Goal: Information Seeking & Learning: Check status

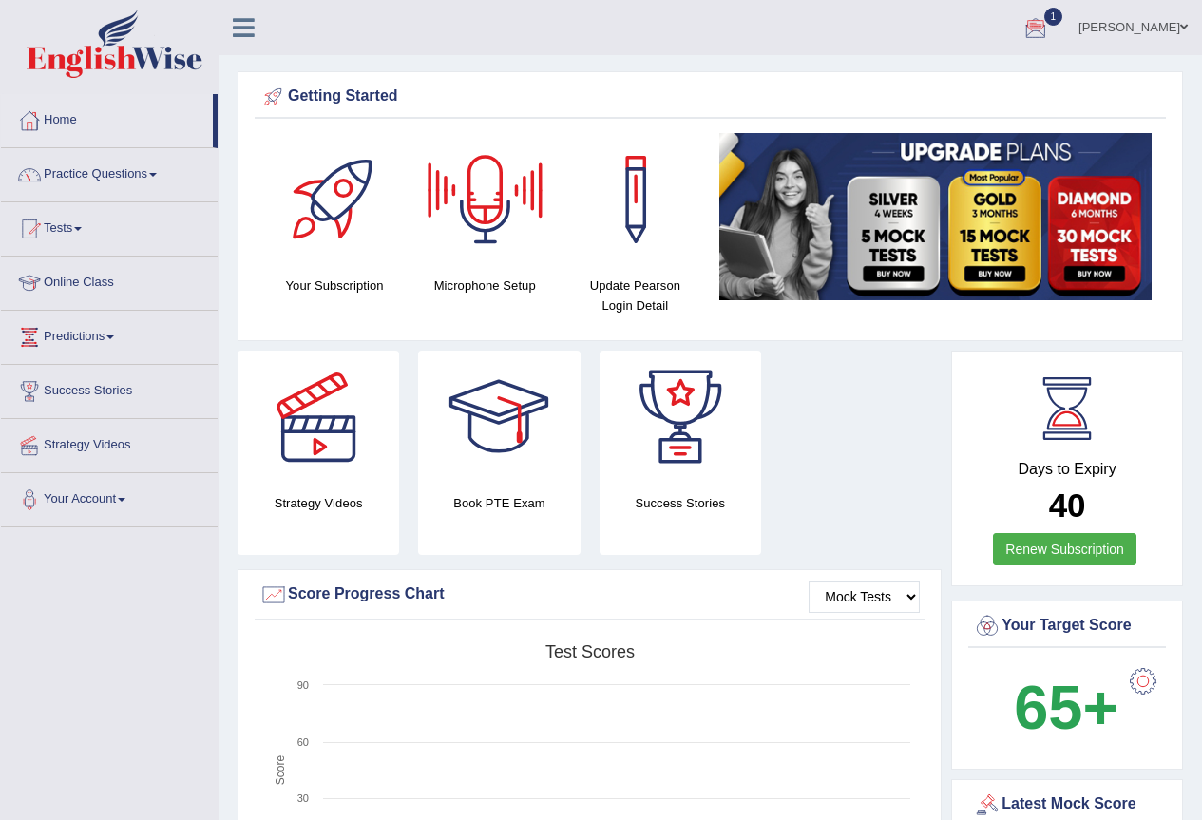
click at [1031, 23] on div at bounding box center [1035, 28] width 28 height 28
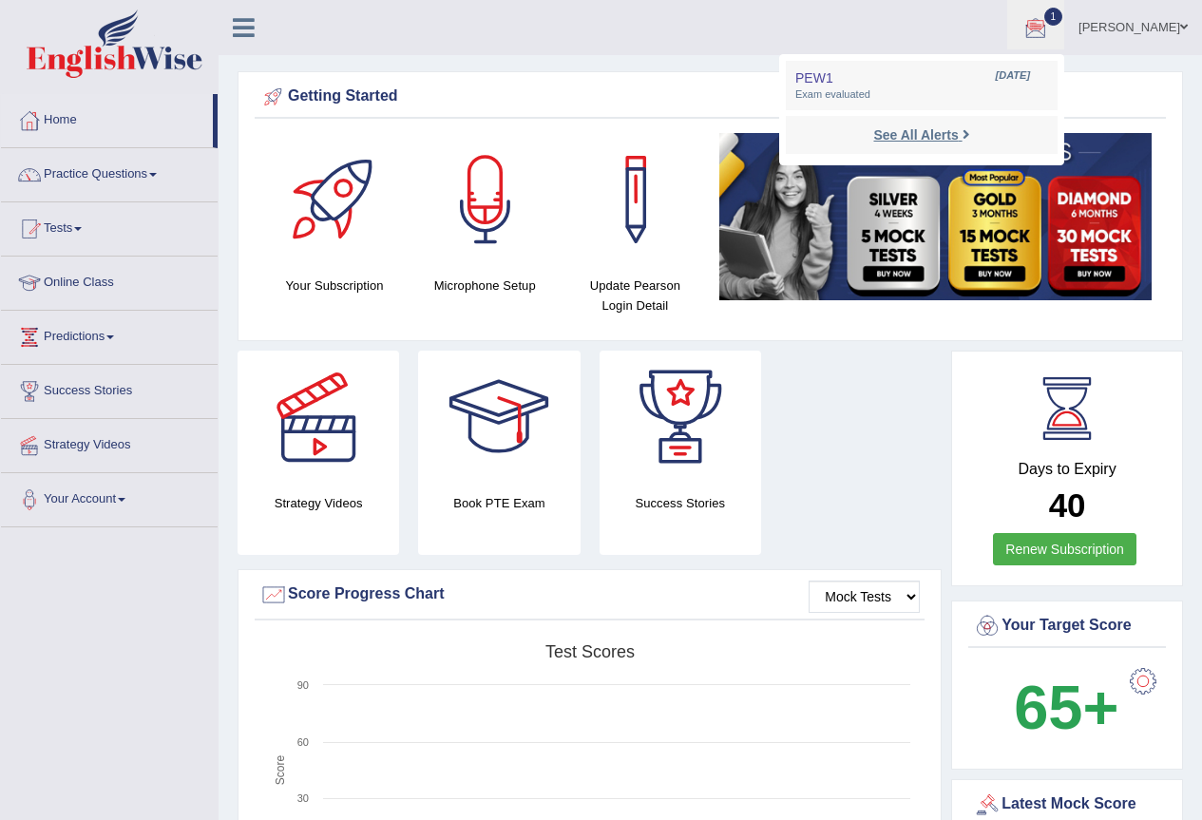
click at [880, 124] on link "See All Alerts" at bounding box center [920, 134] width 105 height 21
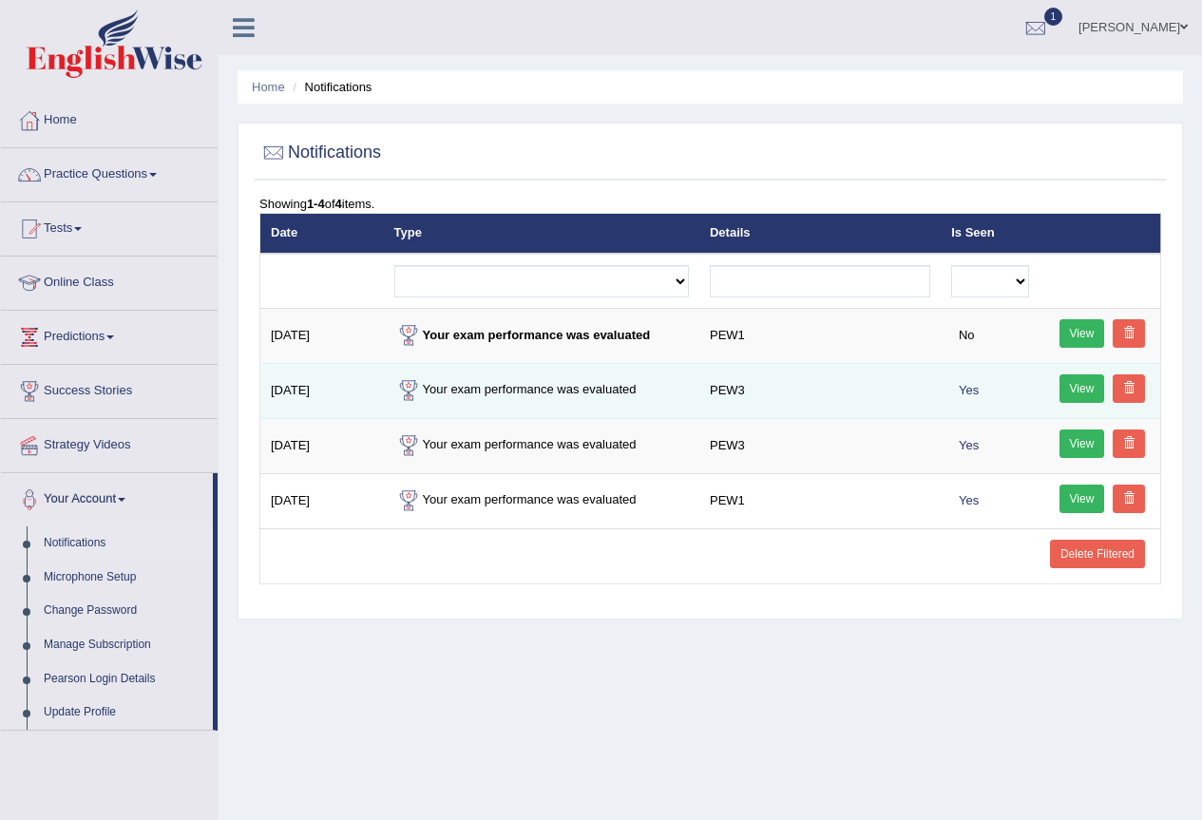
click at [1083, 390] on link "View" at bounding box center [1082, 388] width 46 height 28
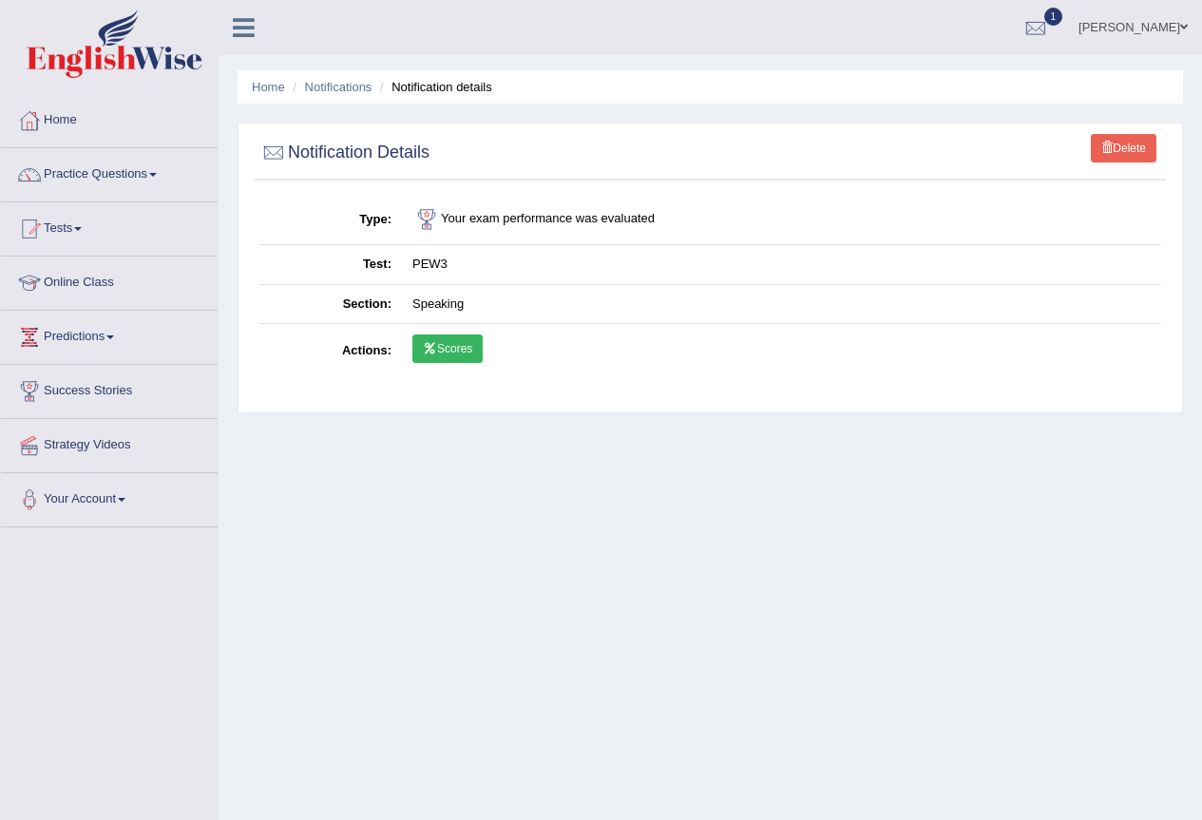
click at [435, 345] on icon at bounding box center [430, 348] width 14 height 11
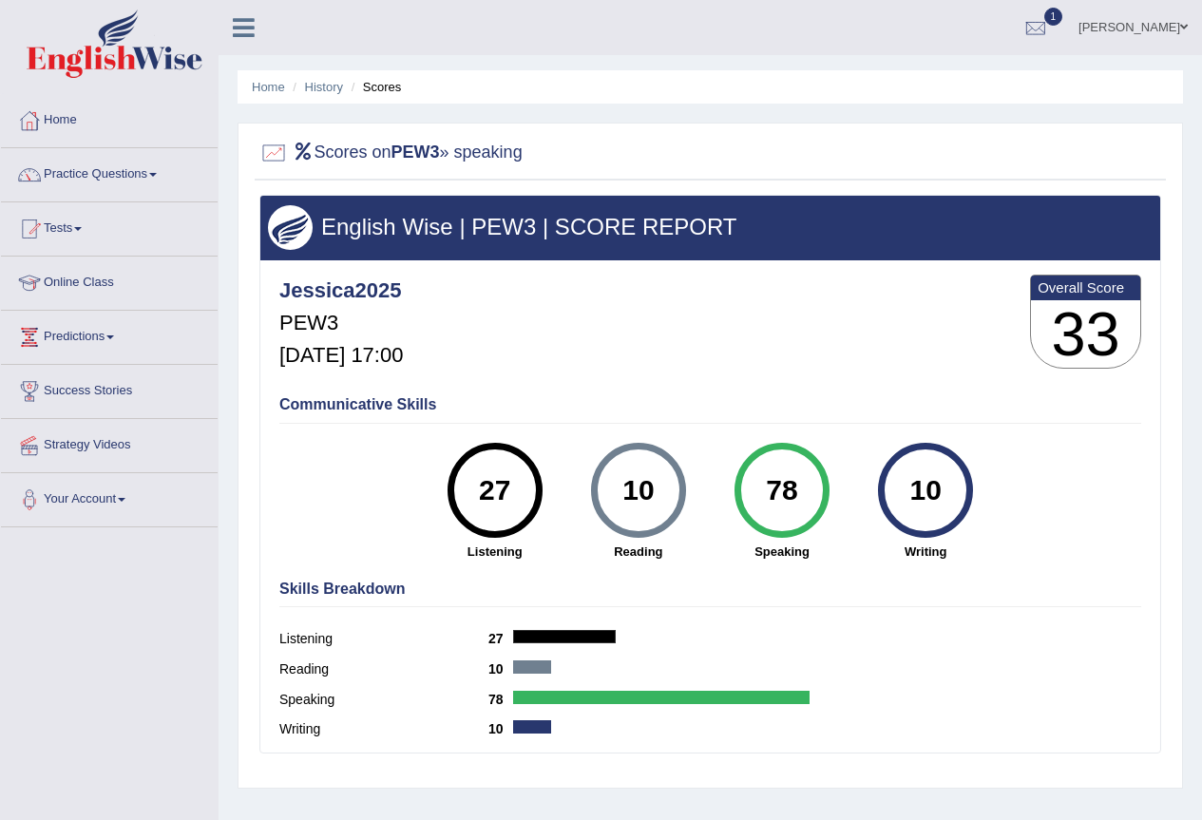
click at [1059, 29] on link "1" at bounding box center [1035, 24] width 57 height 49
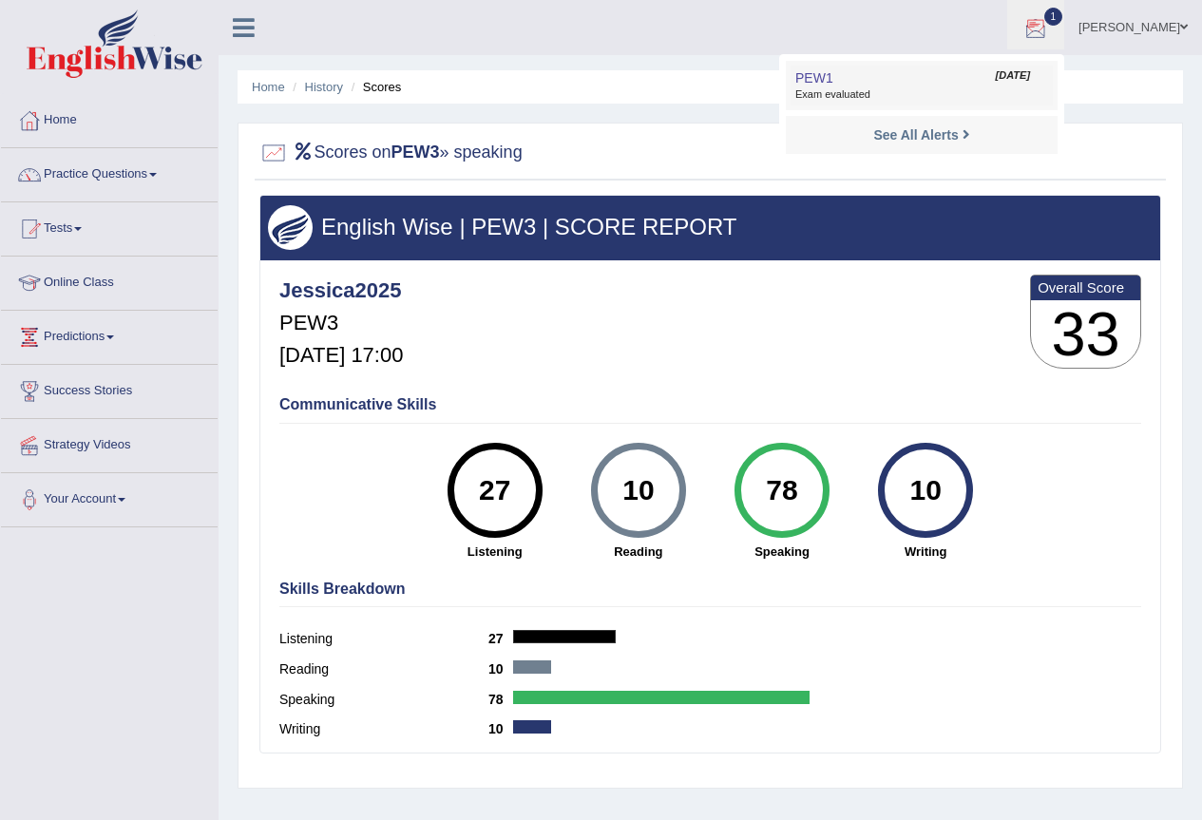
click at [934, 89] on span "Exam evaluated" at bounding box center [921, 94] width 253 height 15
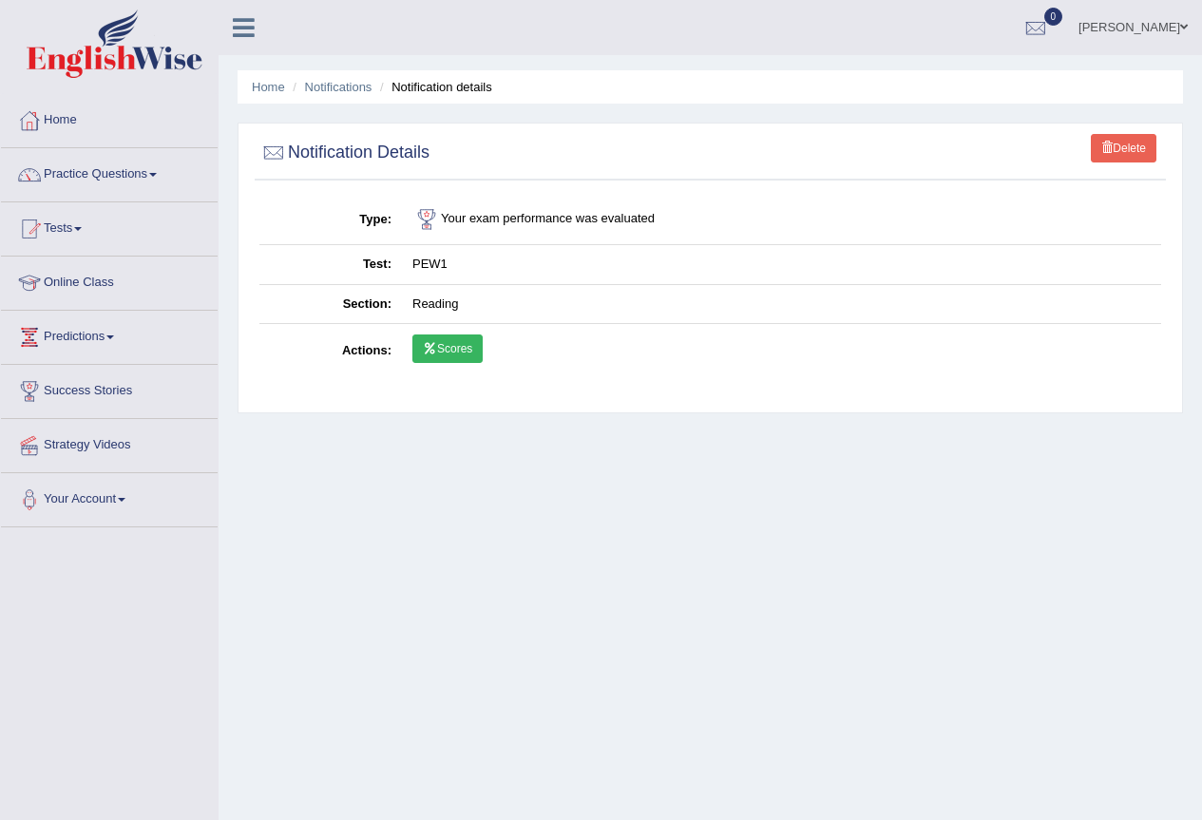
click at [430, 340] on link "Scores" at bounding box center [447, 348] width 70 height 28
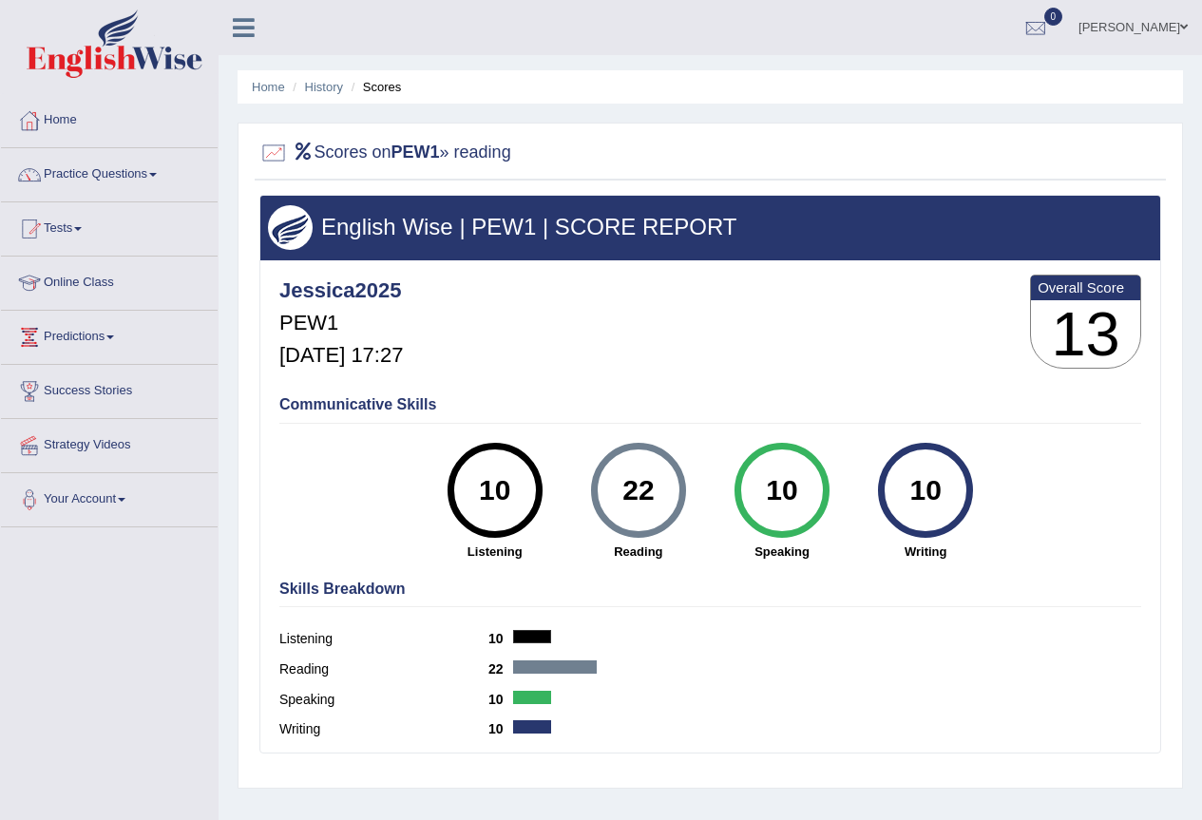
drag, startPoint x: 1056, startPoint y: 17, endPoint x: 1045, endPoint y: 29, distance: 16.8
click at [1053, 20] on link "0" at bounding box center [1035, 24] width 57 height 49
click at [956, 78] on strong "See All Alerts" at bounding box center [915, 79] width 85 height 15
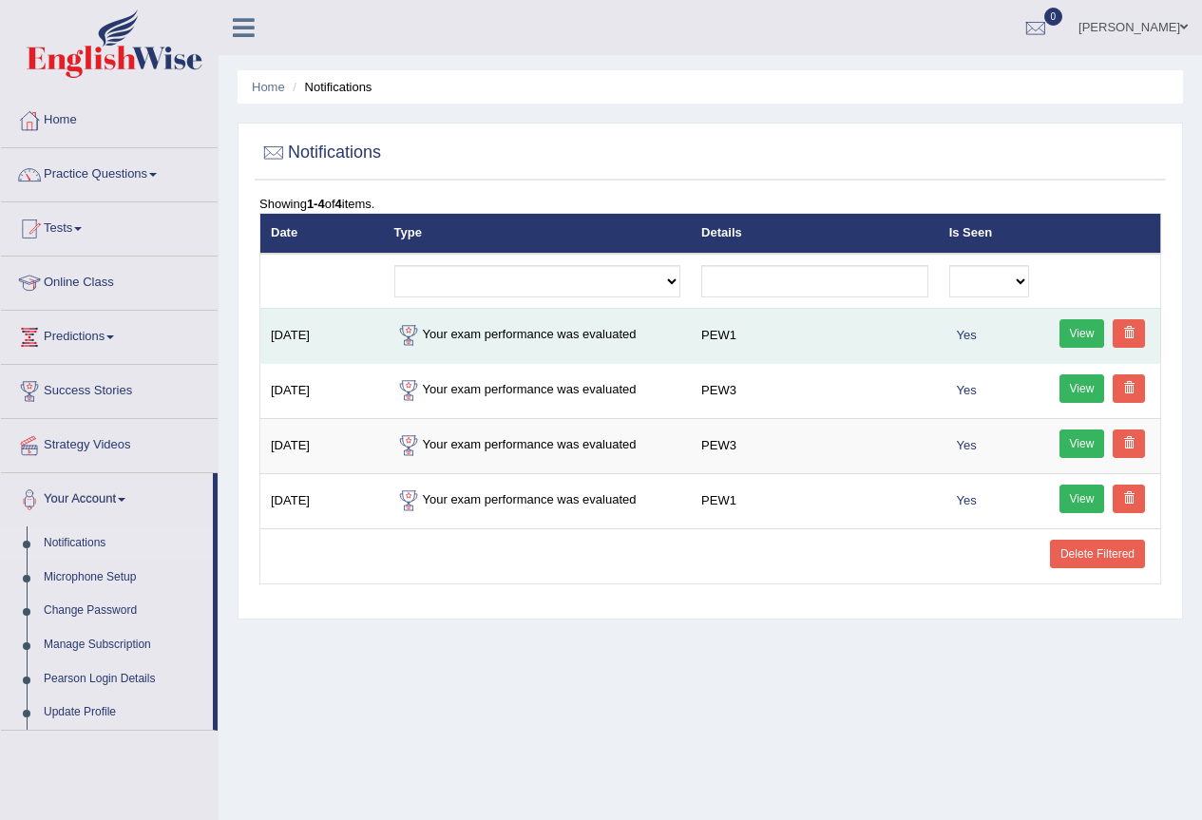
click at [1069, 335] on link "View" at bounding box center [1082, 333] width 46 height 28
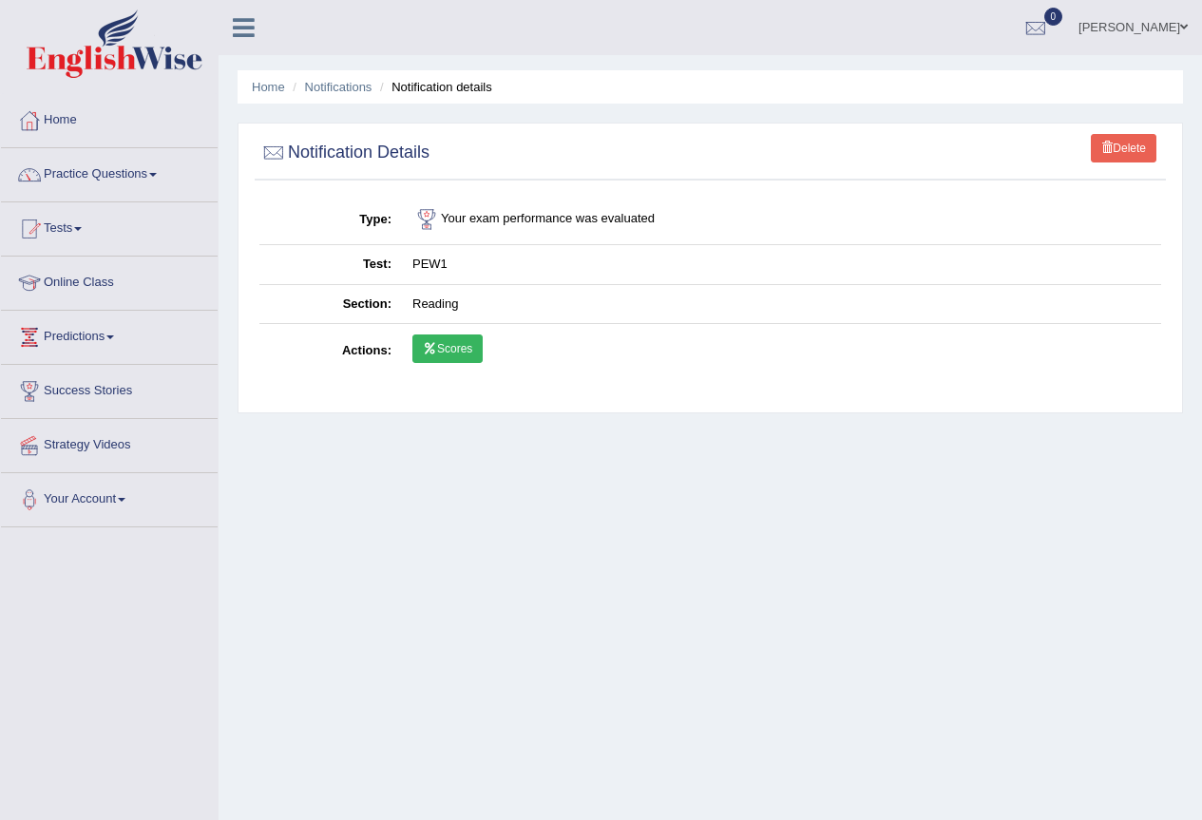
click at [457, 340] on link "Scores" at bounding box center [447, 348] width 70 height 28
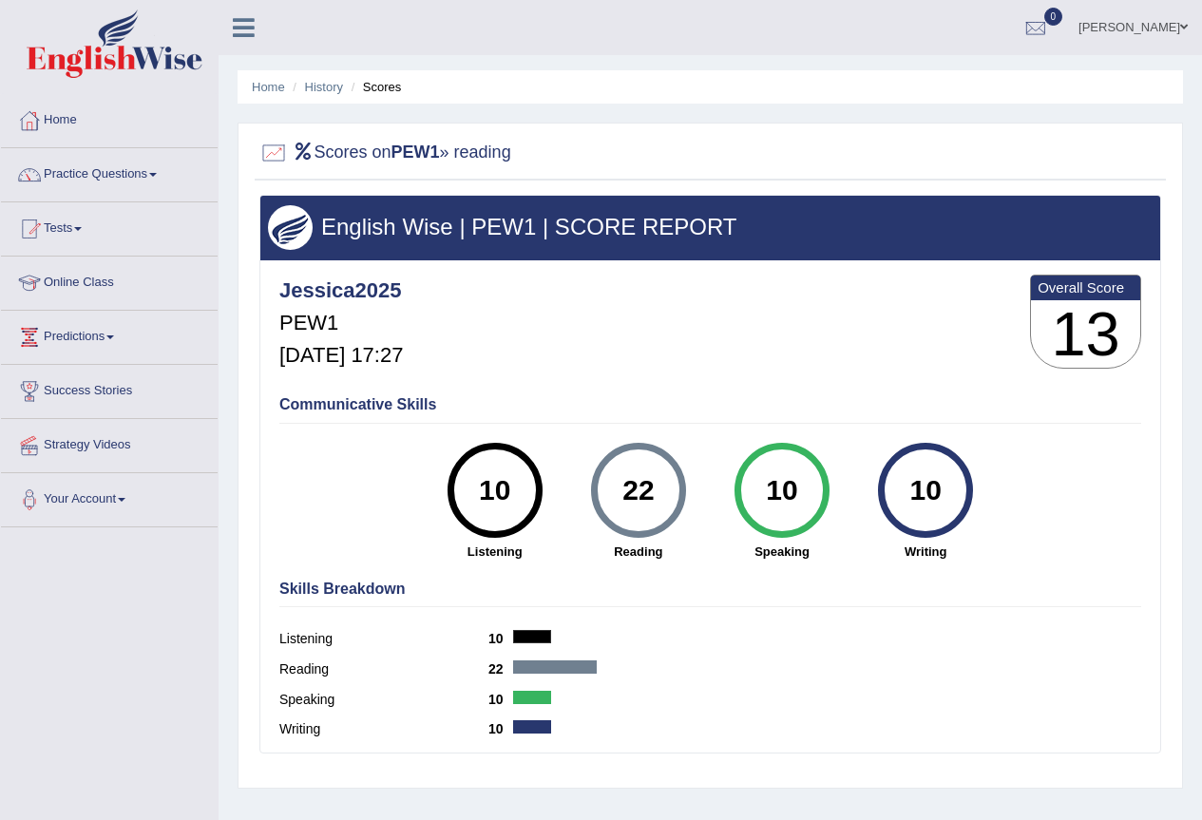
click at [343, 89] on ul "Home History Scores" at bounding box center [709, 86] width 945 height 33
click at [319, 86] on link "History" at bounding box center [324, 87] width 38 height 14
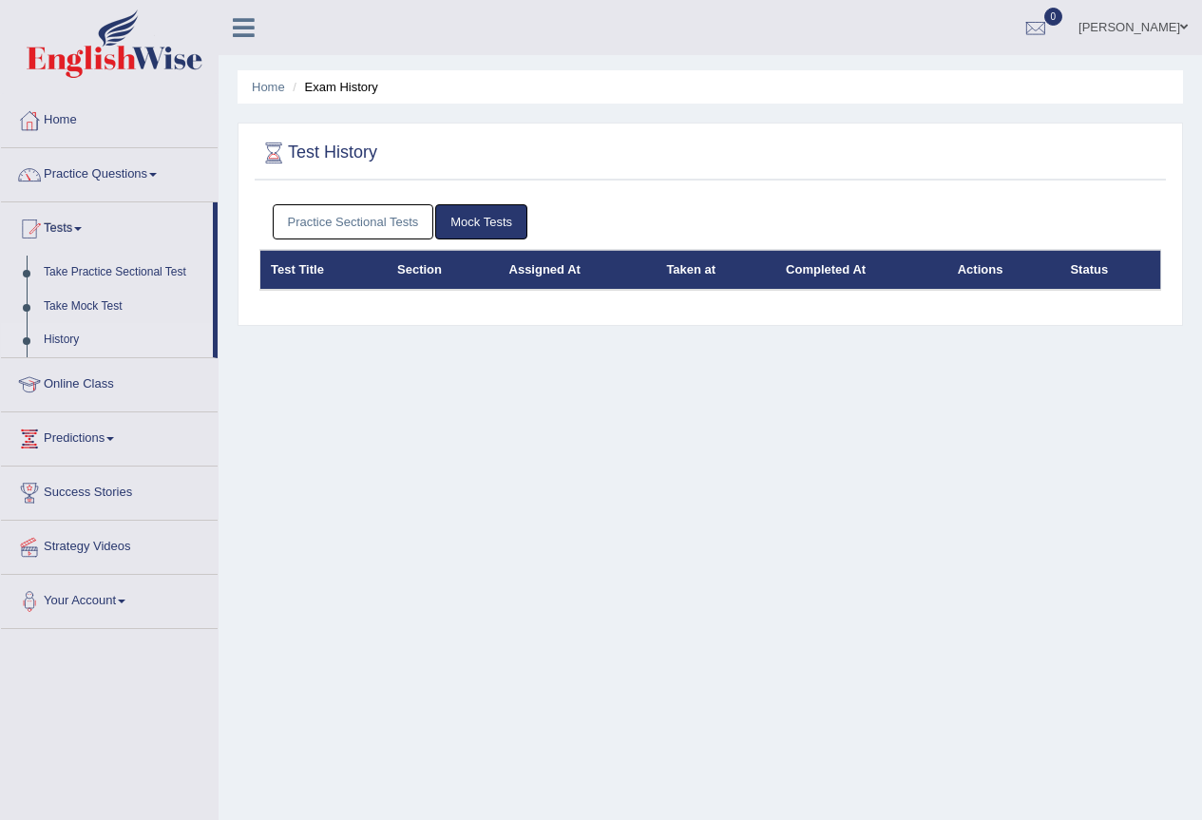
click at [379, 215] on link "Practice Sectional Tests" at bounding box center [353, 221] width 161 height 35
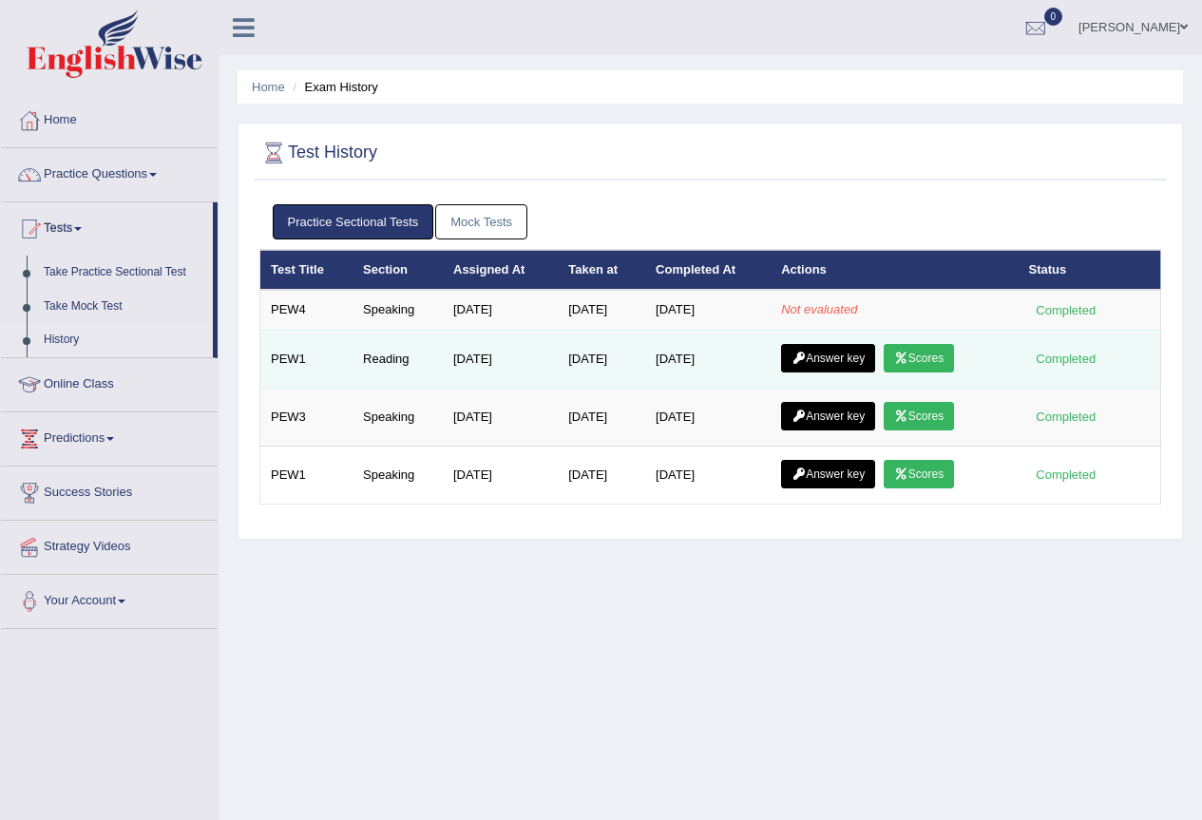
click at [937, 350] on link "Scores" at bounding box center [918, 358] width 70 height 28
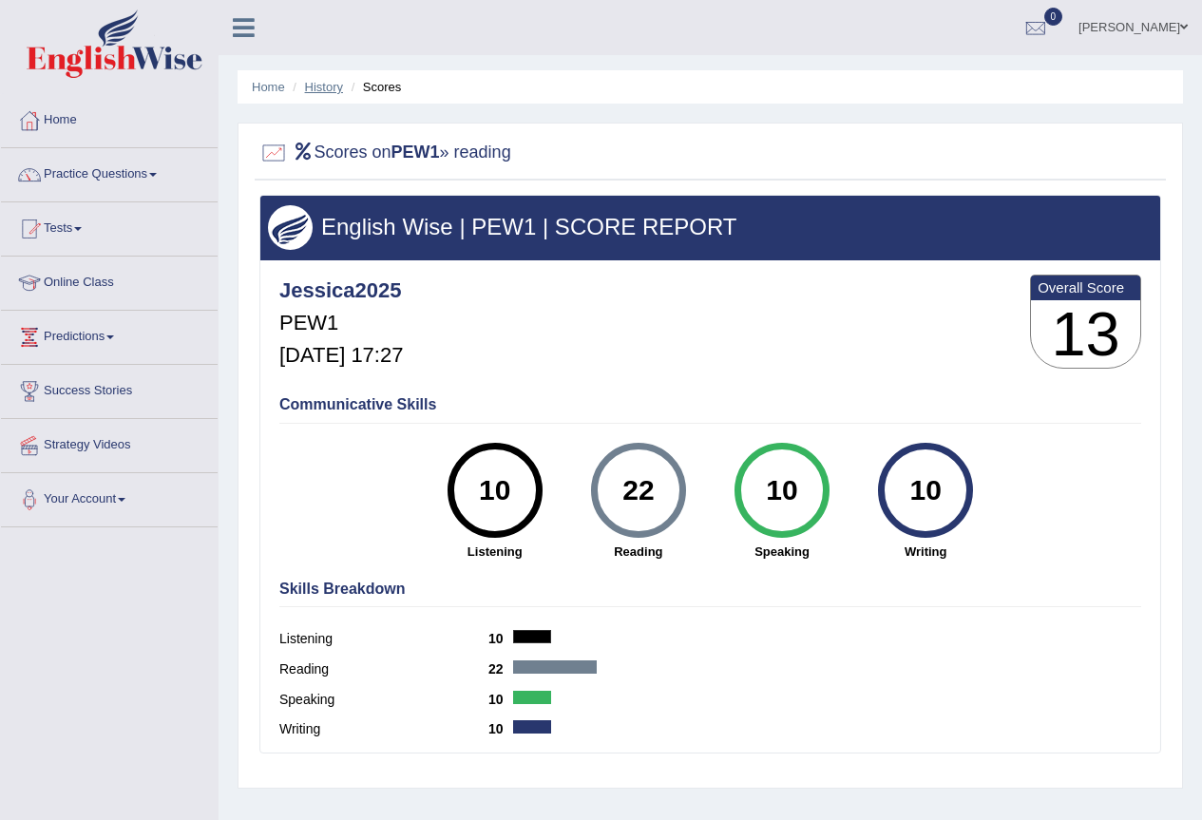
click at [333, 93] on link "History" at bounding box center [324, 87] width 38 height 14
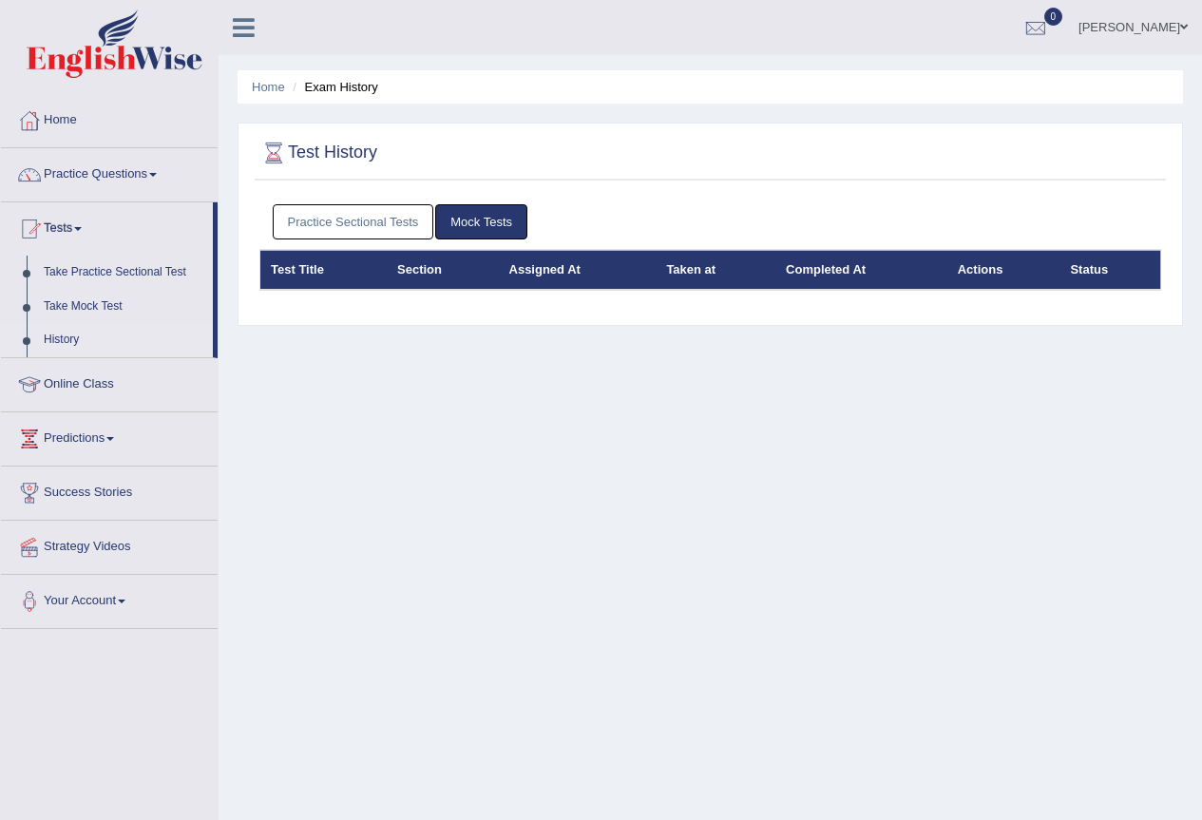
click at [388, 215] on link "Practice Sectional Tests" at bounding box center [353, 221] width 161 height 35
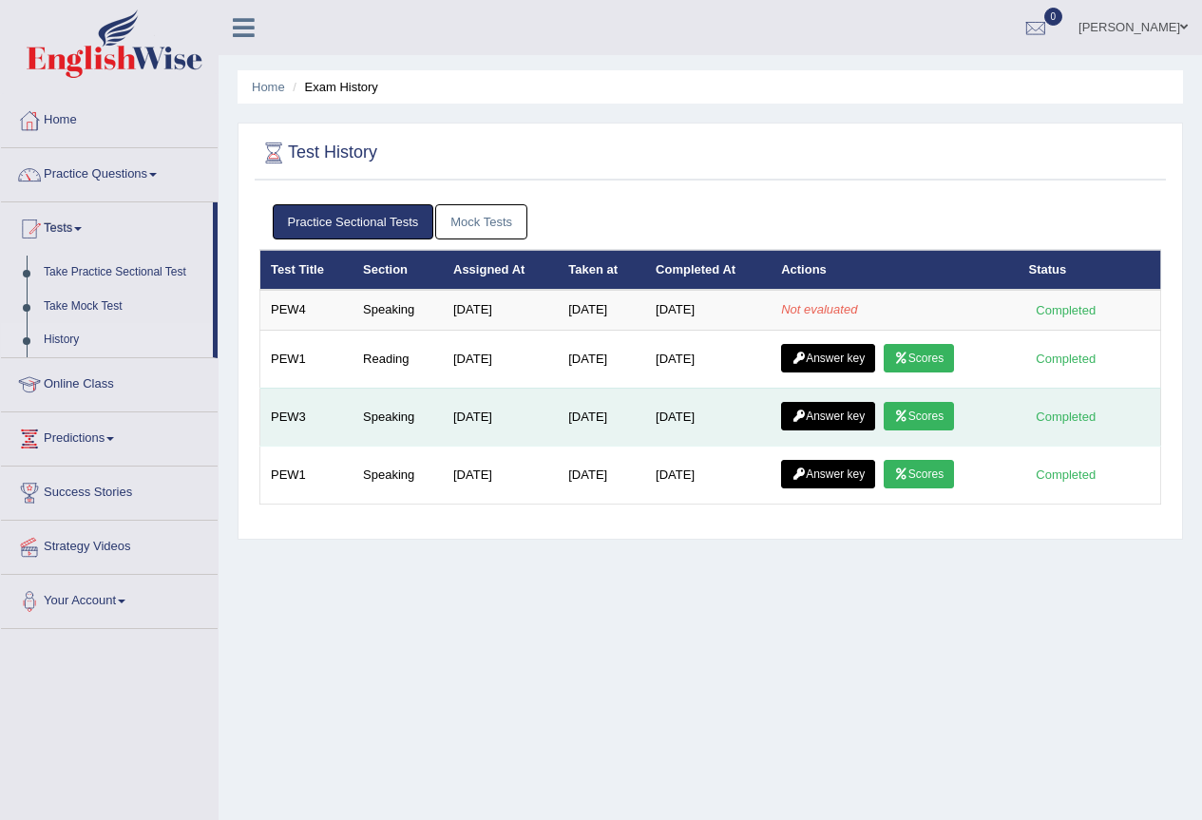
click at [903, 412] on icon at bounding box center [901, 415] width 14 height 11
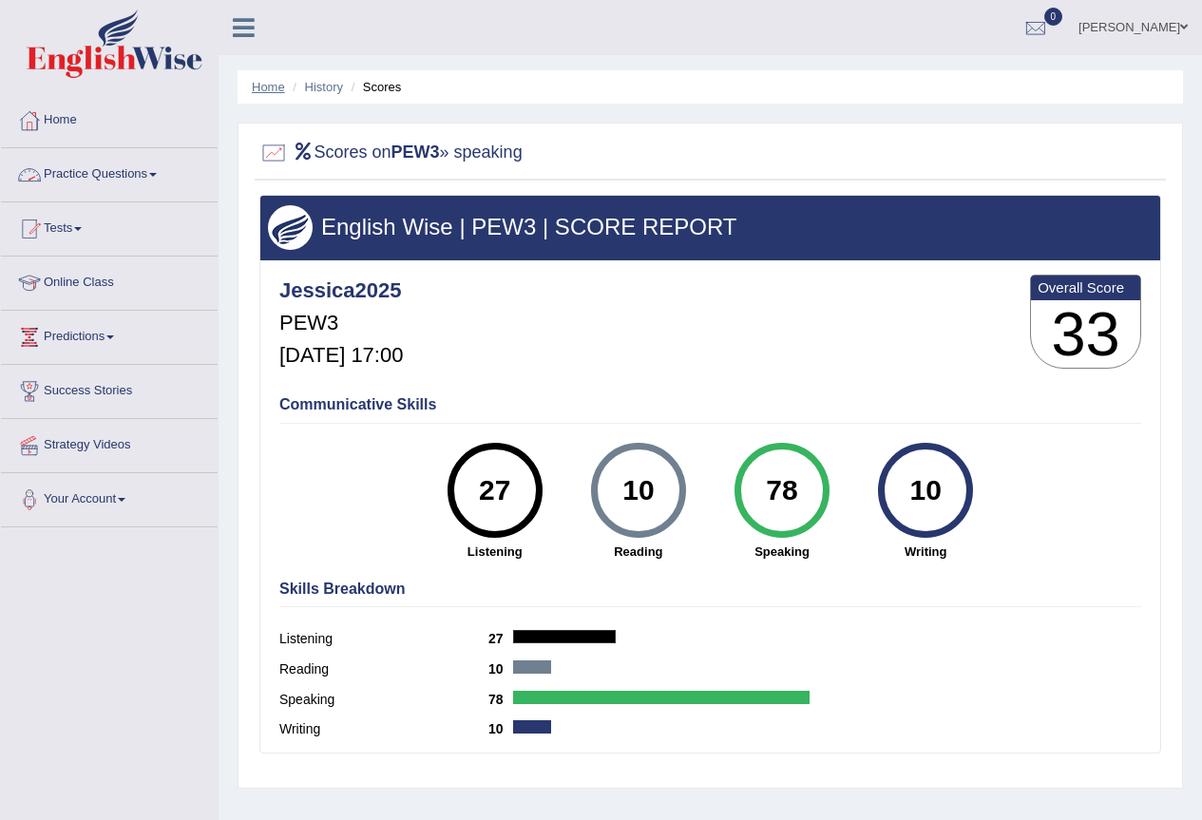
click at [263, 89] on link "Home" at bounding box center [268, 87] width 33 height 14
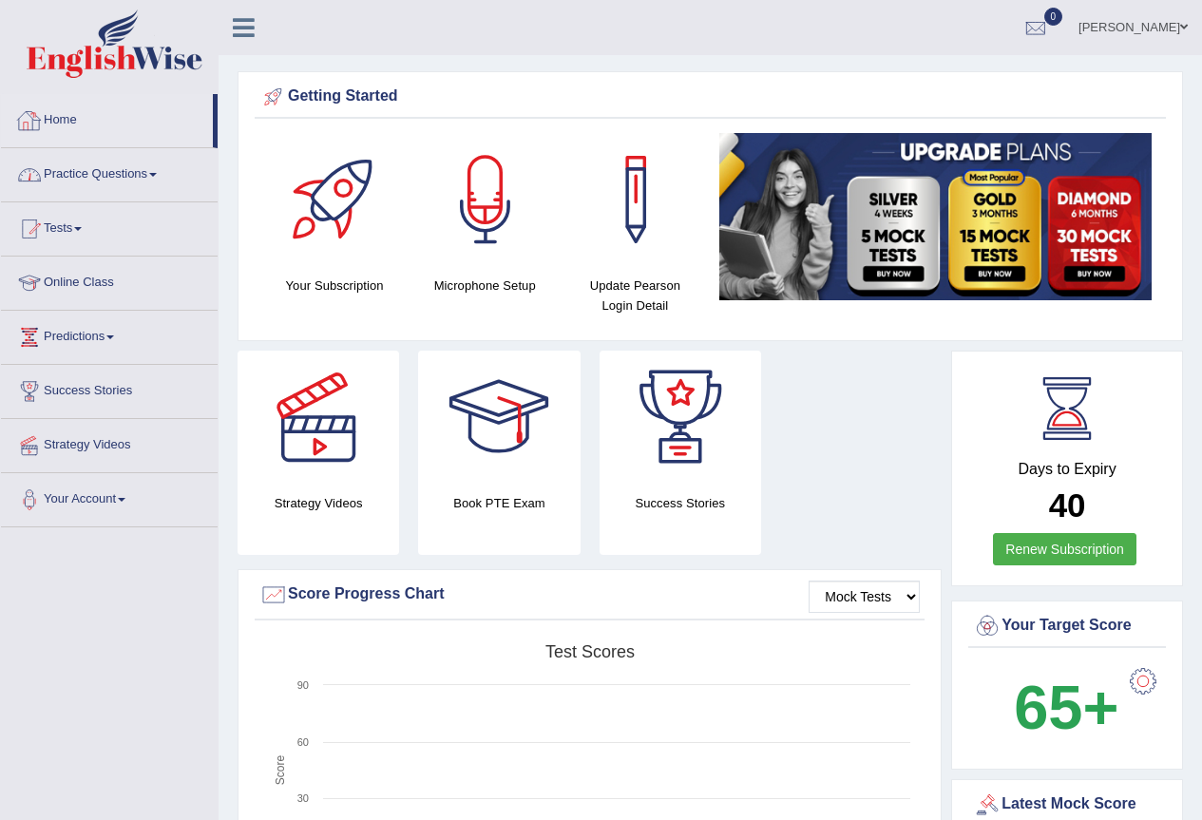
click at [81, 169] on link "Practice Questions" at bounding box center [109, 171] width 217 height 47
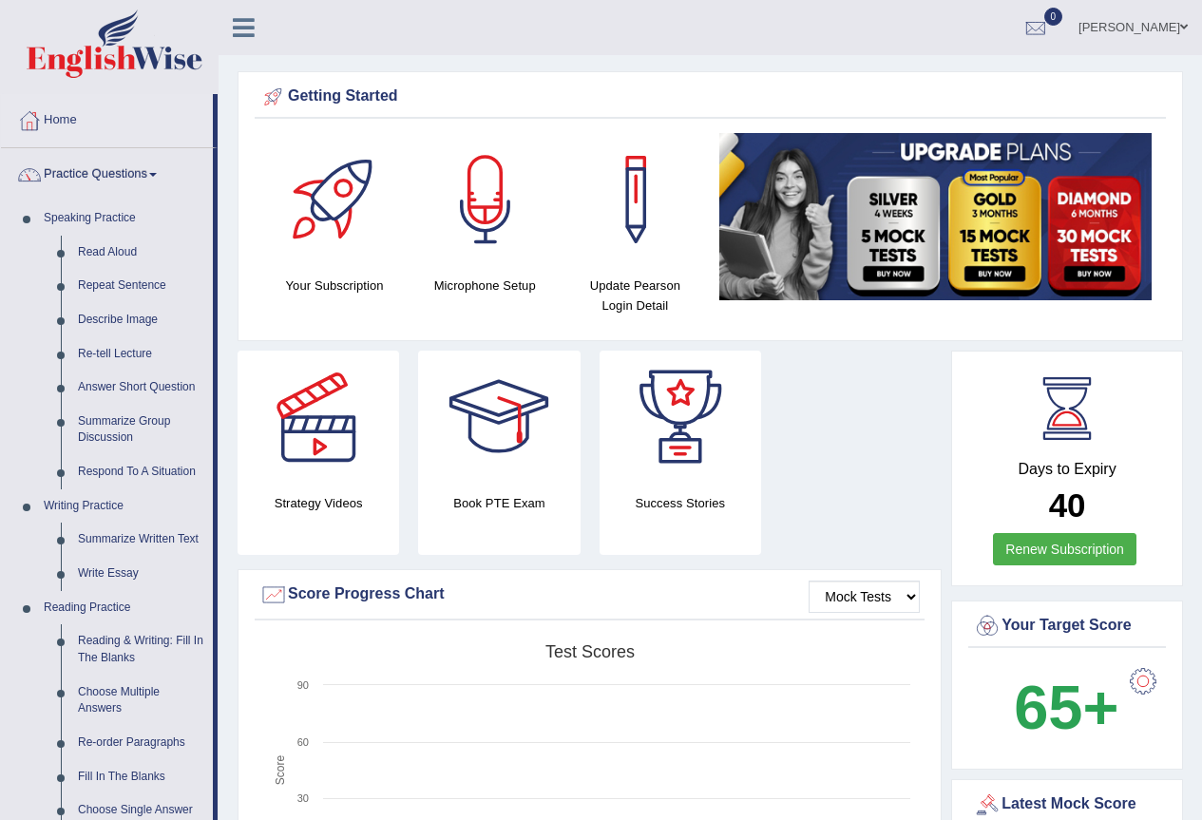
click at [81, 169] on link "Practice Questions" at bounding box center [107, 171] width 212 height 47
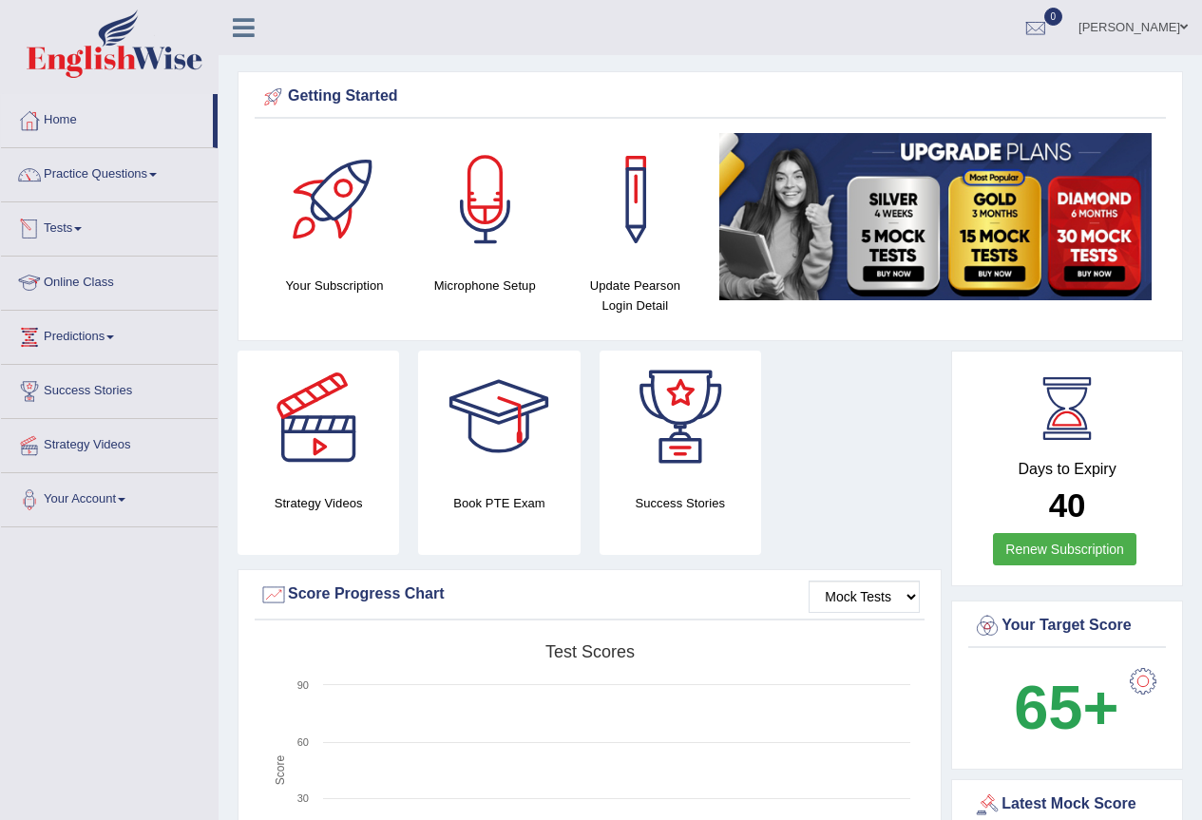
click at [67, 227] on link "Tests" at bounding box center [109, 225] width 217 height 47
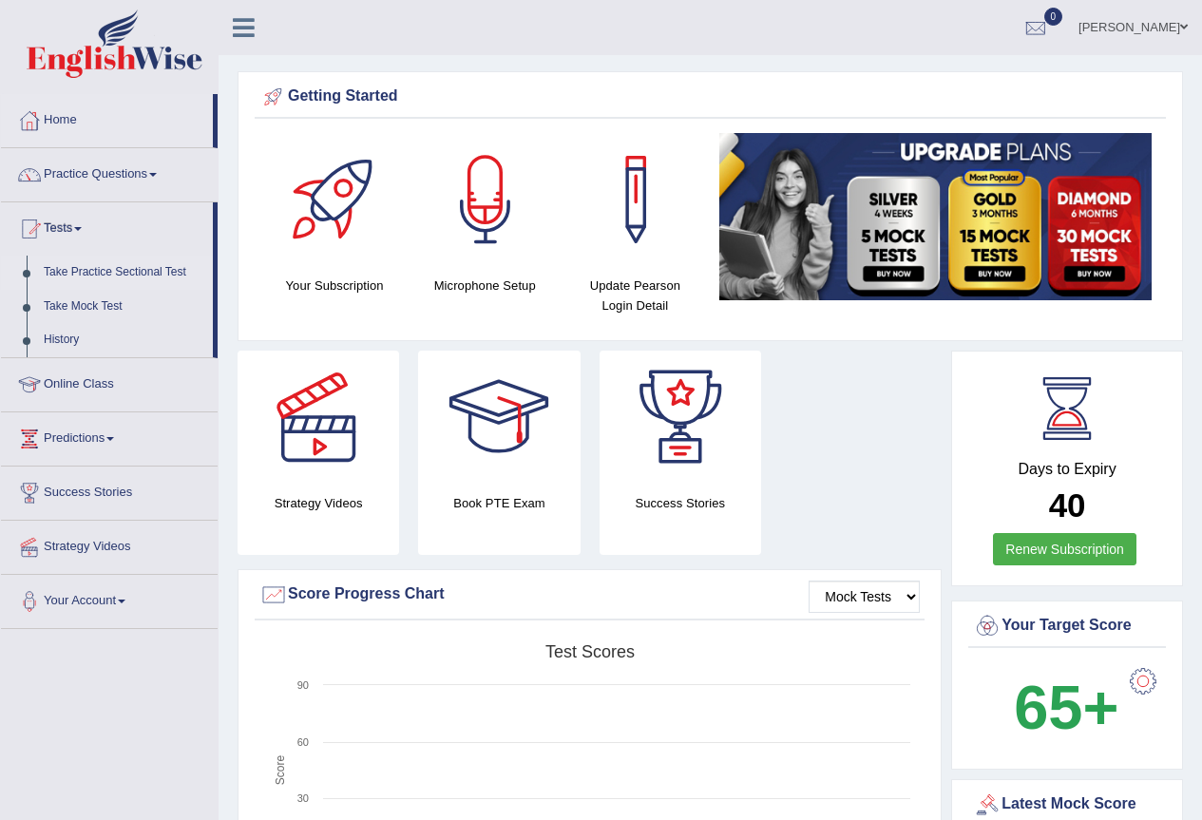
click at [101, 266] on link "Take Practice Sectional Test" at bounding box center [124, 272] width 178 height 34
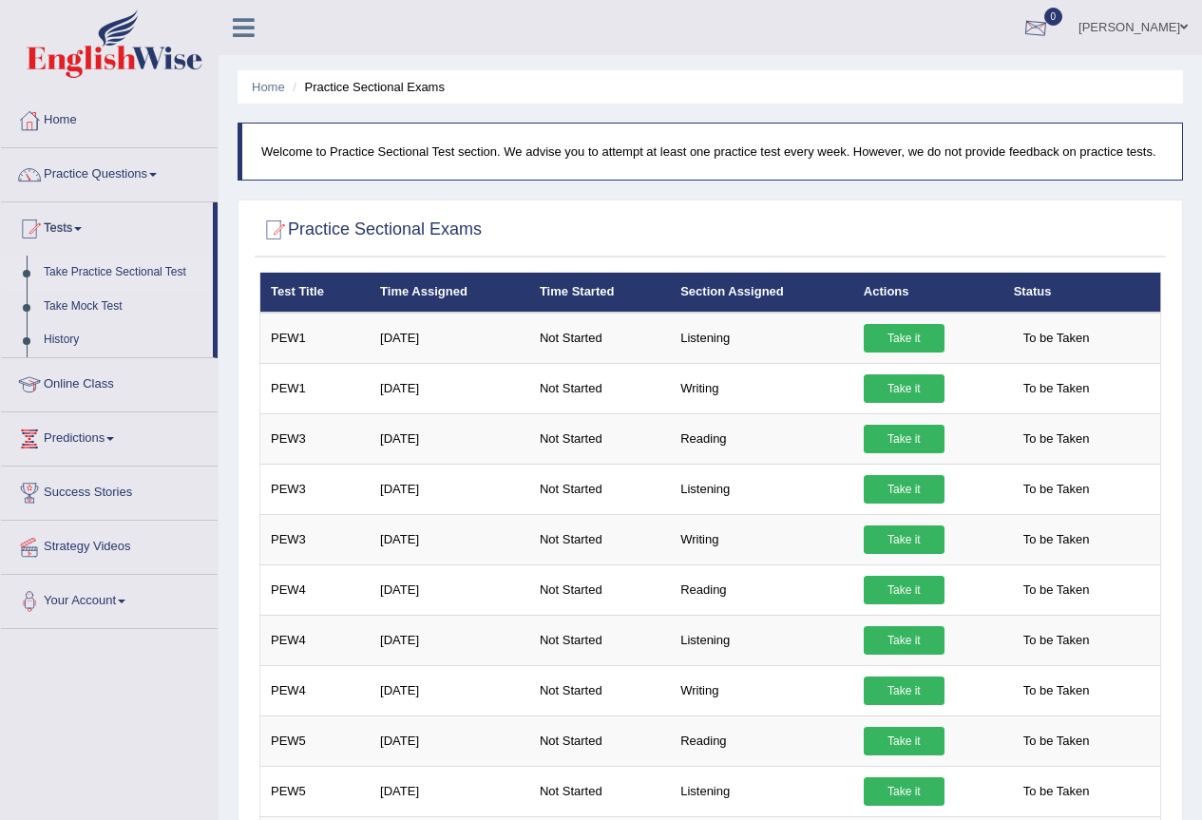
click at [1050, 16] on div at bounding box center [1035, 28] width 28 height 28
click at [921, 72] on strong "See All Alerts" at bounding box center [915, 79] width 85 height 15
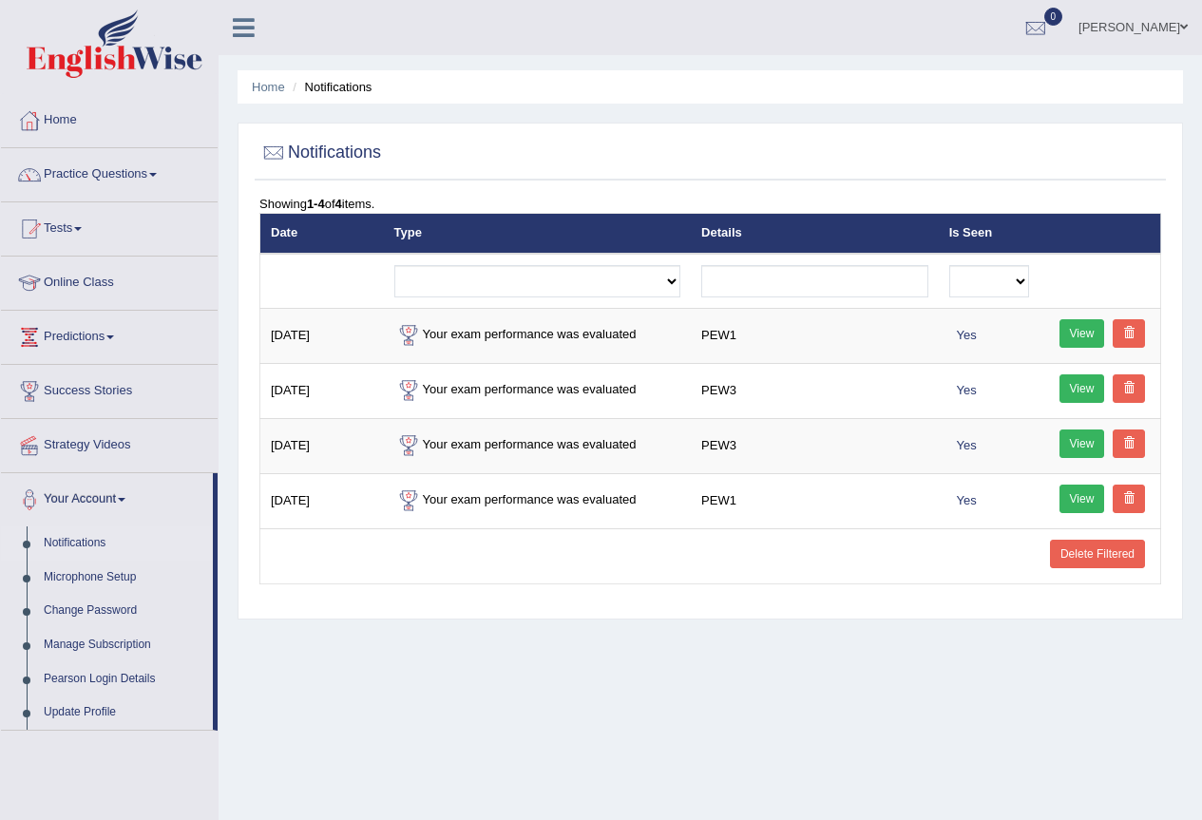
click at [342, 159] on h2 "Notifications" at bounding box center [320, 153] width 122 height 28
click at [396, 224] on th "Type" at bounding box center [538, 234] width 308 height 40
click at [668, 284] on select "Exam evaluated Question report replied Practice question report replied Test as…" at bounding box center [537, 281] width 287 height 32
select select "exam_evaluated"
click at [394, 265] on select "Exam evaluated Question report replied Practice question report replied Test as…" at bounding box center [537, 281] width 287 height 32
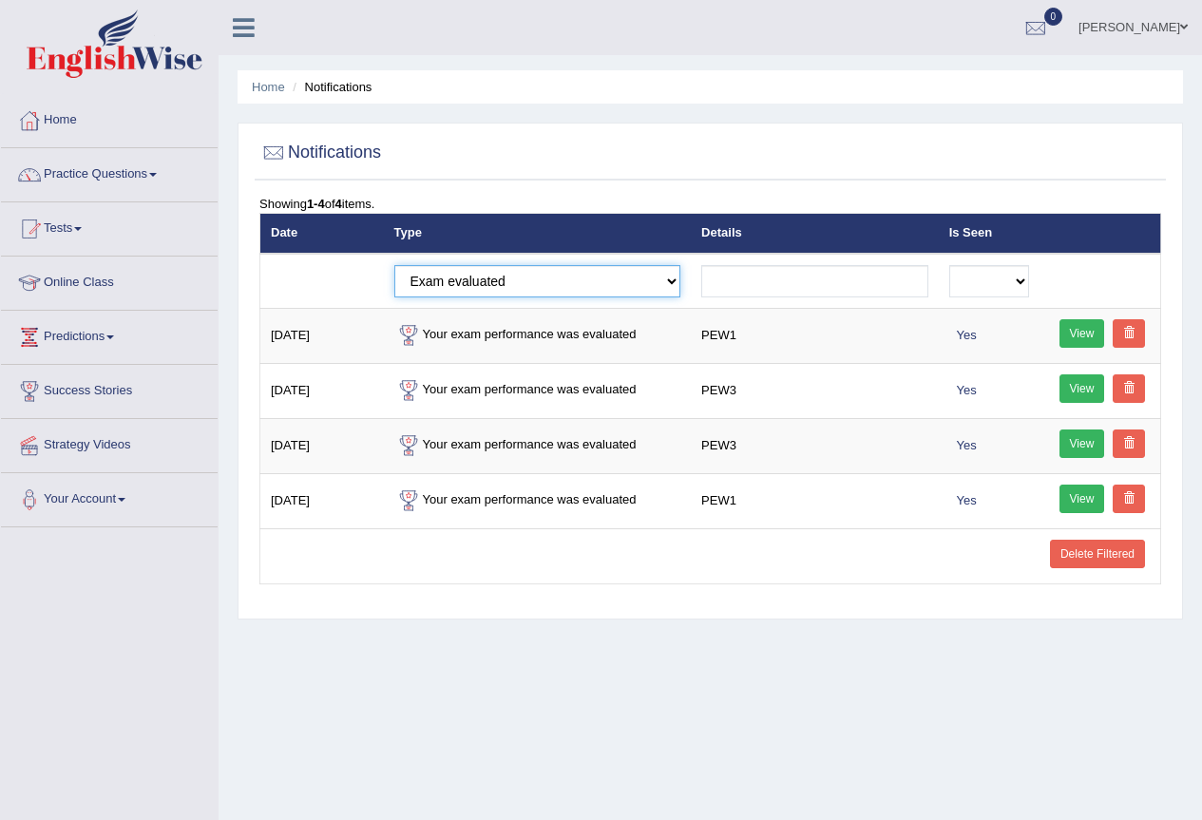
click at [674, 287] on select "Exam evaluated Question report replied Practice question report replied Test as…" at bounding box center [537, 281] width 287 height 32
select select "practice_question_report_replied"
click at [394, 265] on select "Exam evaluated Question report replied Practice question report replied Test as…" at bounding box center [537, 281] width 287 height 32
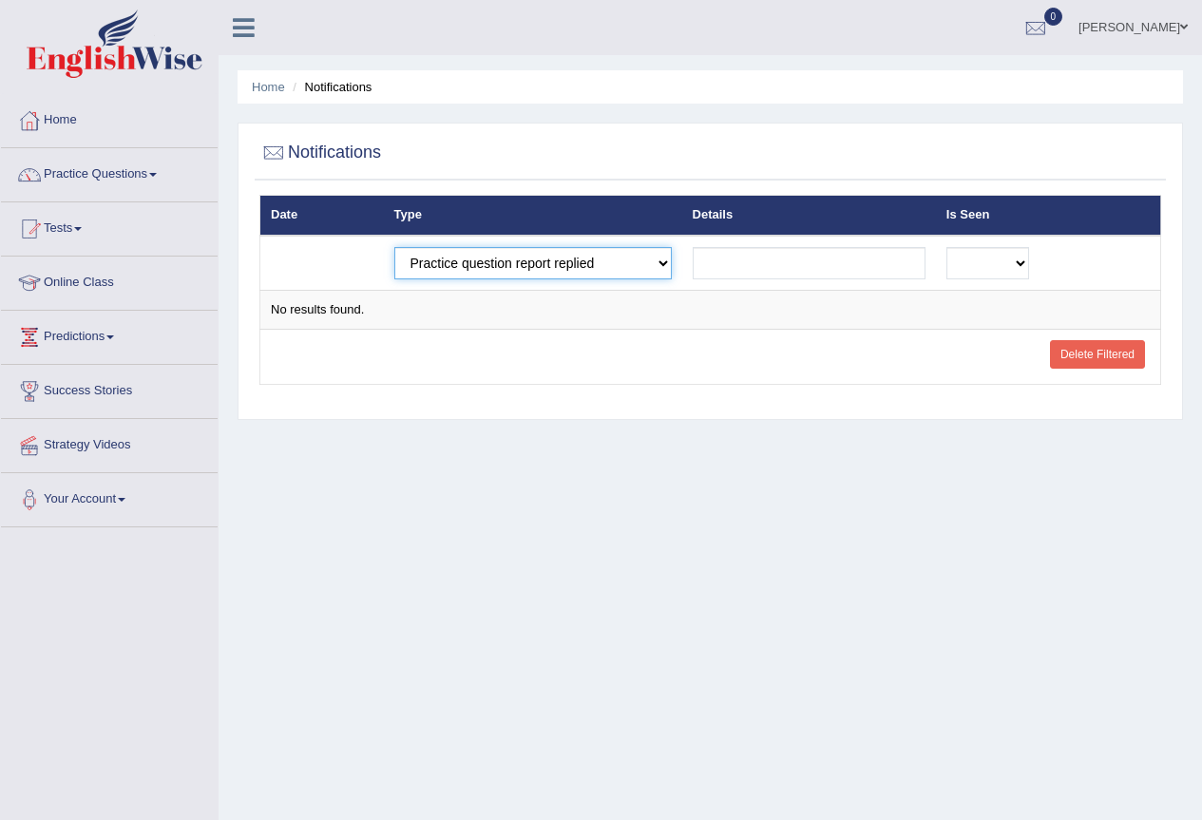
click at [660, 259] on select "Exam evaluated Question report replied Practice question report replied Test as…" at bounding box center [532, 263] width 277 height 32
select select "exam_evaluated"
click at [394, 247] on select "Exam evaluated Question report replied Practice question report replied Test as…" at bounding box center [532, 263] width 277 height 32
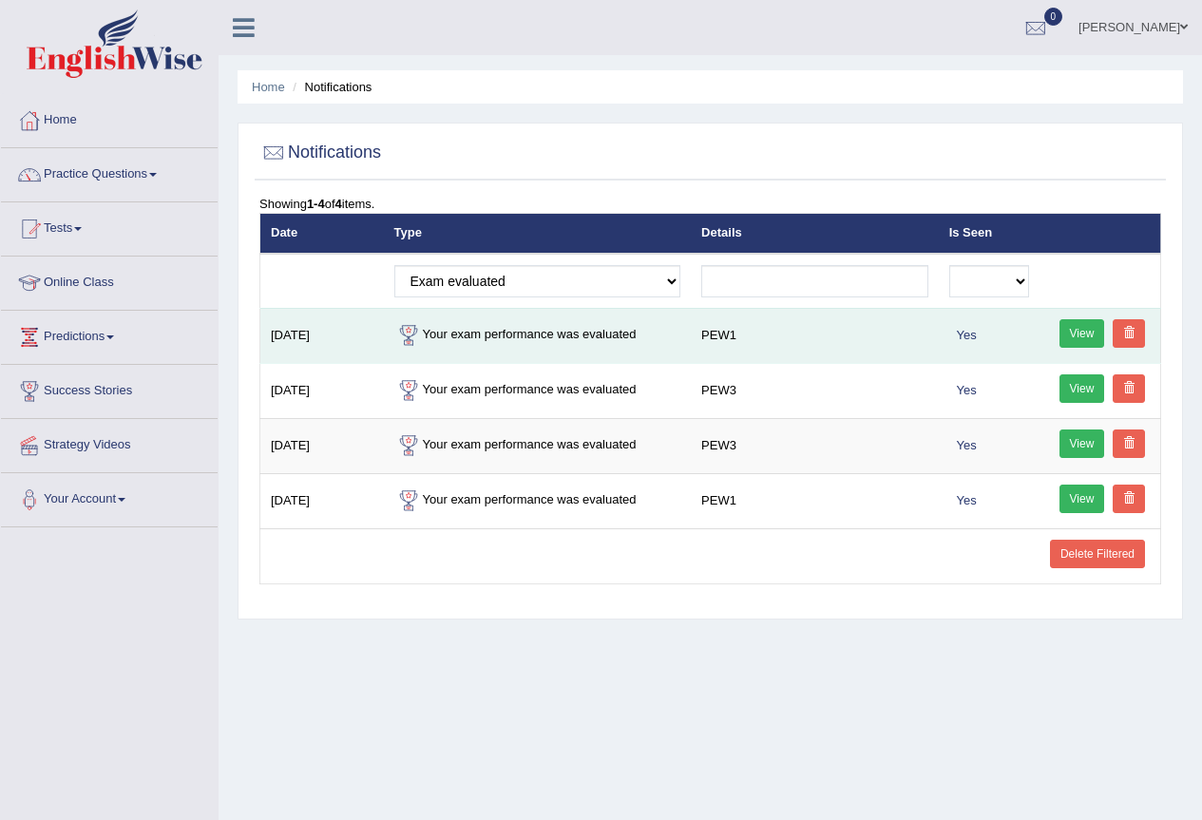
click at [1086, 336] on link "View" at bounding box center [1082, 333] width 46 height 28
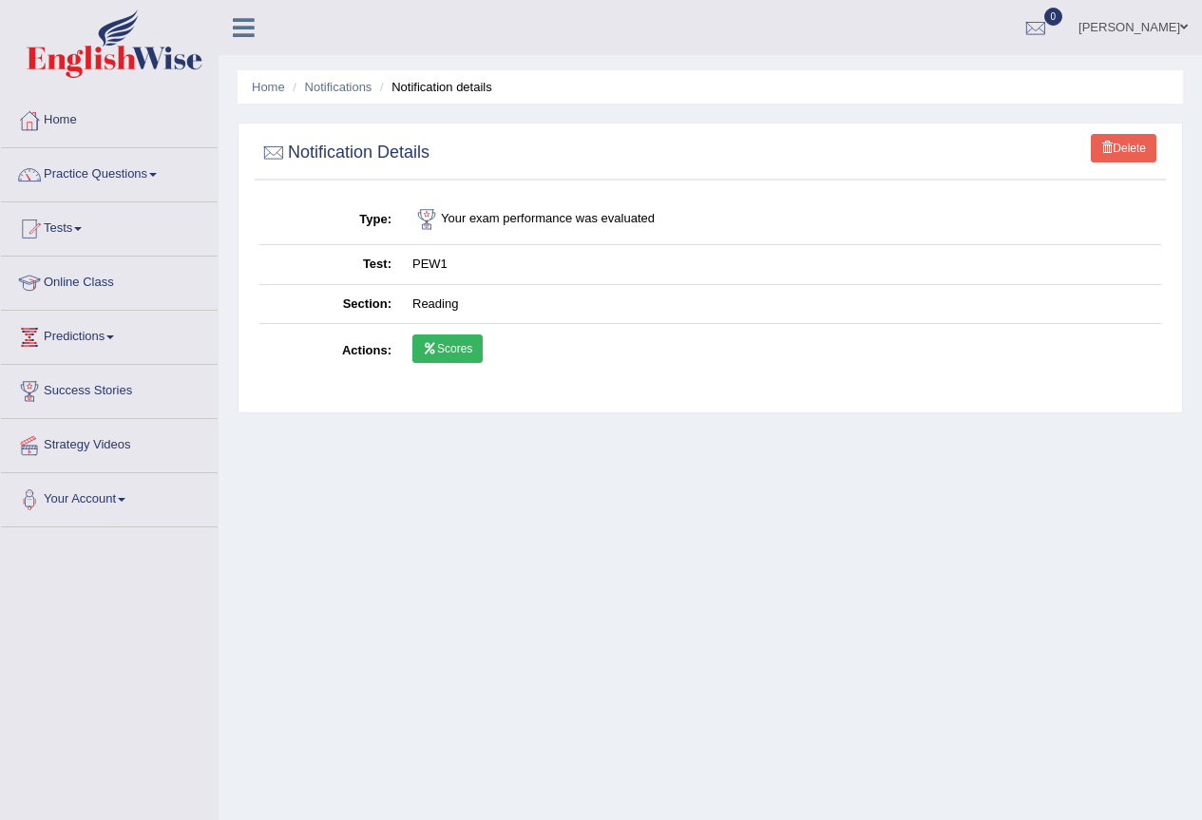
click at [446, 343] on link "Scores" at bounding box center [447, 348] width 70 height 28
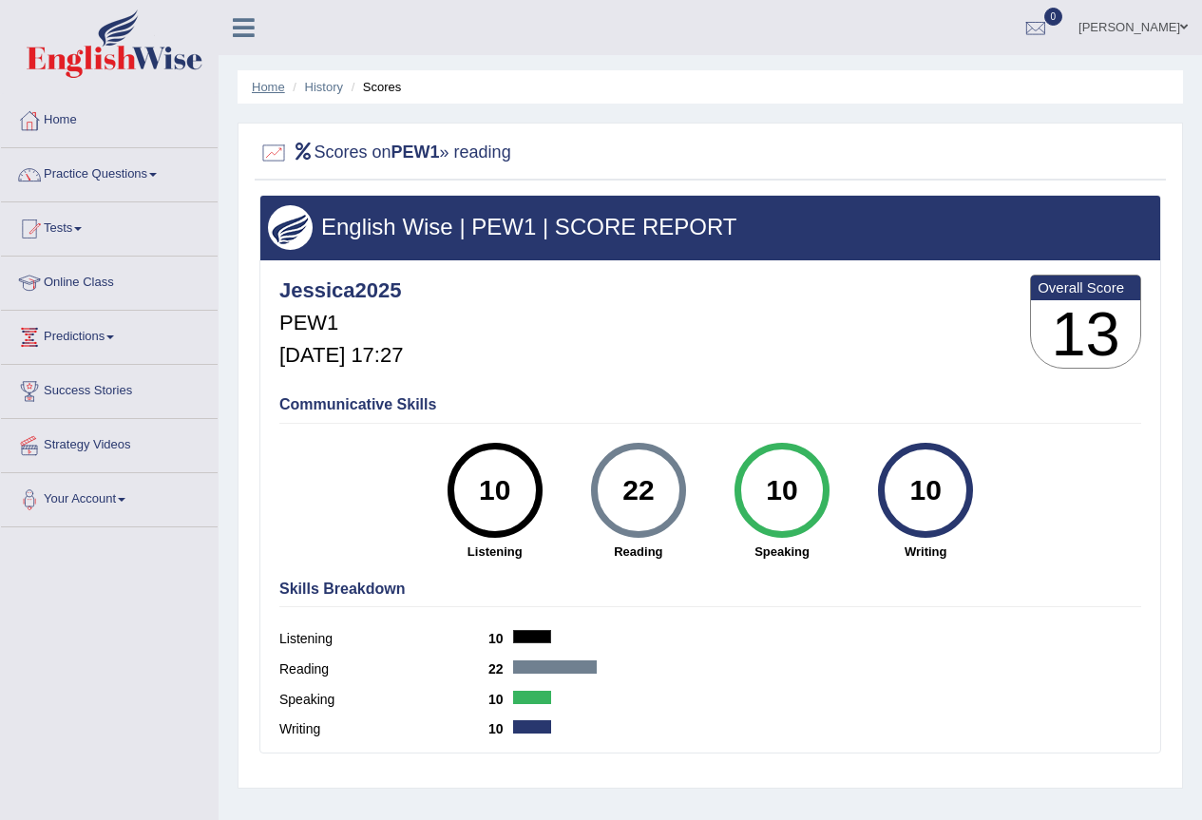
click at [279, 84] on link "Home" at bounding box center [268, 87] width 33 height 14
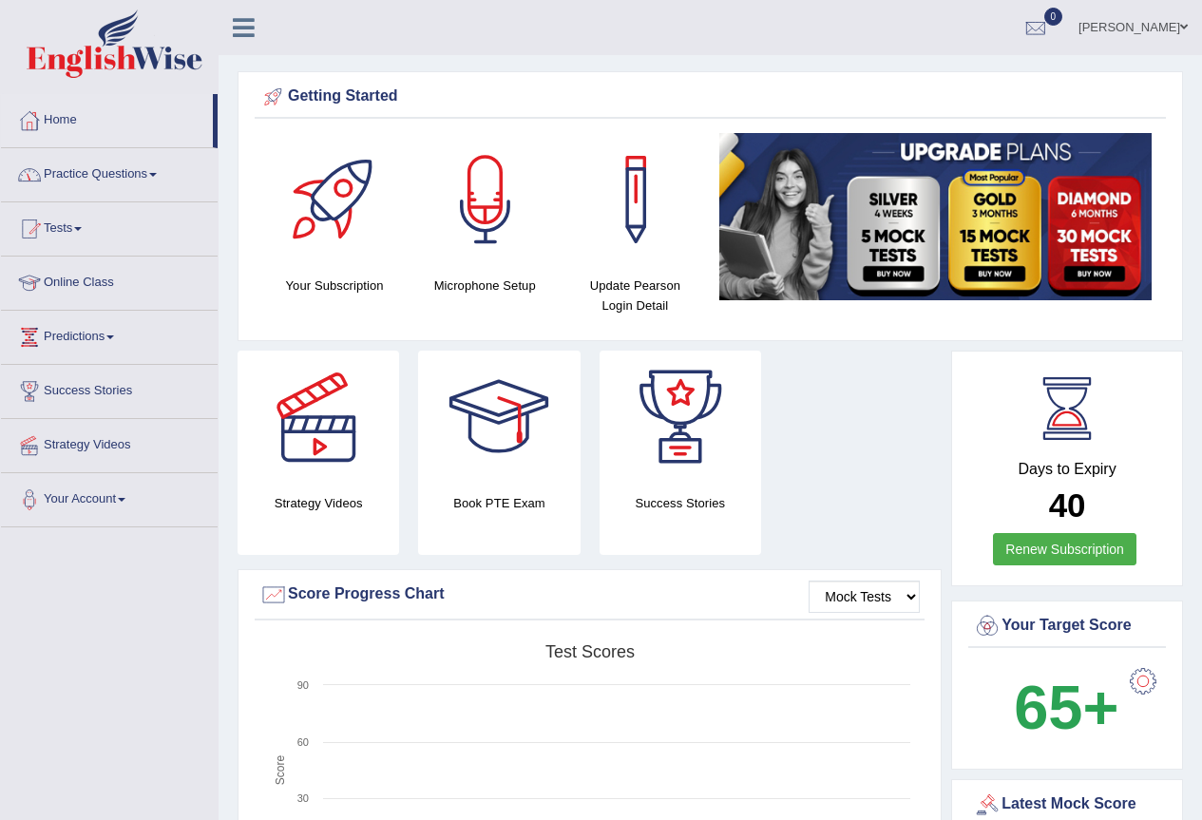
click at [99, 175] on link "Practice Questions" at bounding box center [109, 171] width 217 height 47
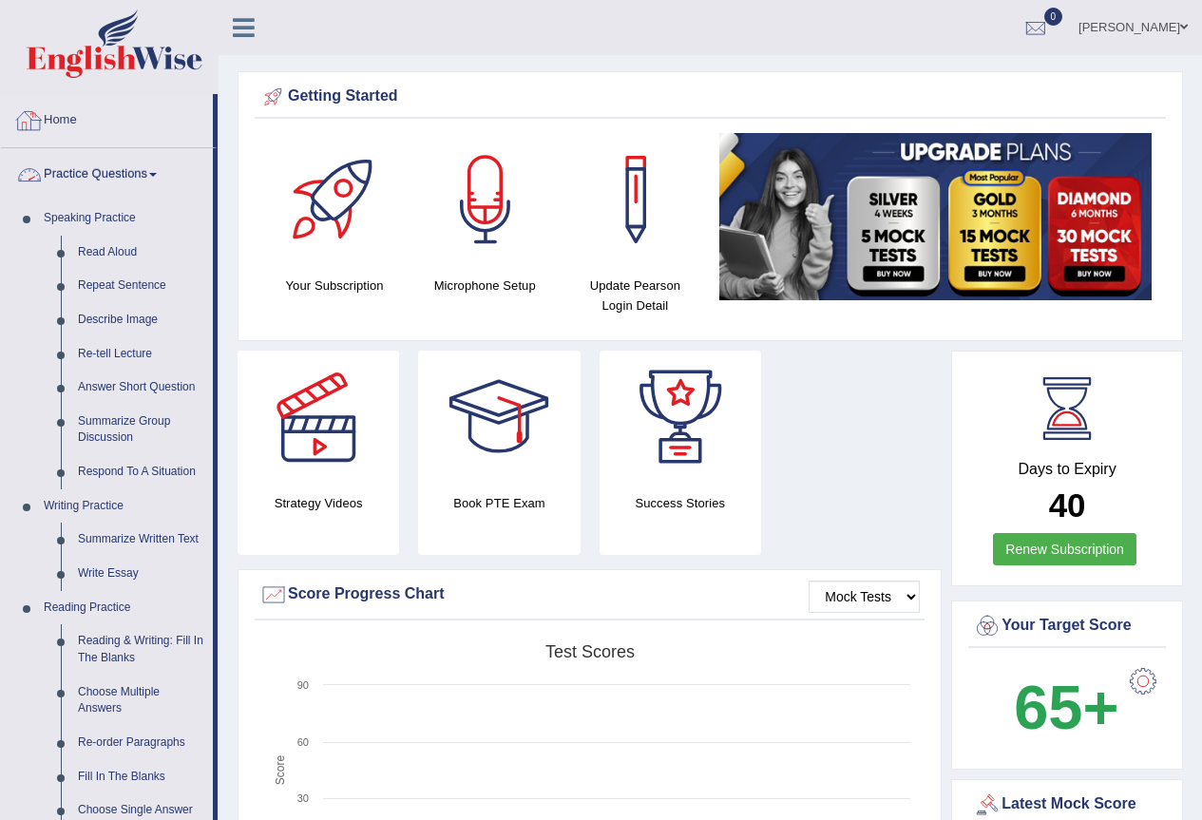
click at [64, 110] on link "Home" at bounding box center [107, 117] width 212 height 47
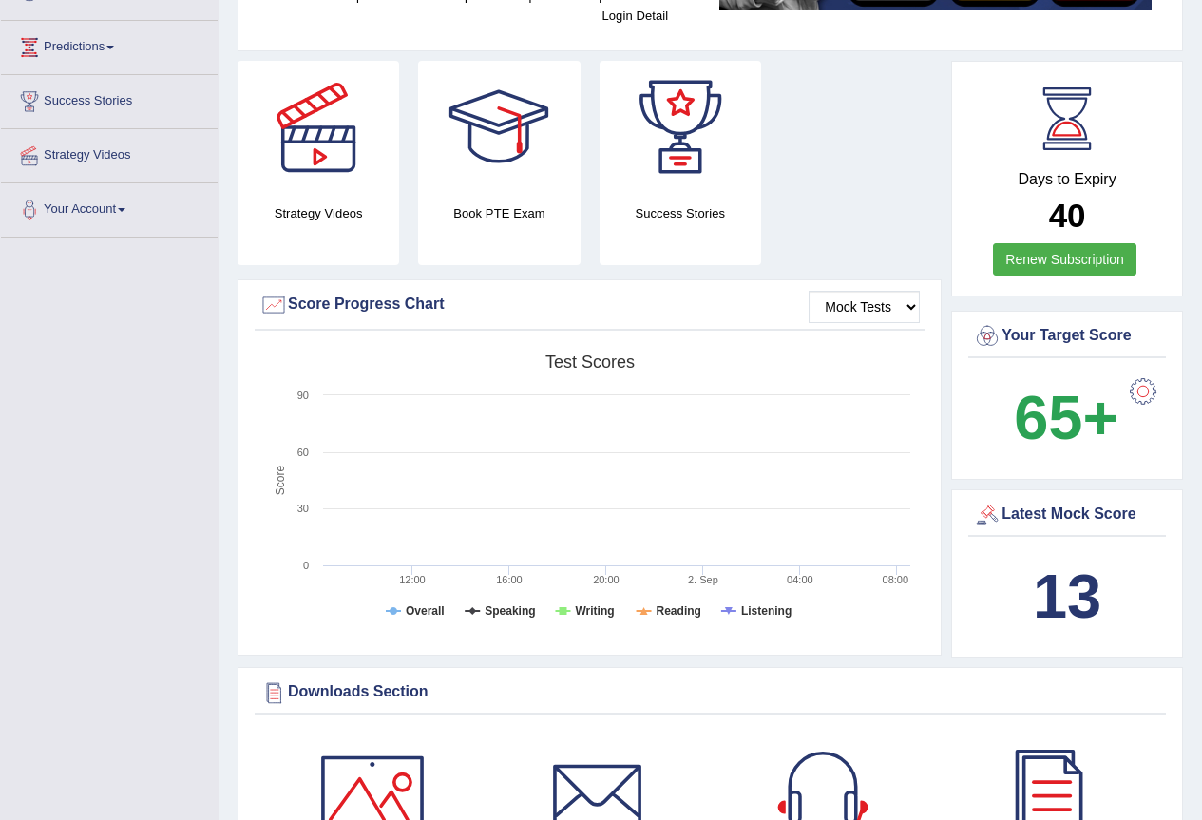
scroll to position [285, 0]
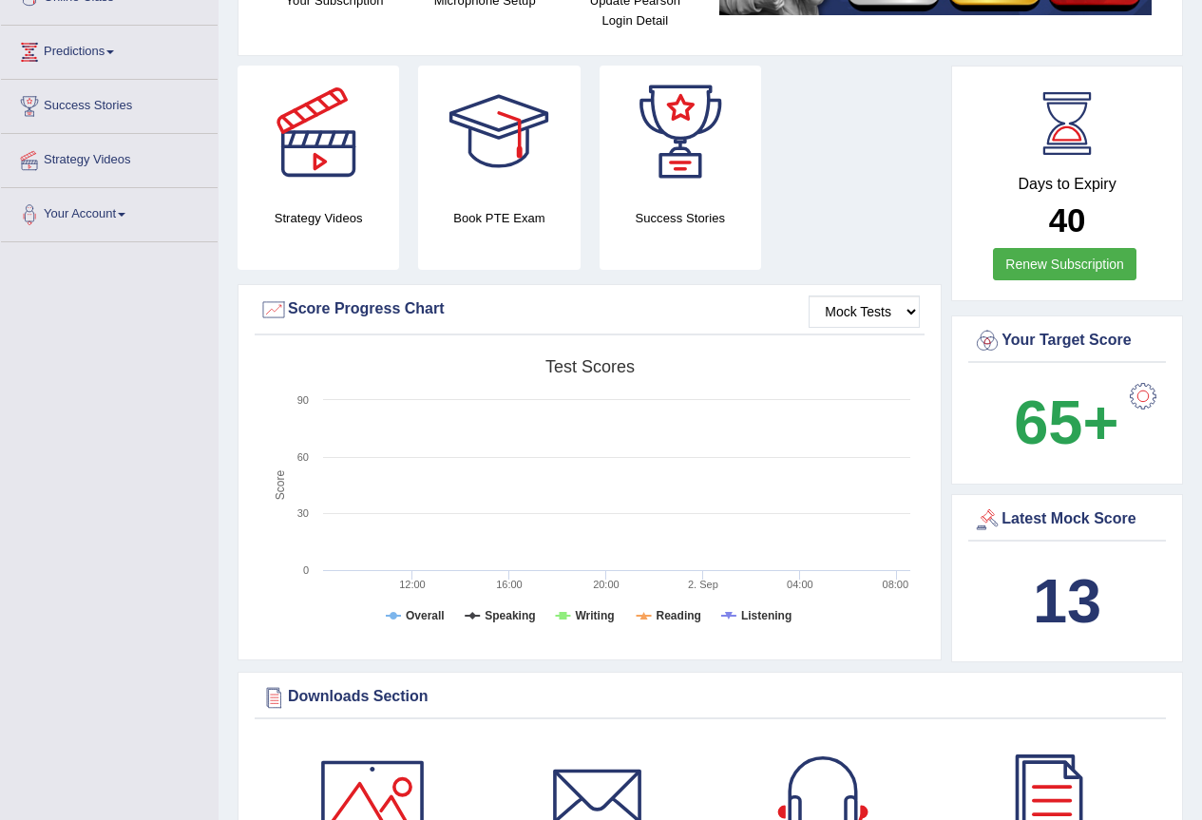
drag, startPoint x: 1069, startPoint y: 591, endPoint x: 1057, endPoint y: 540, distance: 51.6
click at [1069, 587] on b "13" at bounding box center [1066, 600] width 68 height 69
drag, startPoint x: 1049, startPoint y: 520, endPoint x: 1011, endPoint y: 511, distance: 38.9
click at [1042, 516] on div "Latest Mock Score" at bounding box center [1067, 519] width 188 height 28
click at [986, 511] on div at bounding box center [987, 519] width 28 height 28
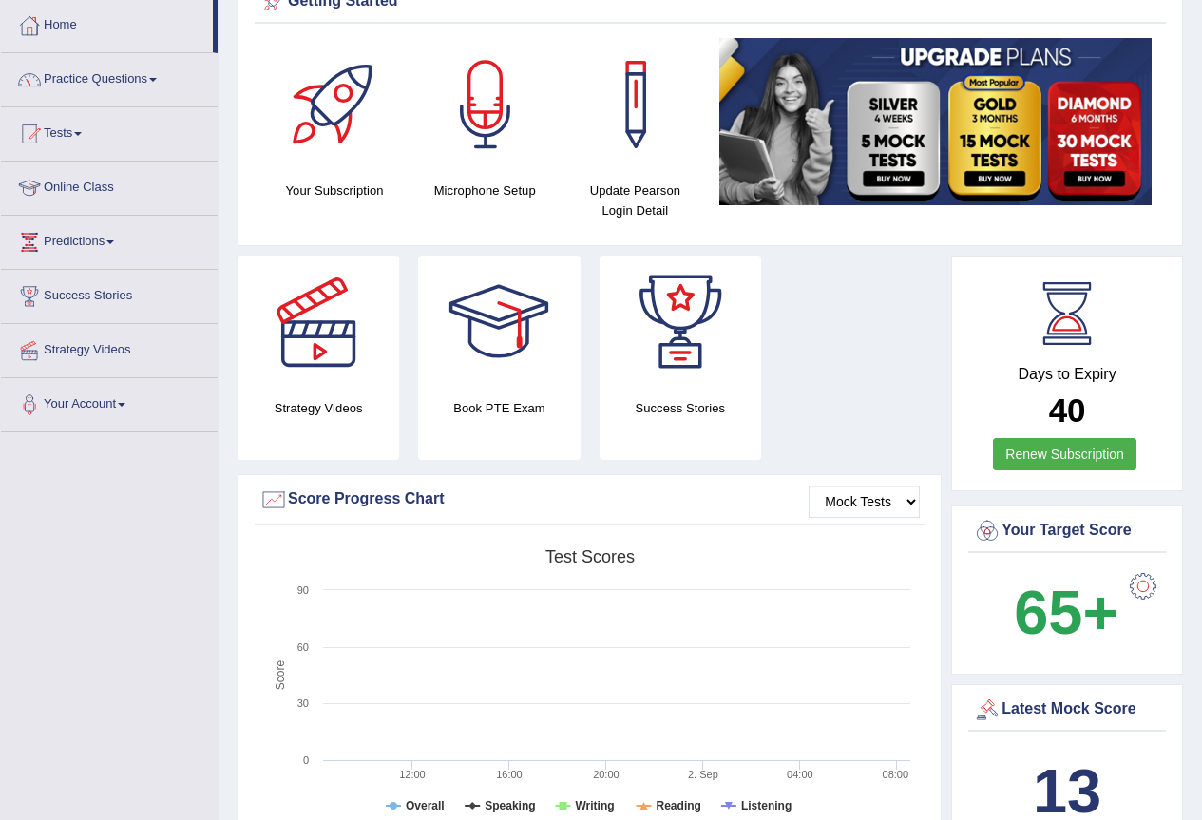
scroll to position [0, 0]
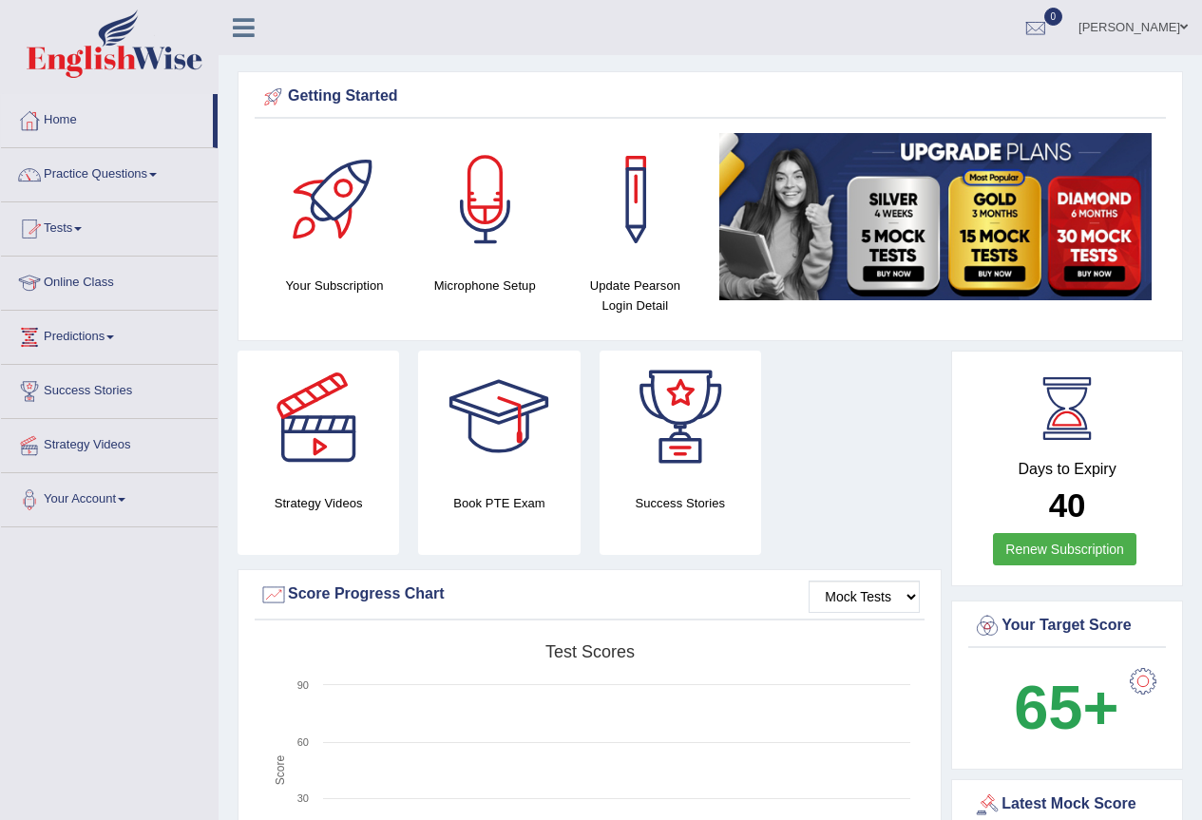
click at [88, 332] on link "Predictions" at bounding box center [109, 334] width 217 height 47
click at [98, 379] on link "Latest Predictions" at bounding box center [124, 381] width 178 height 34
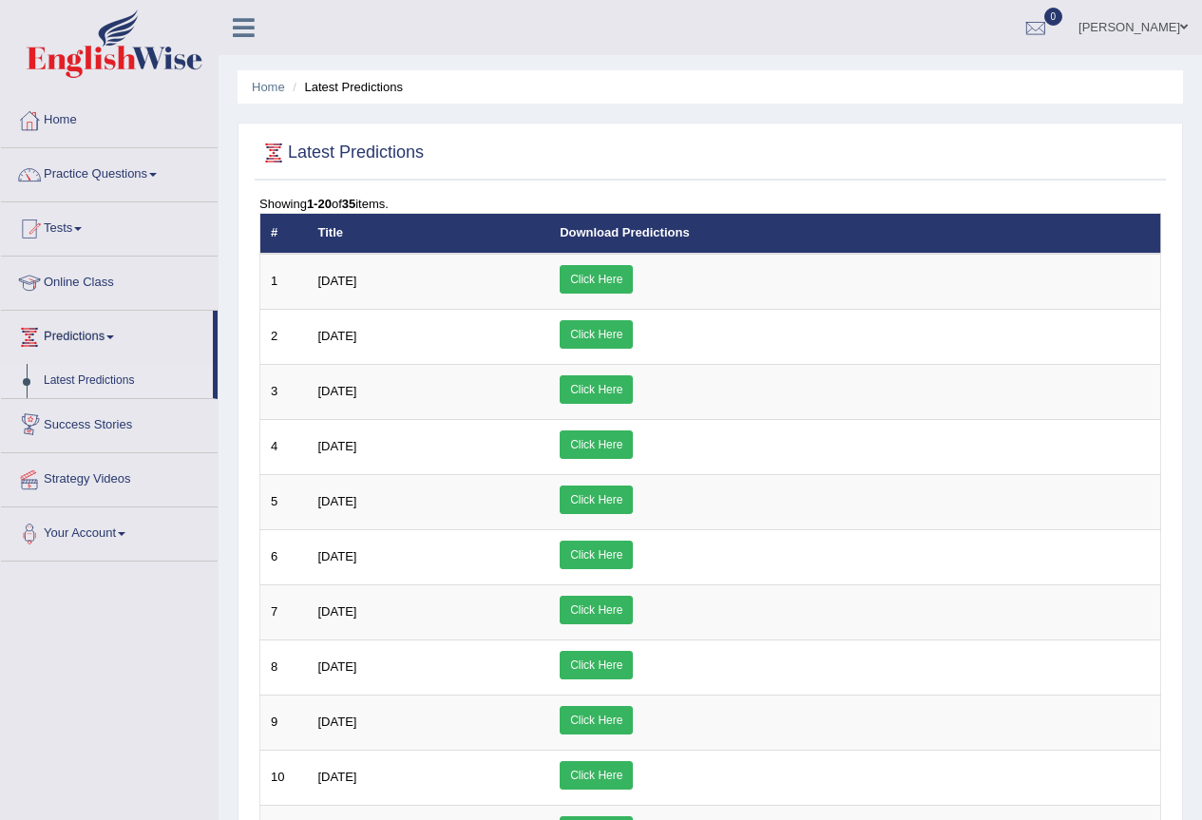
click at [90, 423] on link "Success Stories" at bounding box center [109, 422] width 217 height 47
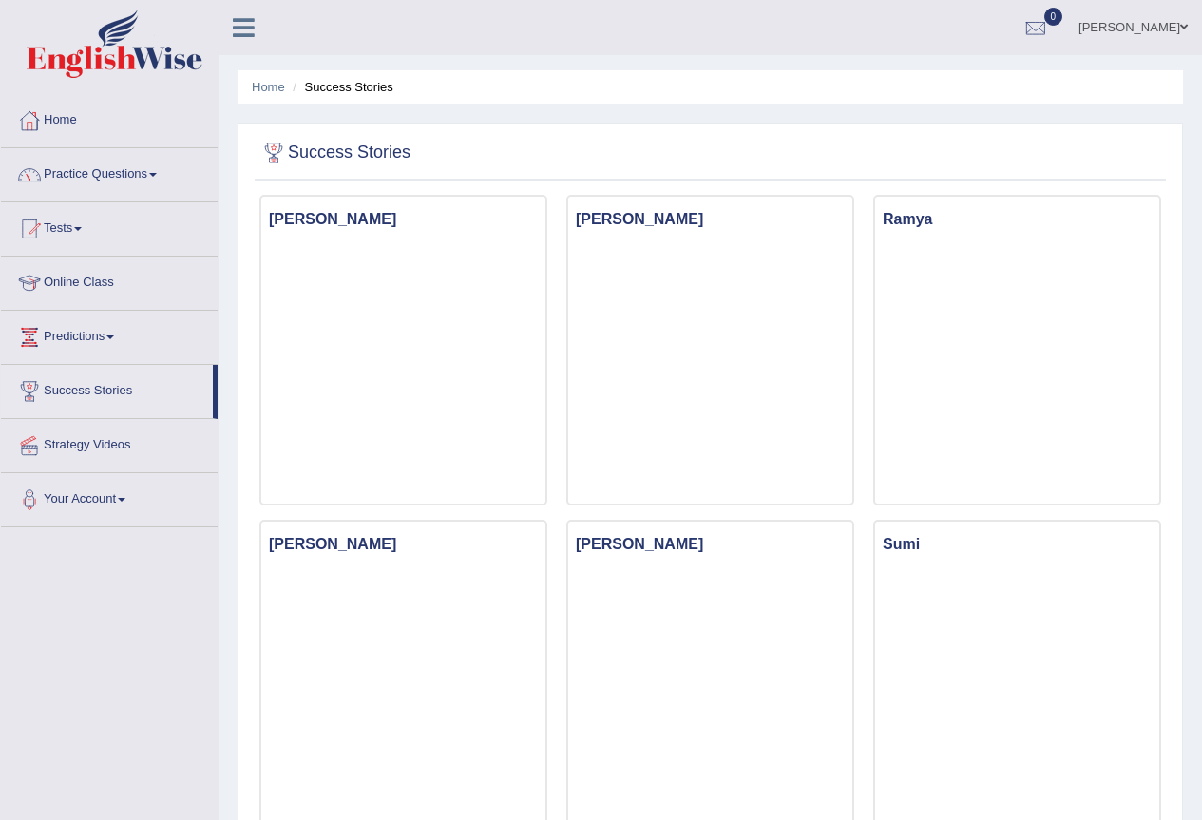
click at [111, 443] on link "Strategy Videos" at bounding box center [109, 442] width 217 height 47
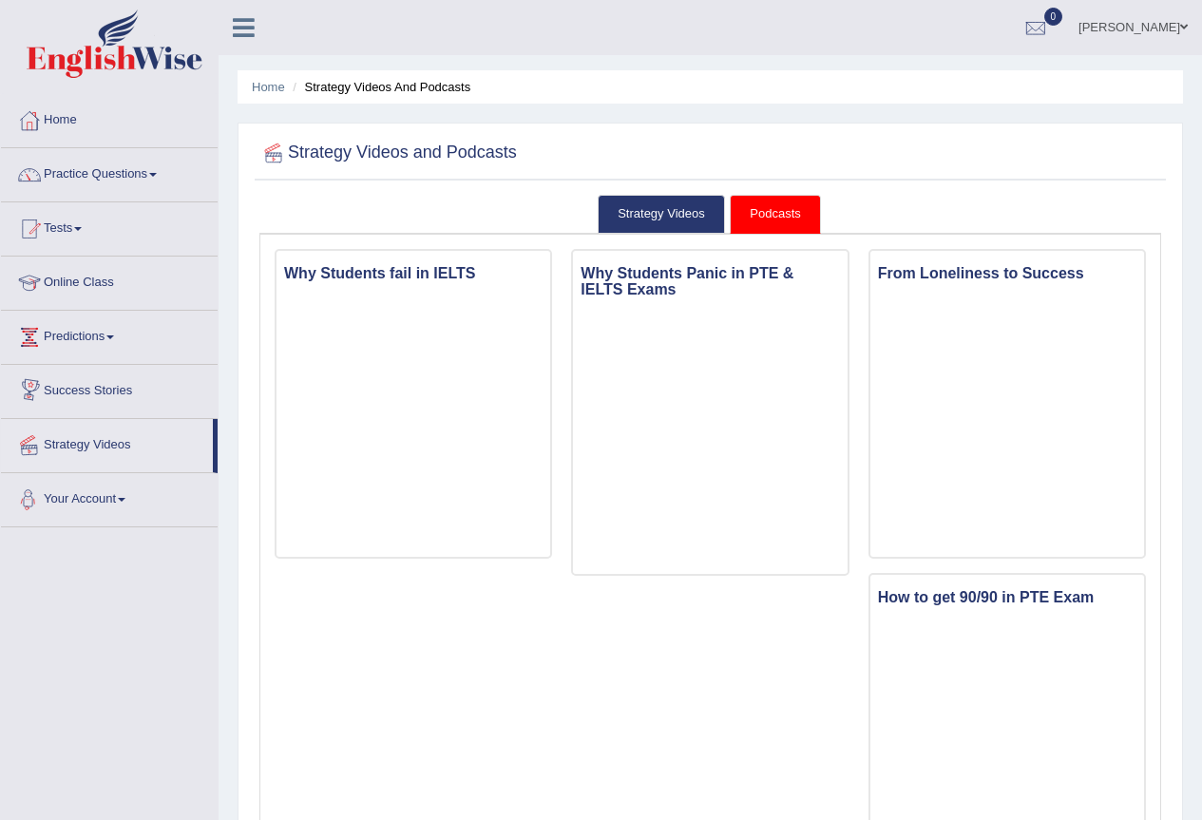
click at [118, 500] on link "Your Account" at bounding box center [109, 496] width 217 height 47
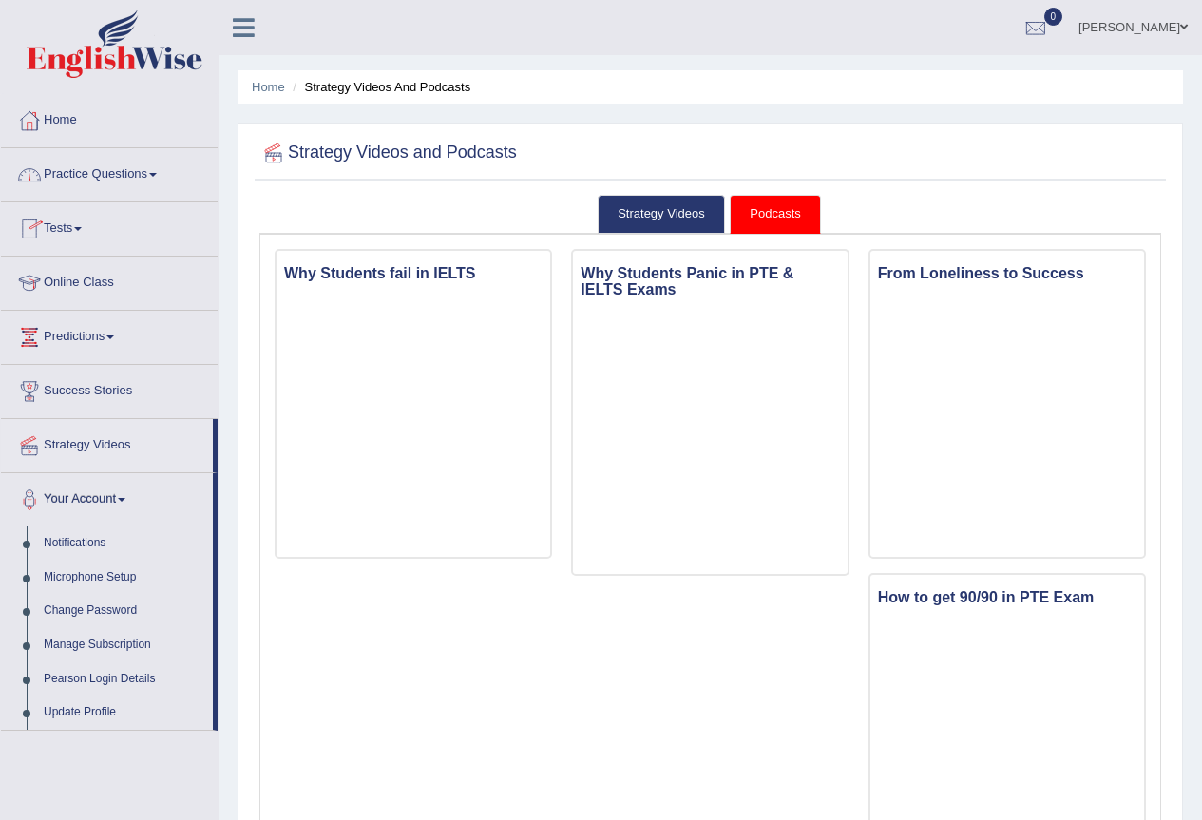
click at [70, 111] on link "Home" at bounding box center [109, 117] width 217 height 47
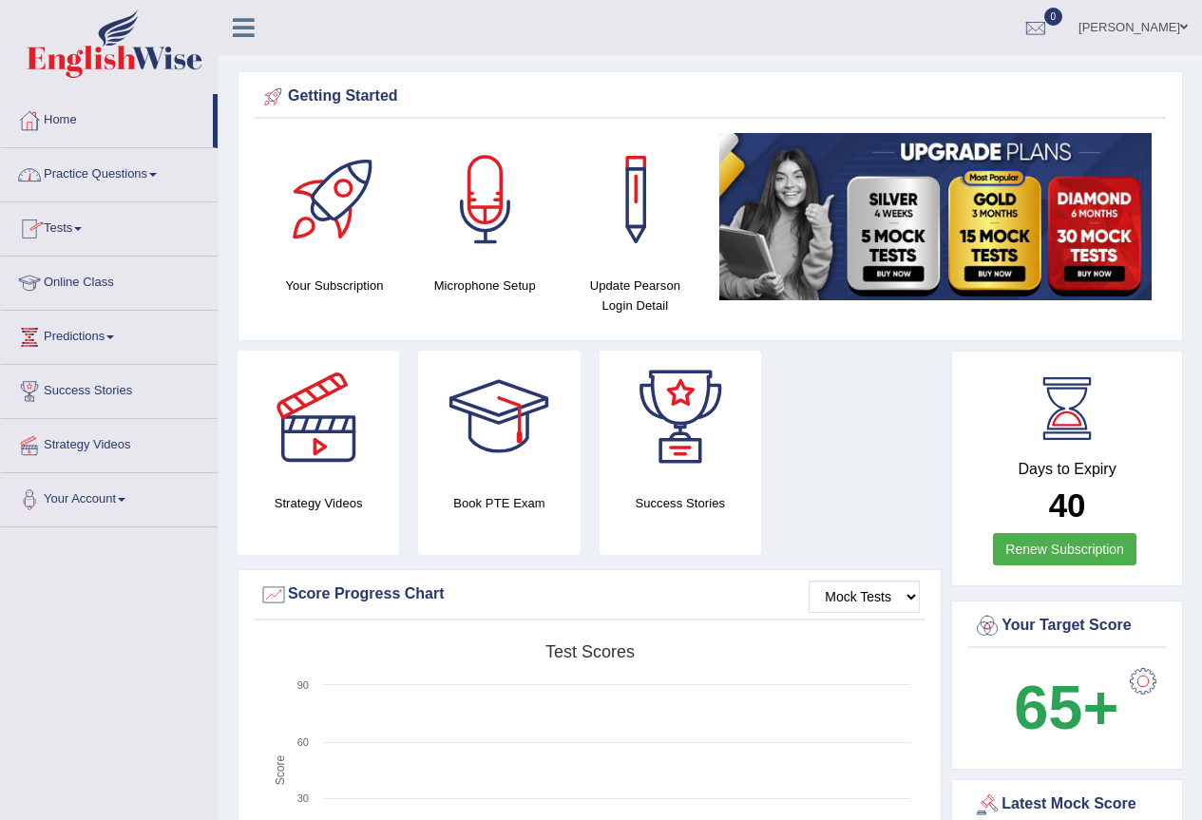
click at [120, 168] on link "Practice Questions" at bounding box center [109, 171] width 217 height 47
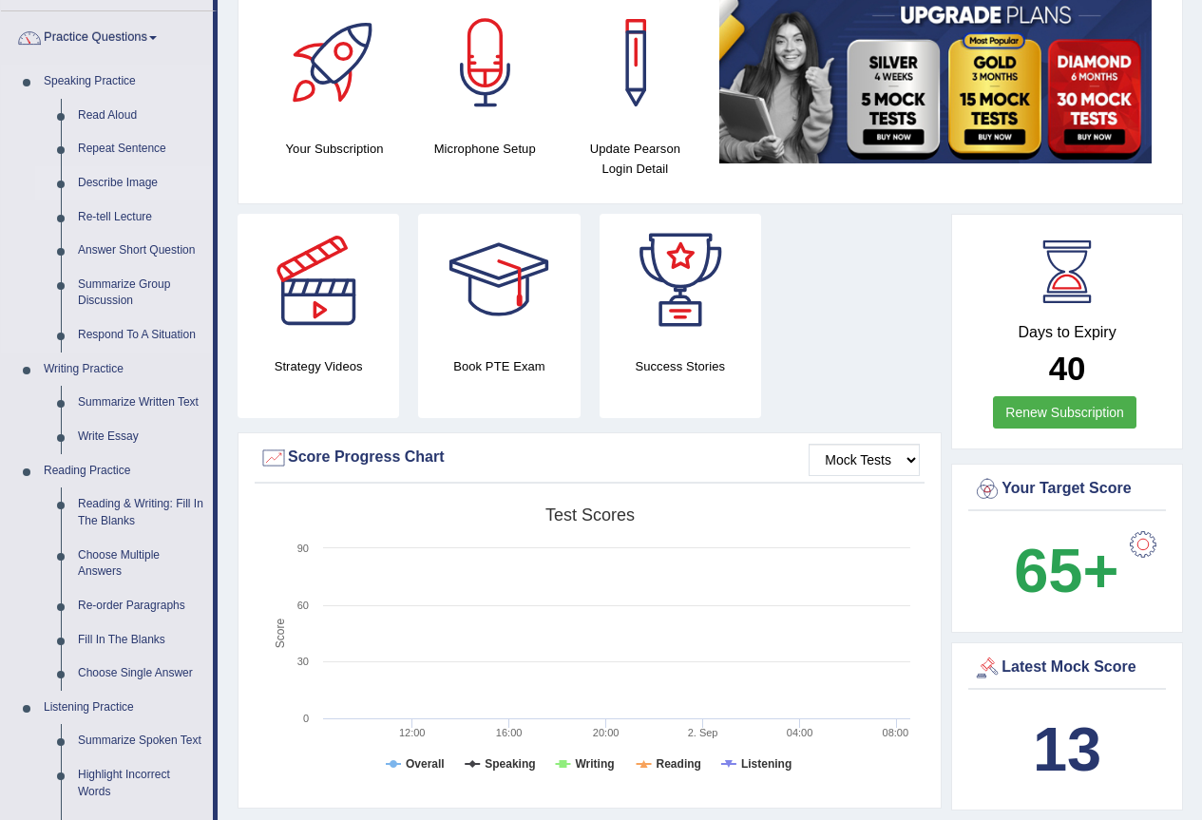
scroll to position [190, 0]
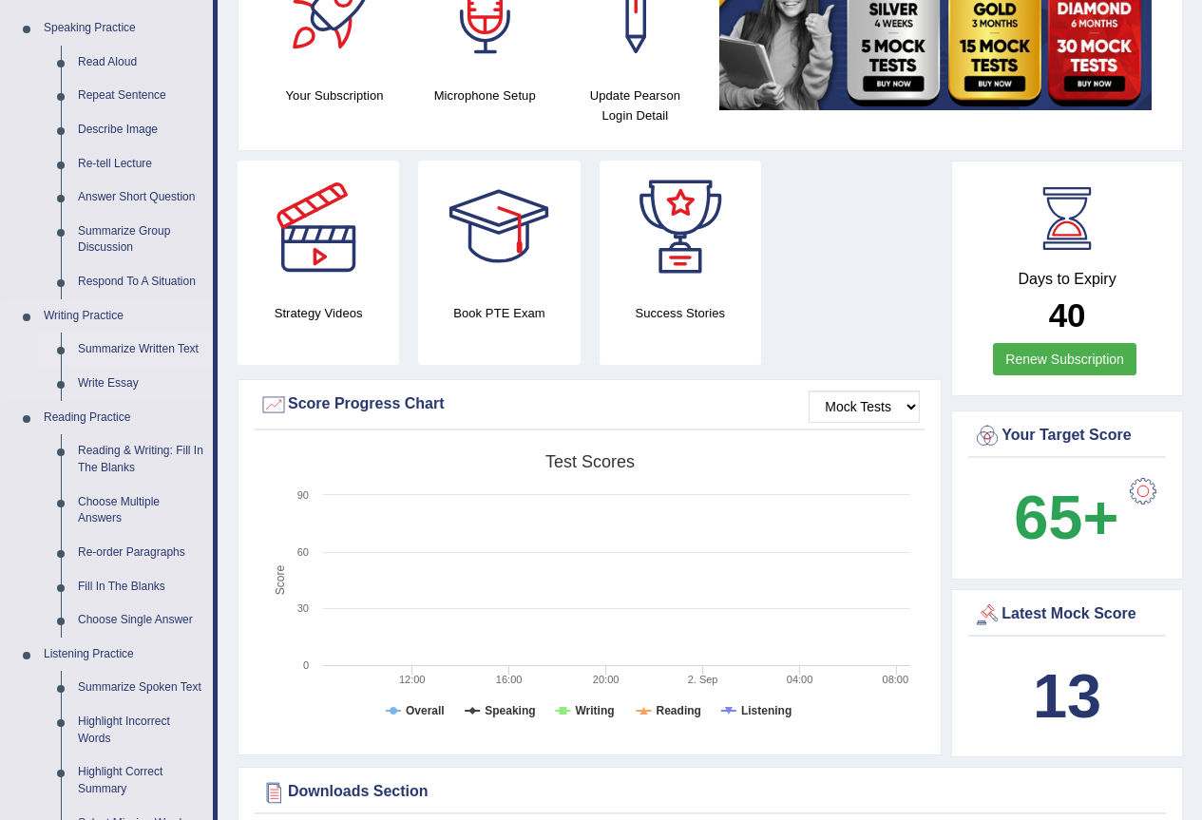
click at [130, 344] on link "Summarize Written Text" at bounding box center [140, 349] width 143 height 34
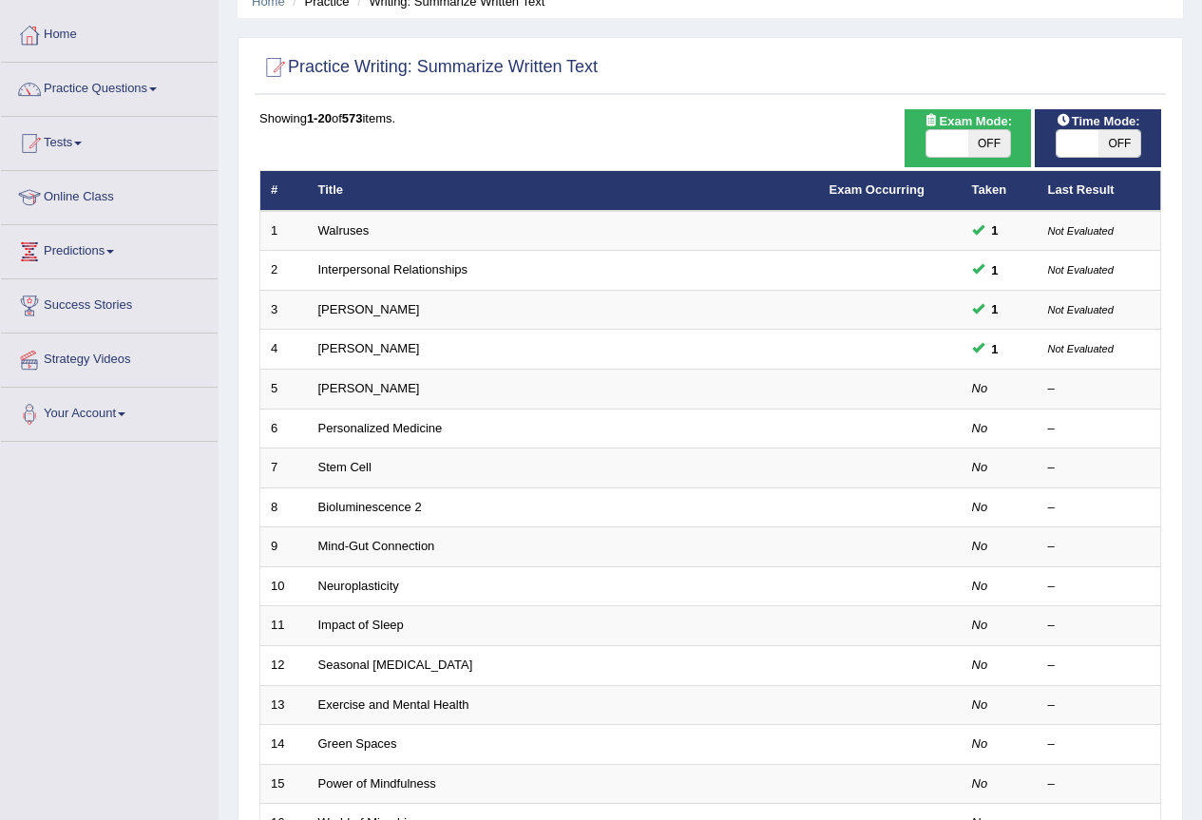
scroll to position [95, 0]
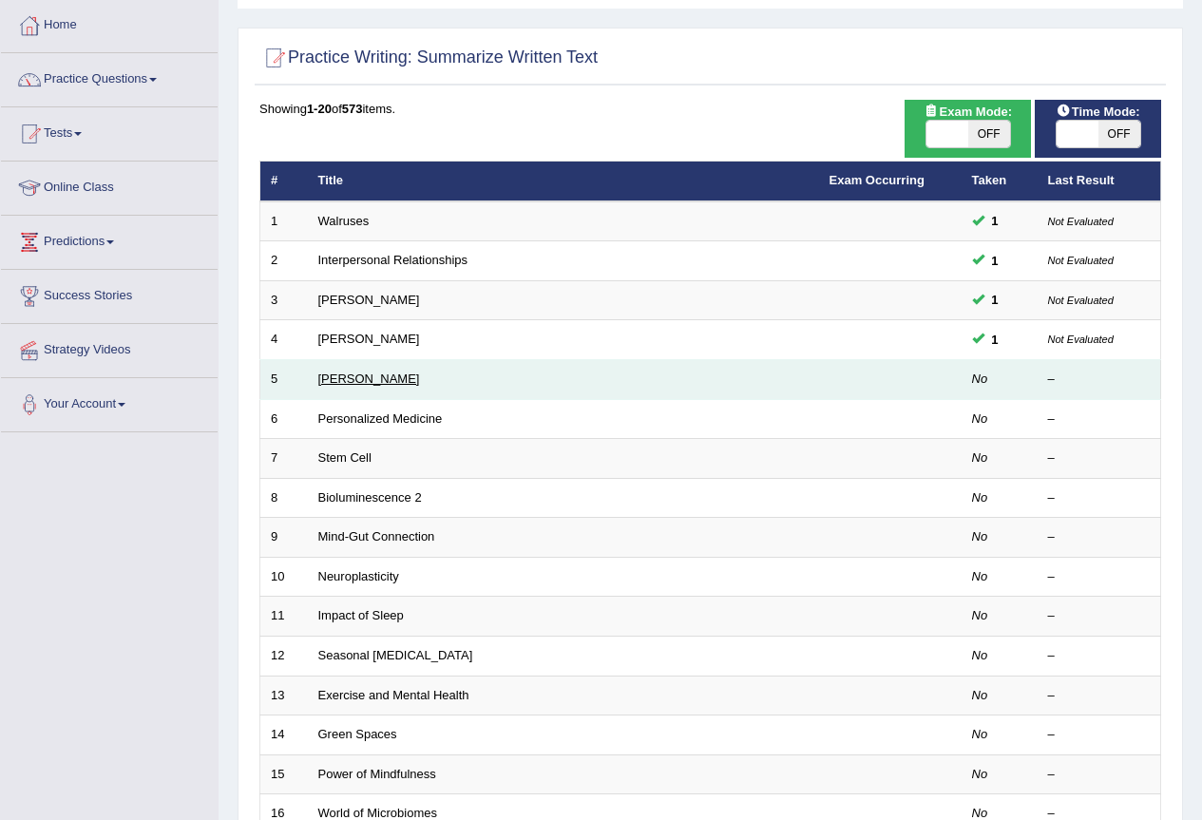
click at [358, 378] on link "Elizabeth Blackwell" at bounding box center [369, 378] width 102 height 14
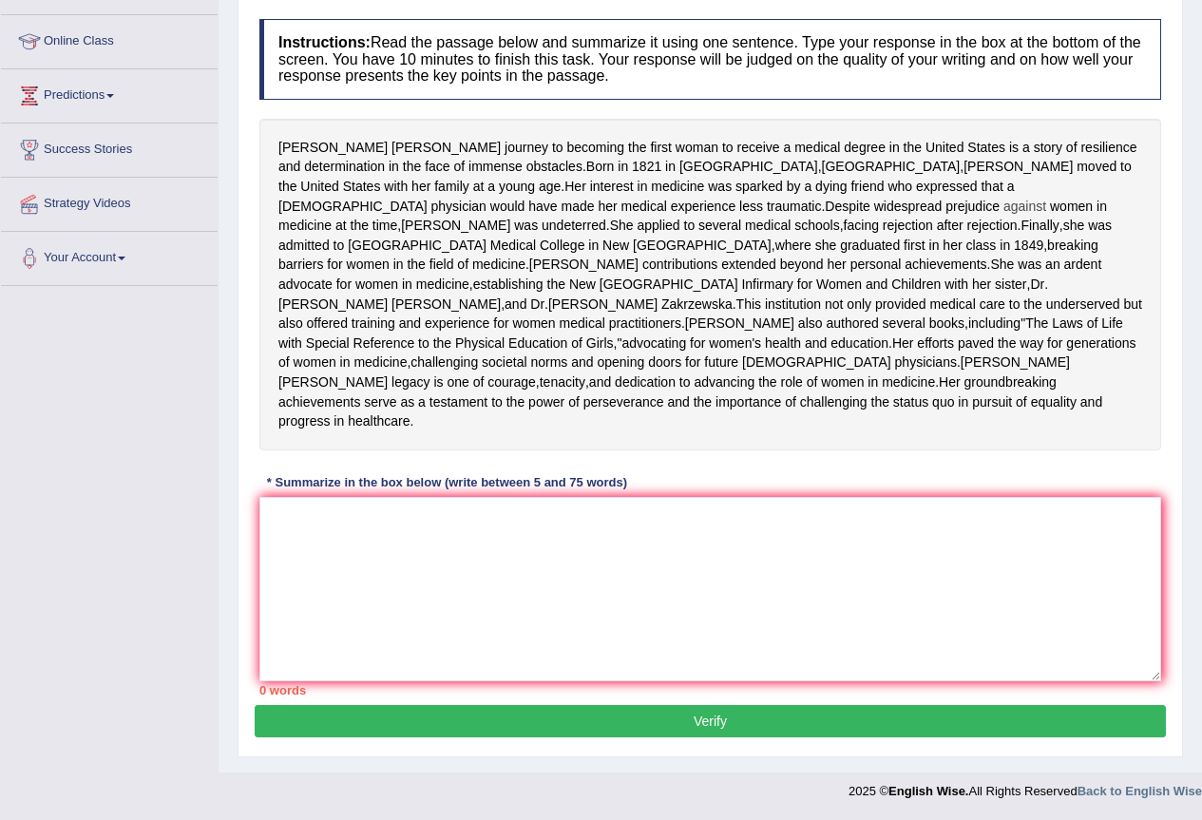
scroll to position [338, 0]
click at [432, 537] on textarea at bounding box center [709, 589] width 901 height 184
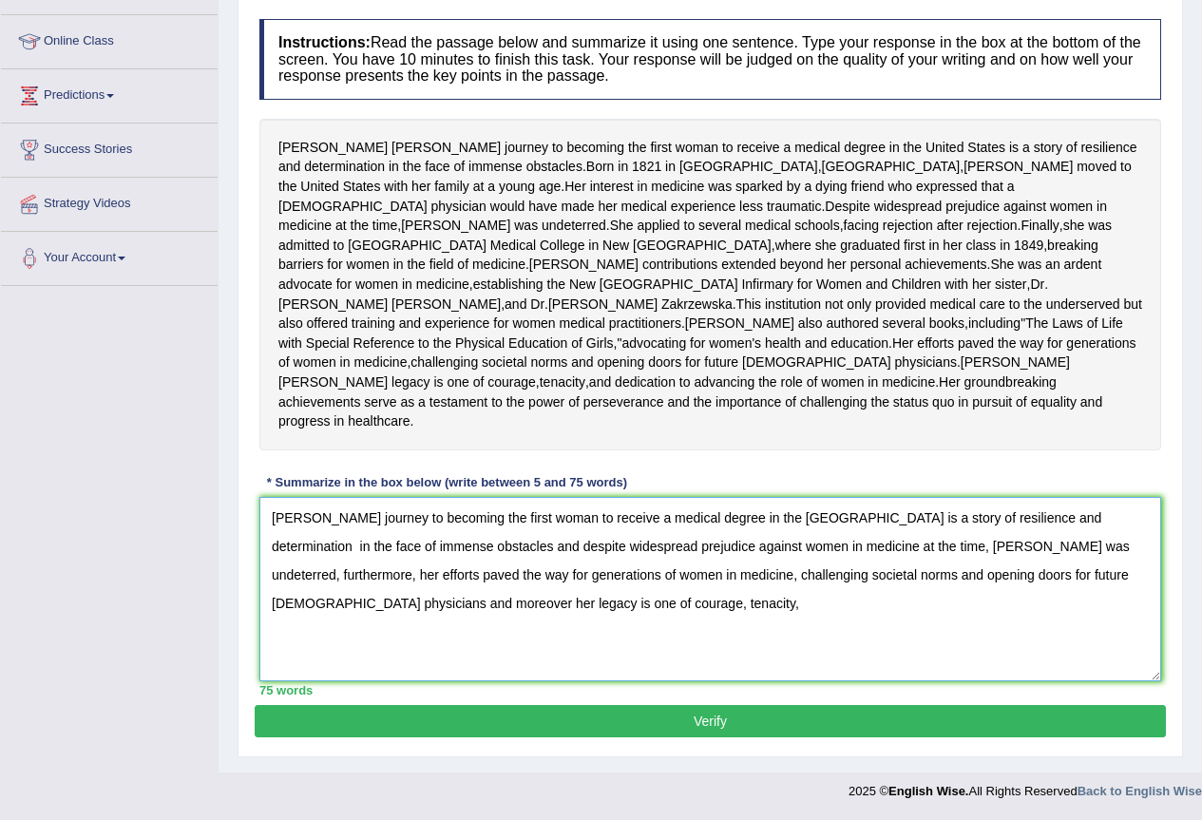
click at [508, 616] on textarea "Elizabeth Blackwell's journey to becoming the first woman to receive a medical …" at bounding box center [709, 589] width 901 height 184
click at [504, 604] on textarea "Elizabeth Blackwell's journey to becoming the first woman to receive a medical …" at bounding box center [709, 589] width 901 height 184
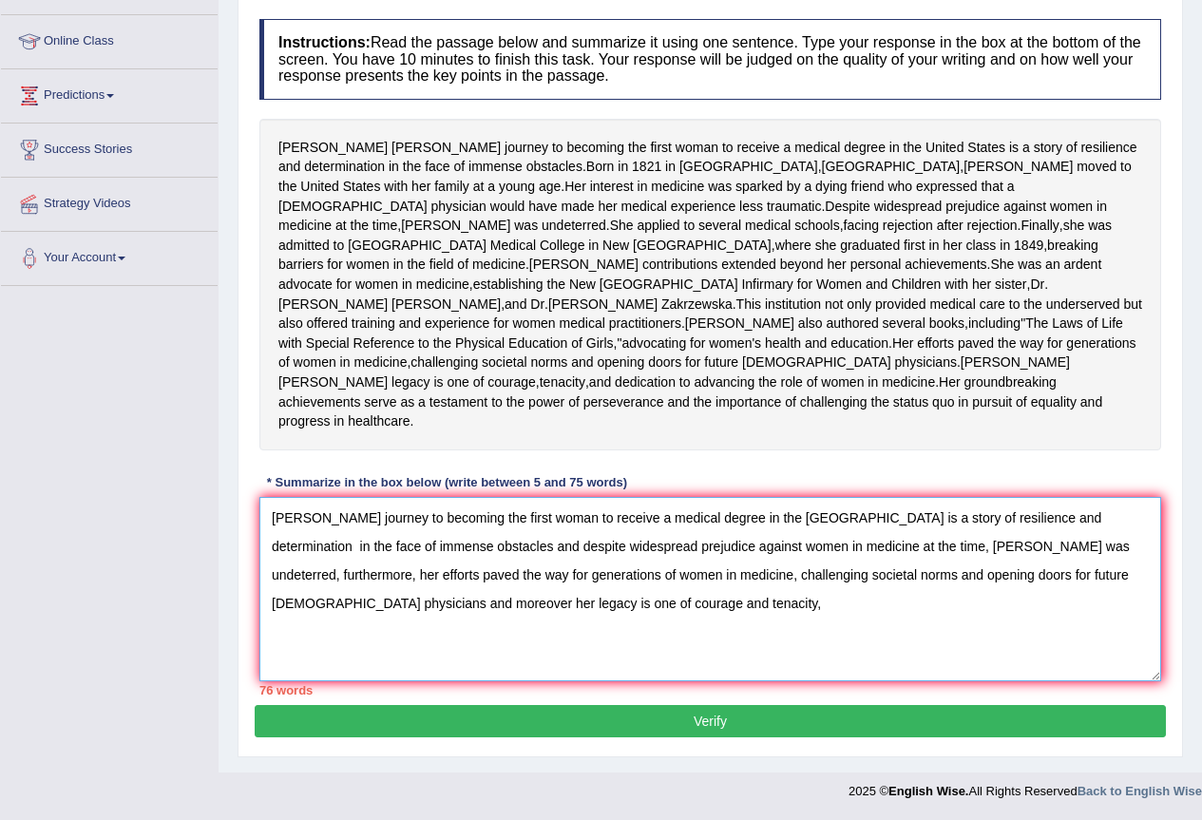
click at [591, 602] on textarea "Elizabeth Blackwell's journey to becoming the first woman to receive a medical …" at bounding box center [709, 589] width 901 height 184
click at [1113, 572] on textarea "Elizabeth Blackwell's journey to becoming the first woman to receive a medical …" at bounding box center [709, 589] width 901 height 184
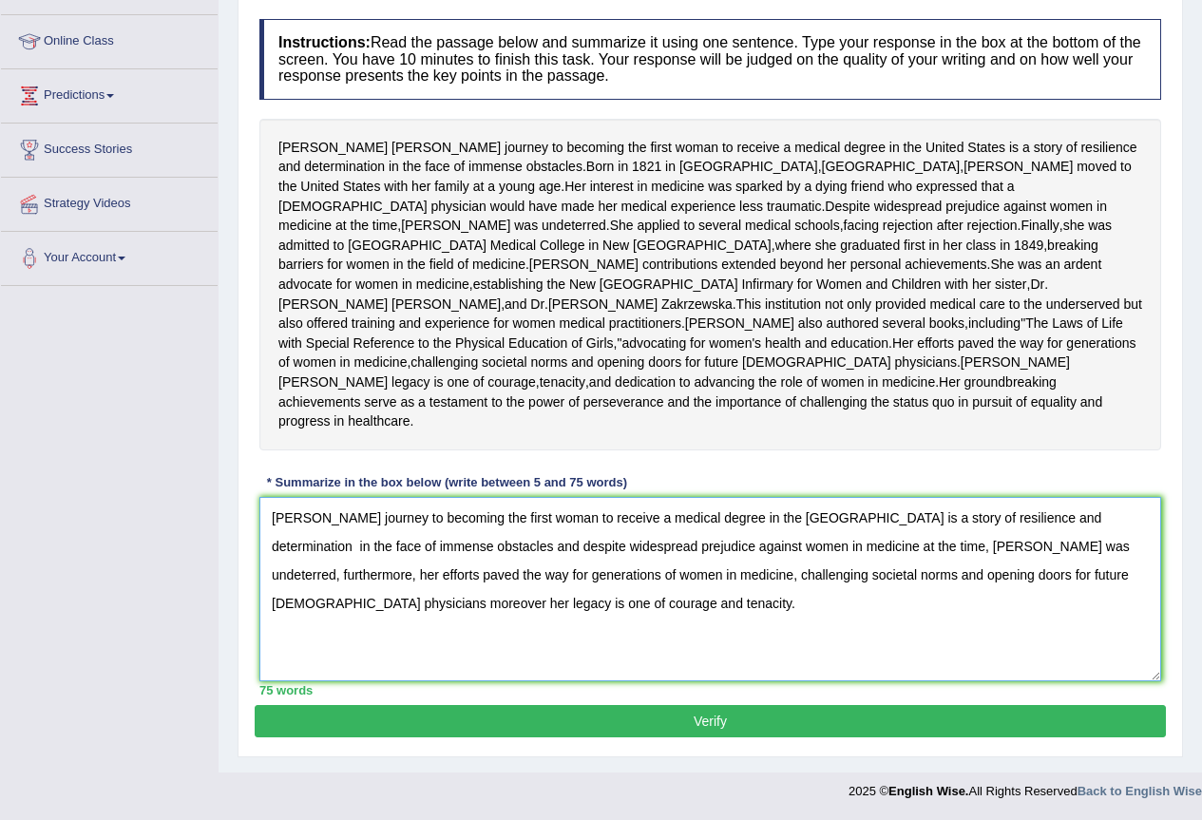
click at [1100, 569] on textarea "Elizabeth Blackwell's journey to becoming the first woman to receive a medical …" at bounding box center [709, 589] width 901 height 184
type textarea "Elizabeth Blackwell's journey to becoming the first woman to receive a medical …"
click at [658, 717] on button "Verify" at bounding box center [710, 721] width 911 height 32
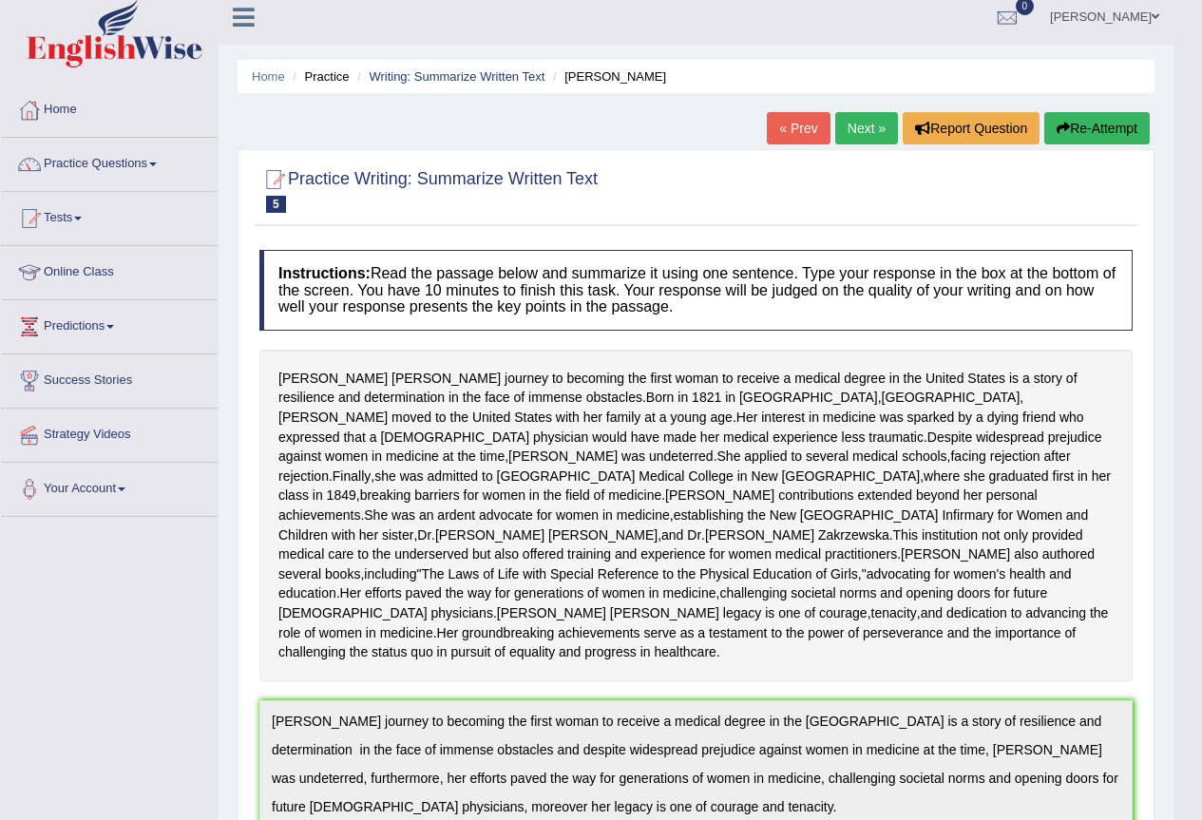
scroll to position [0, 0]
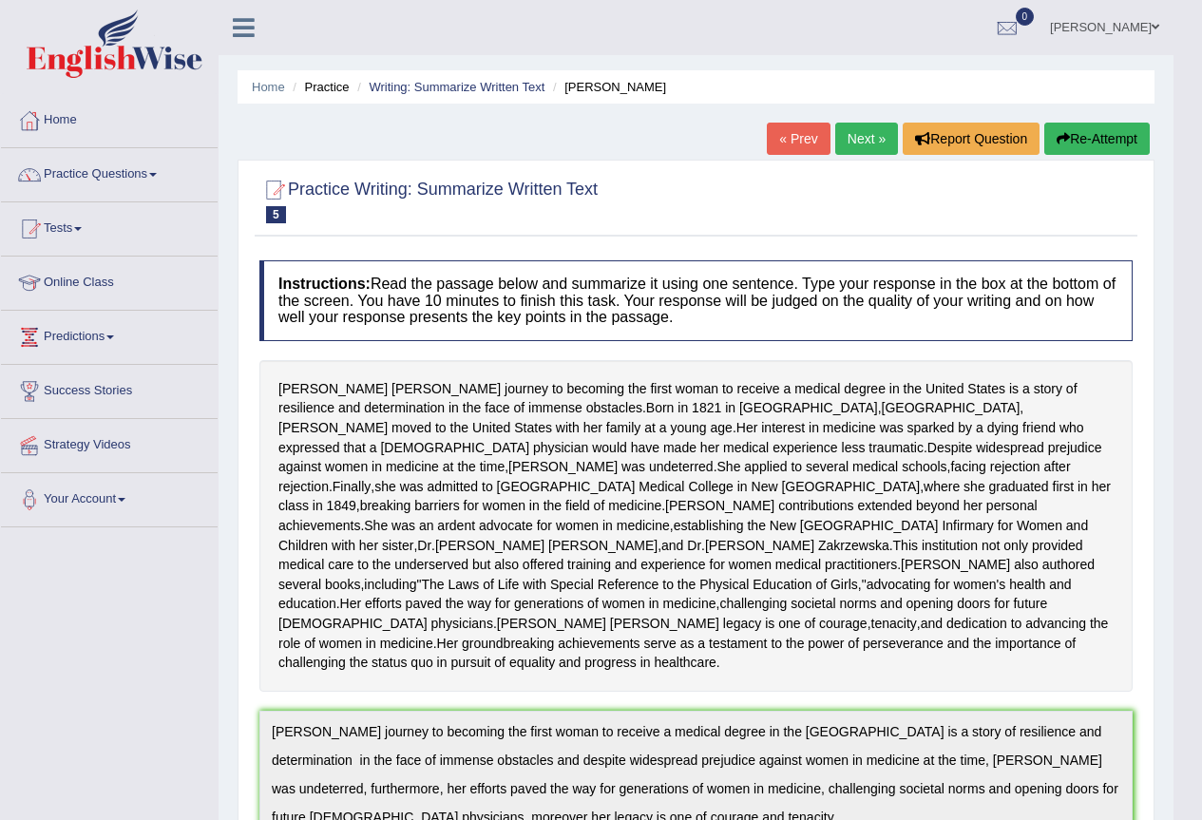
click at [854, 136] on link "Next »" at bounding box center [866, 139] width 63 height 32
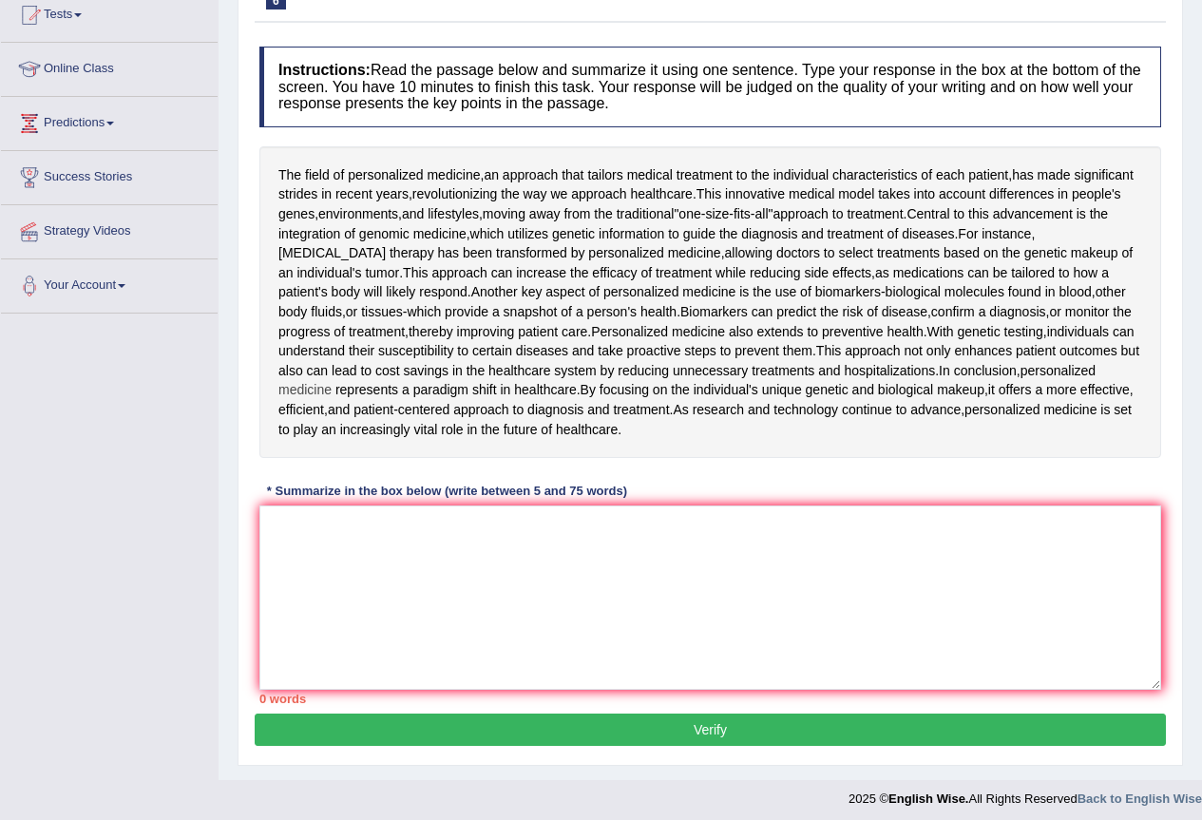
scroll to position [221, 0]
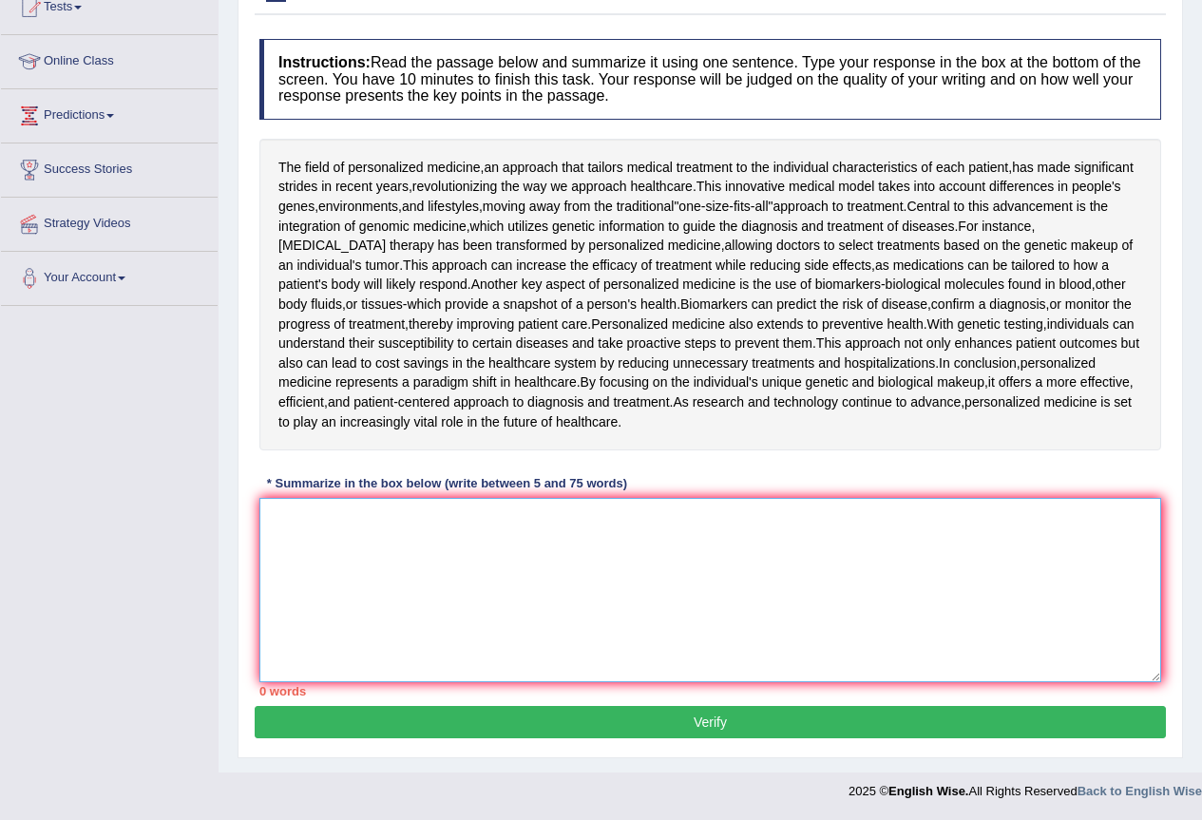
click at [310, 510] on textarea at bounding box center [709, 590] width 901 height 184
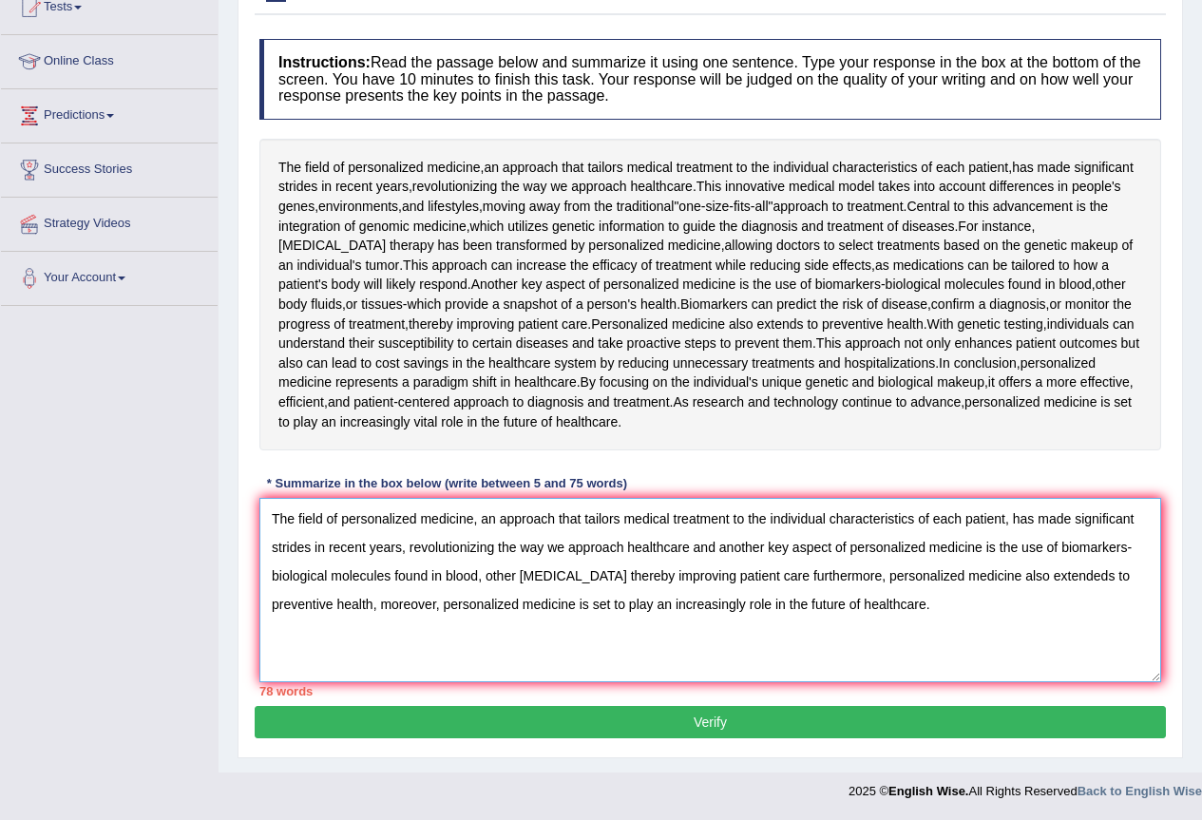
click at [763, 572] on textarea "The field of personalized medicine, an approach that tailors medical treatment …" at bounding box center [709, 590] width 901 height 184
click at [1005, 574] on textarea "The field of personalized medicine, an approach that tailors medical treatment …" at bounding box center [709, 590] width 901 height 184
drag, startPoint x: 384, startPoint y: 607, endPoint x: 508, endPoint y: 620, distance: 125.1
click at [508, 620] on textarea "The field of personalized medicine, an approach that tailors medical treatment …" at bounding box center [709, 590] width 901 height 184
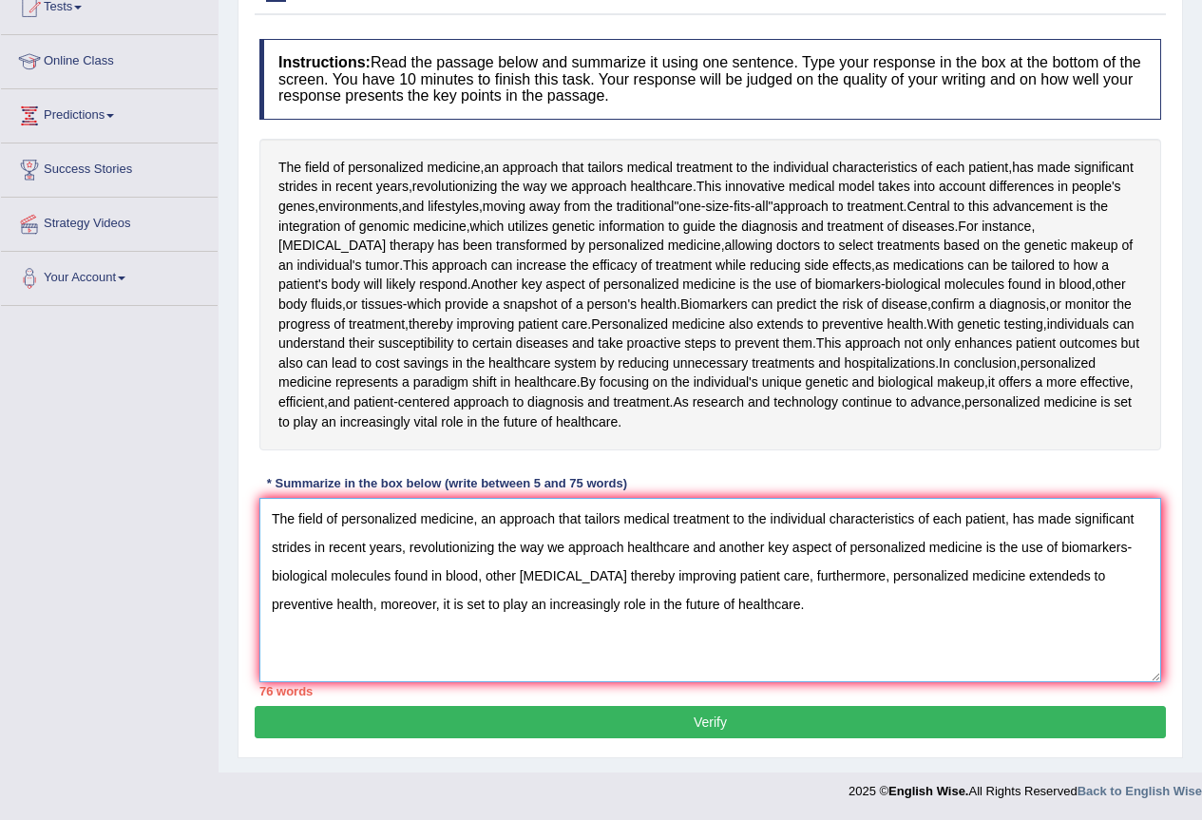
click at [1046, 580] on textarea "The field of personalized medicine, an approach that tailors medical treatment …" at bounding box center [709, 590] width 901 height 184
drag, startPoint x: 474, startPoint y: 607, endPoint x: 559, endPoint y: 616, distance: 86.0
click at [559, 616] on textarea "The field of personalized medicine, an approach that tailors medical treatment …" at bounding box center [709, 590] width 901 height 184
drag, startPoint x: 604, startPoint y: 605, endPoint x: 684, endPoint y: 604, distance: 79.8
click at [684, 604] on textarea "The field of personalized medicine, an approach that tailors medical treatment …" at bounding box center [709, 590] width 901 height 184
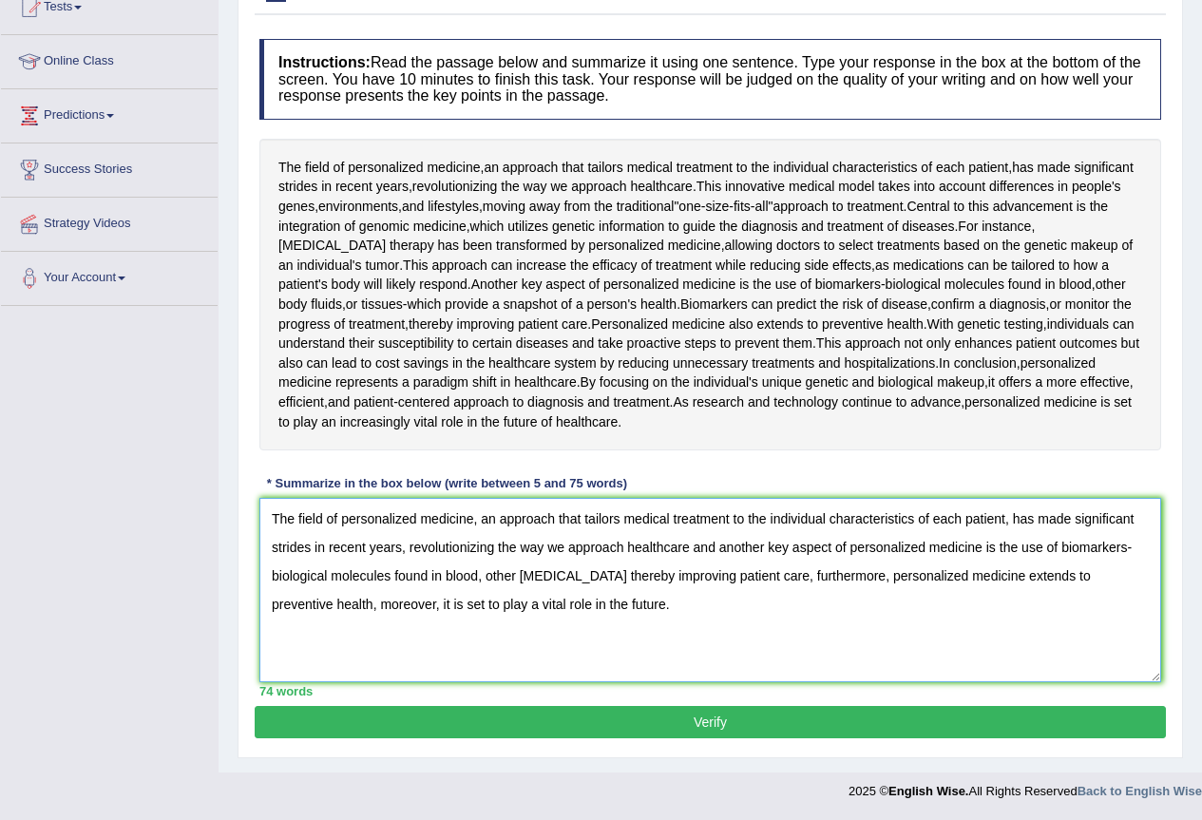
click at [581, 583] on textarea "The field of personalized medicine, an approach that tailors medical treatment …" at bounding box center [709, 590] width 901 height 184
type textarea "The field of personalized medicine, an approach that tailors medical treatment …"
click at [725, 712] on button "Verify" at bounding box center [710, 722] width 911 height 32
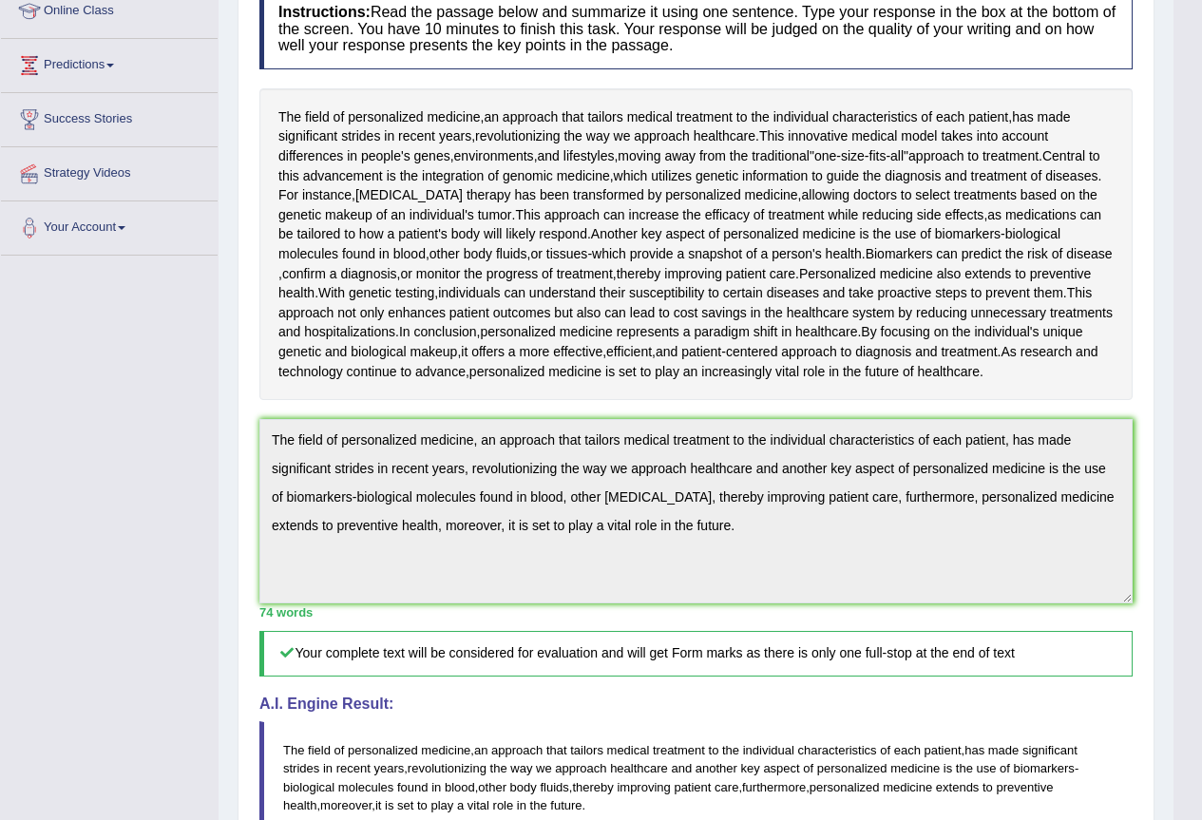
scroll to position [0, 0]
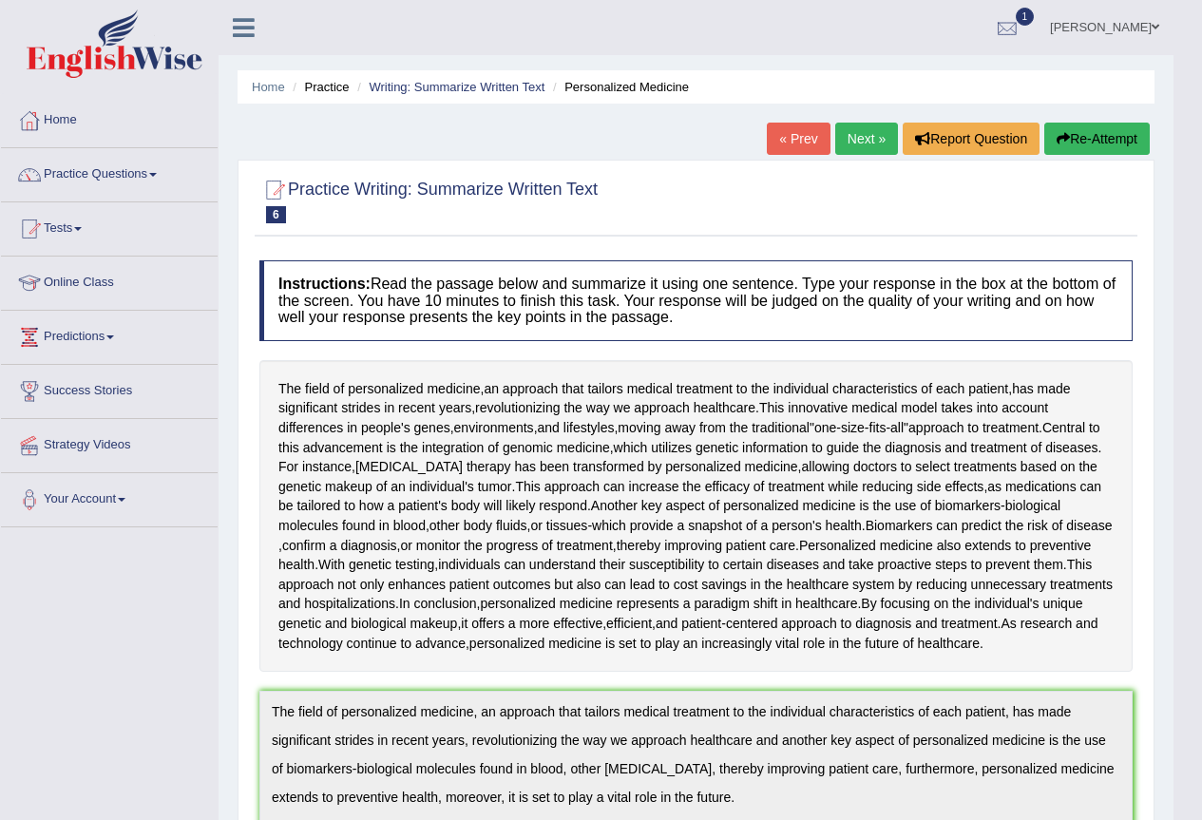
click at [1017, 9] on link "1" at bounding box center [1006, 24] width 57 height 49
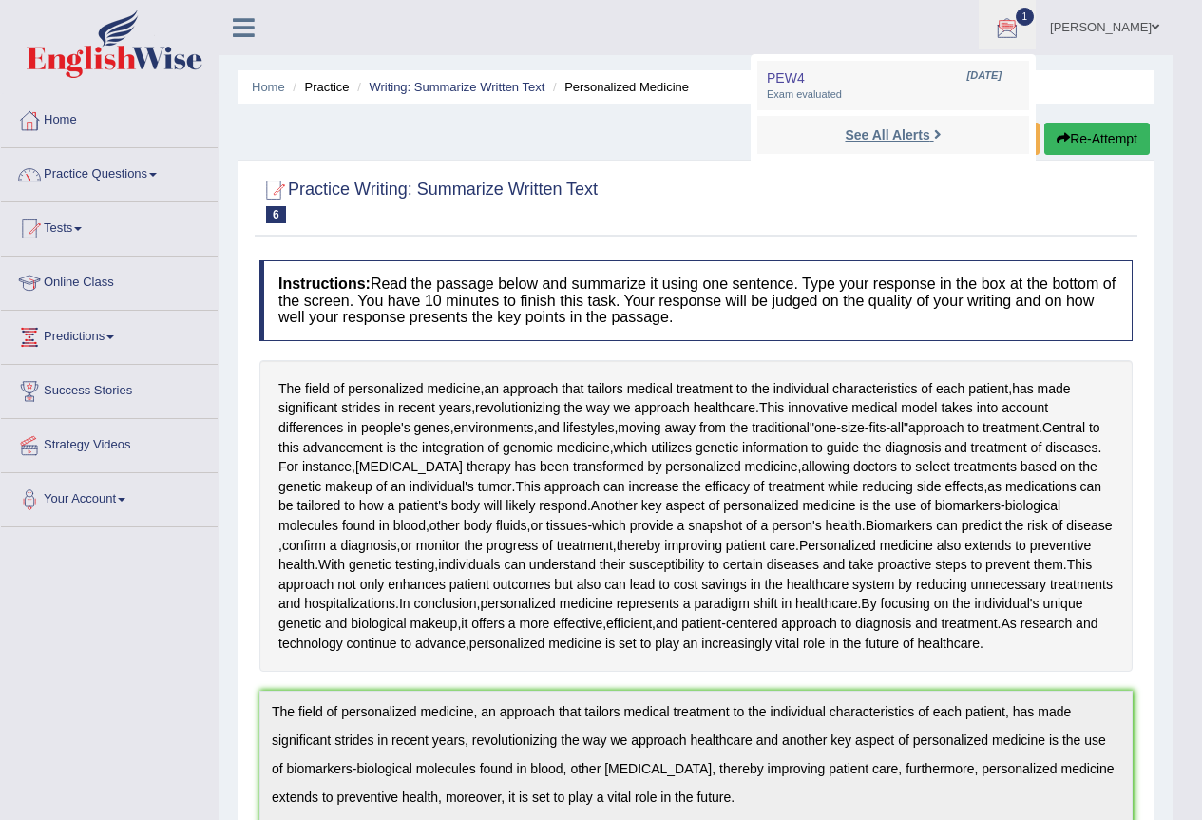
click at [880, 136] on strong "See All Alerts" at bounding box center [886, 134] width 85 height 15
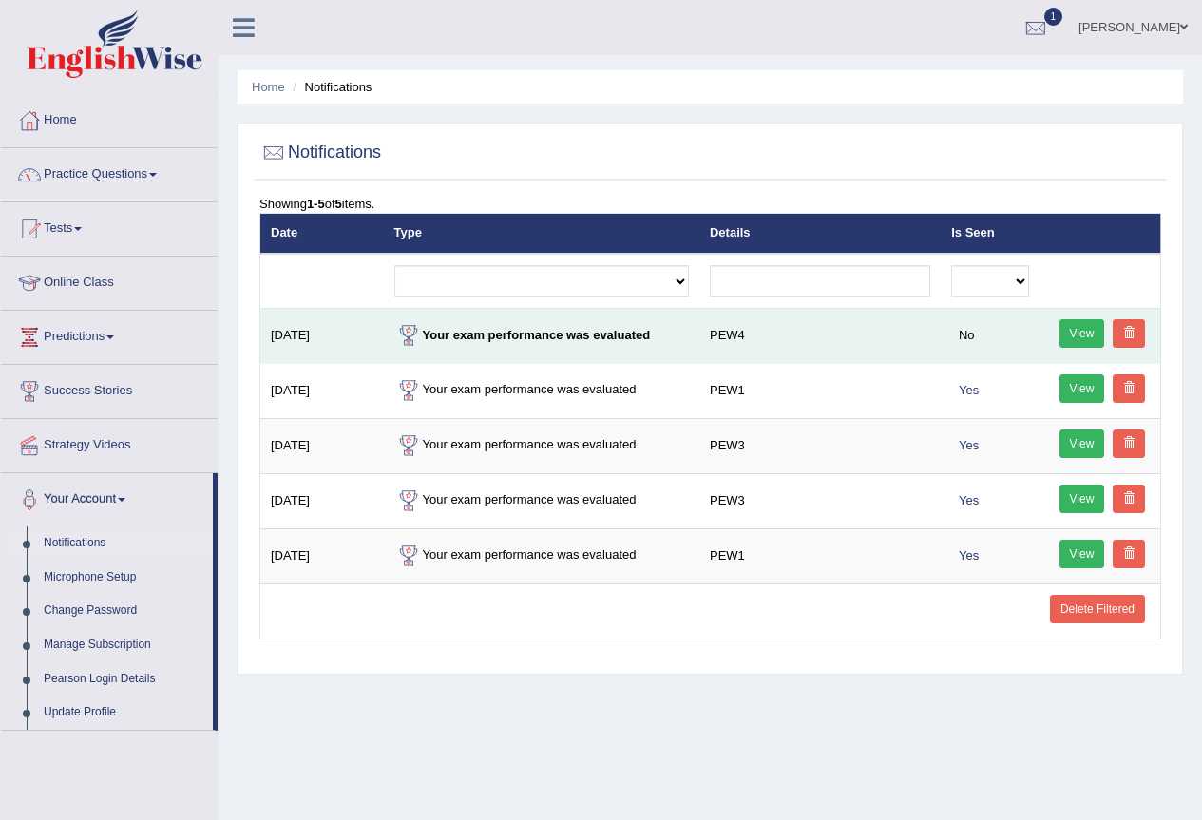
click at [1077, 334] on link "View" at bounding box center [1082, 333] width 46 height 28
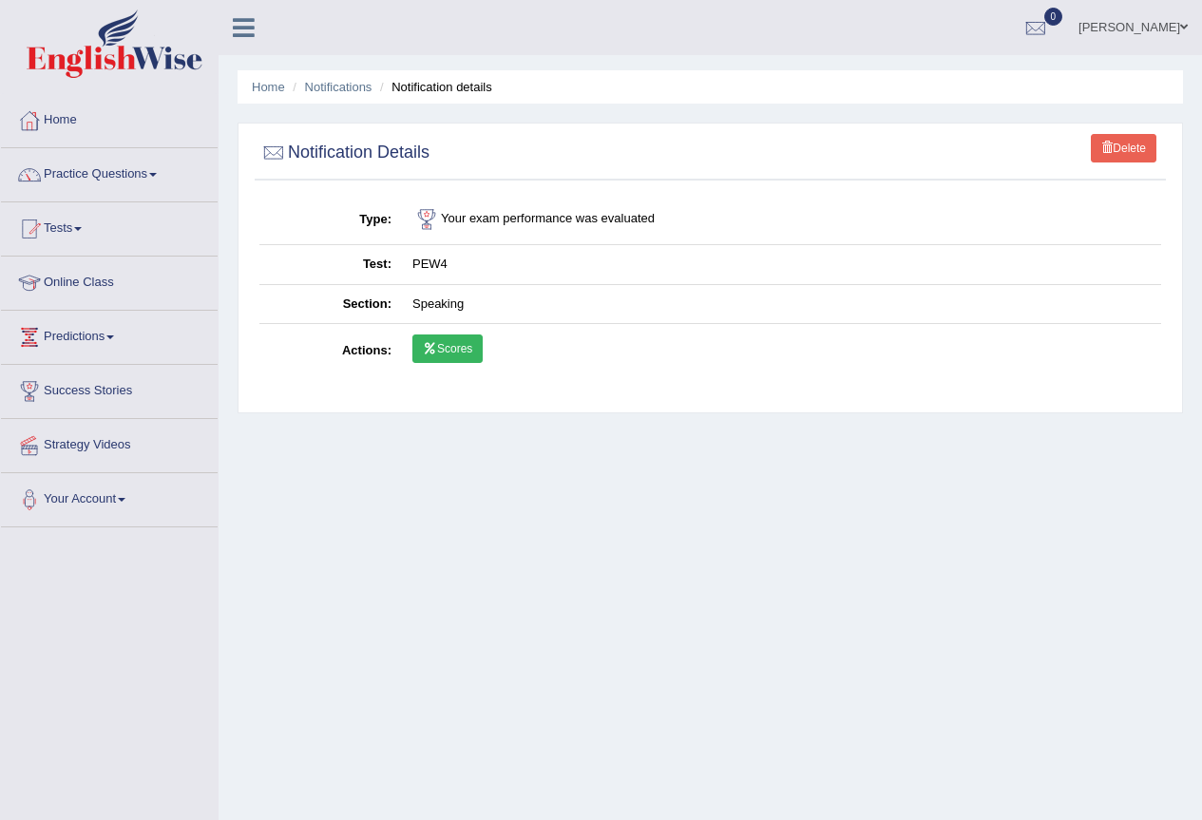
click at [466, 341] on link "Scores" at bounding box center [447, 348] width 70 height 28
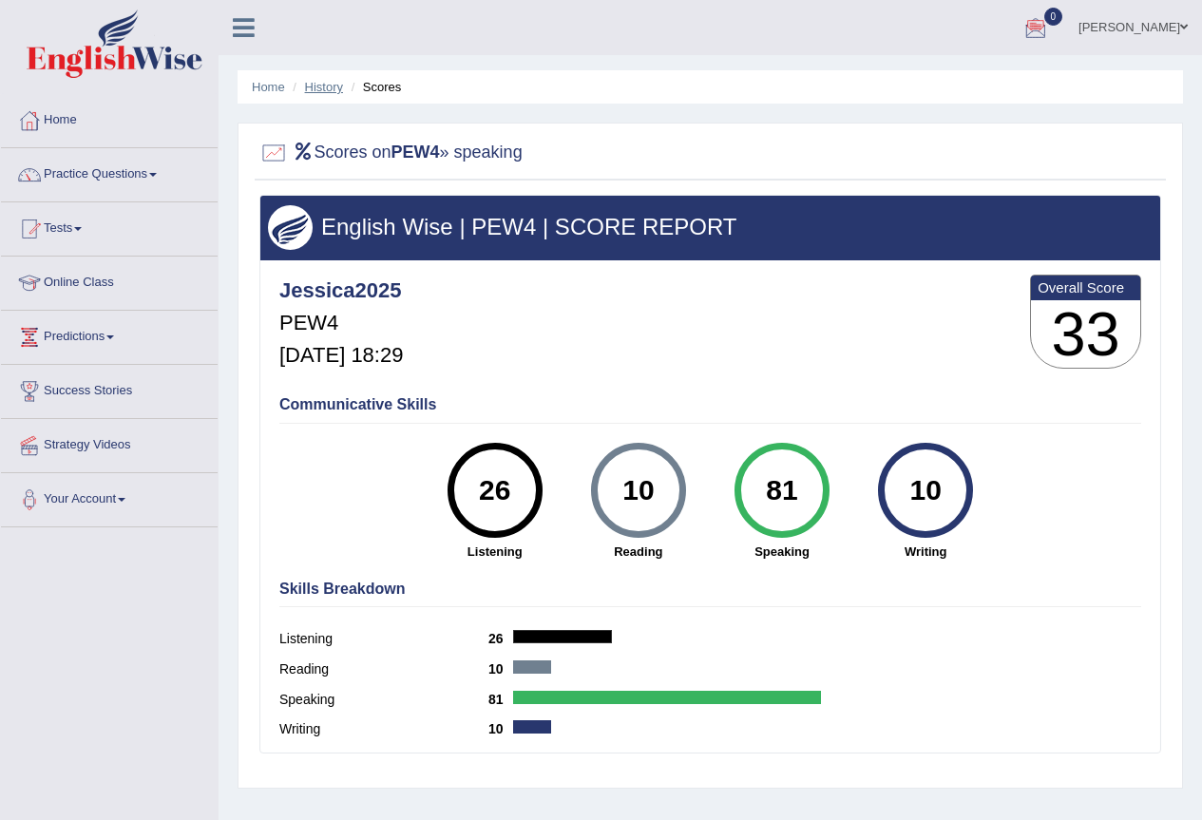
click at [326, 89] on link "History" at bounding box center [324, 87] width 38 height 14
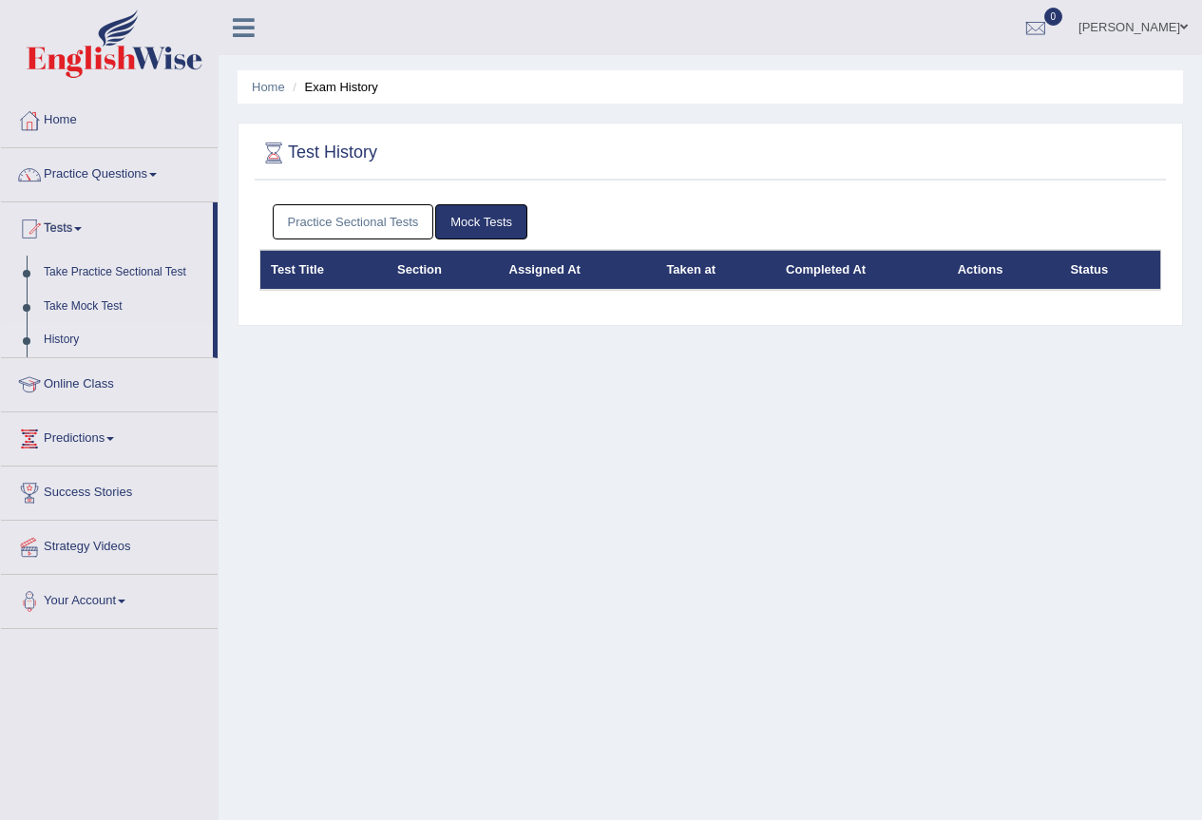
click at [369, 218] on link "Practice Sectional Tests" at bounding box center [353, 221] width 161 height 35
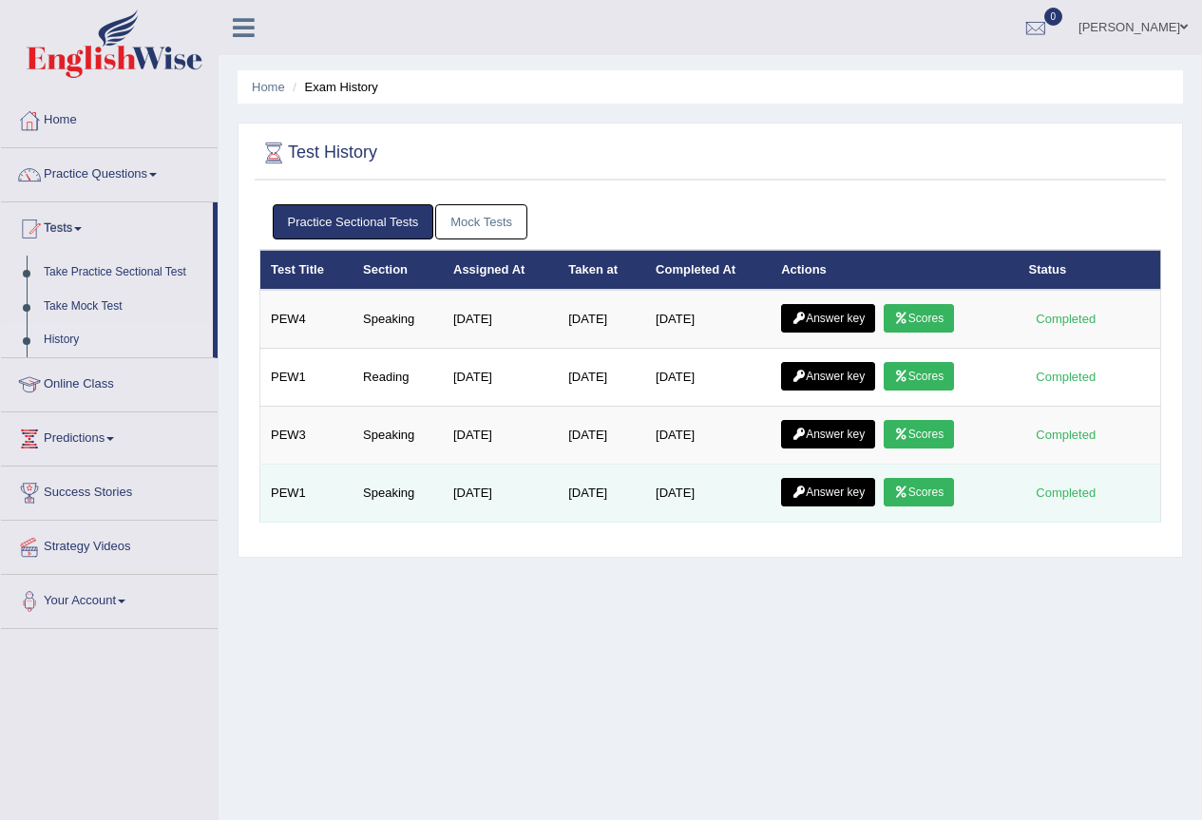
click at [928, 494] on link "Scores" at bounding box center [918, 492] width 70 height 28
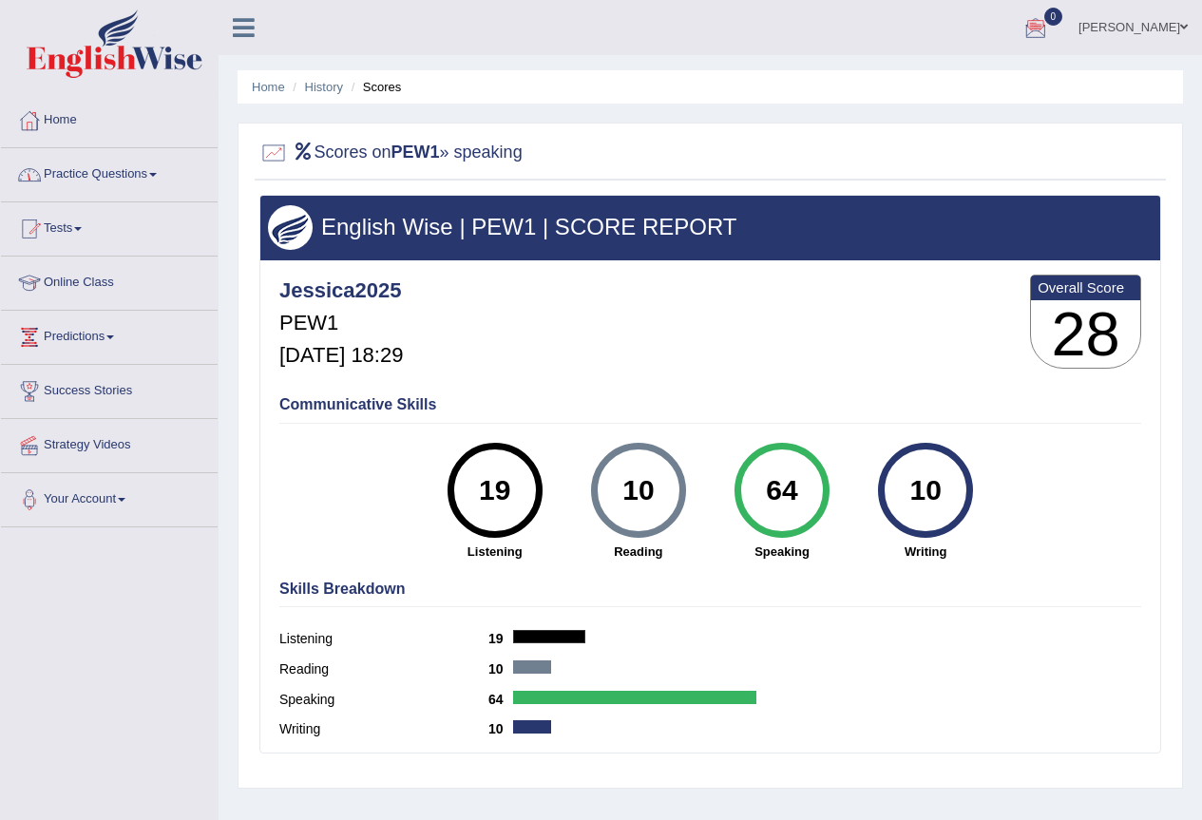
click at [331, 94] on li "History" at bounding box center [315, 87] width 55 height 18
click at [332, 85] on link "History" at bounding box center [324, 87] width 38 height 14
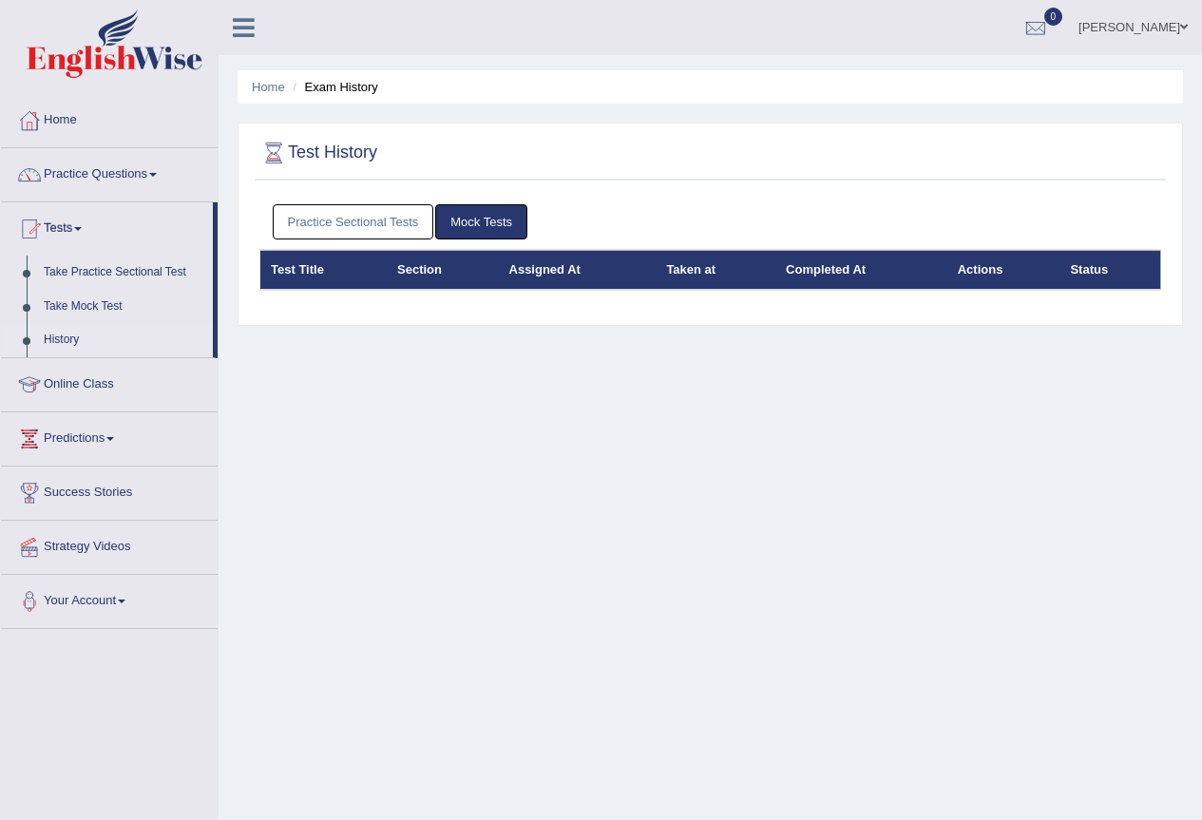
click at [330, 219] on link "Practice Sectional Tests" at bounding box center [353, 221] width 161 height 35
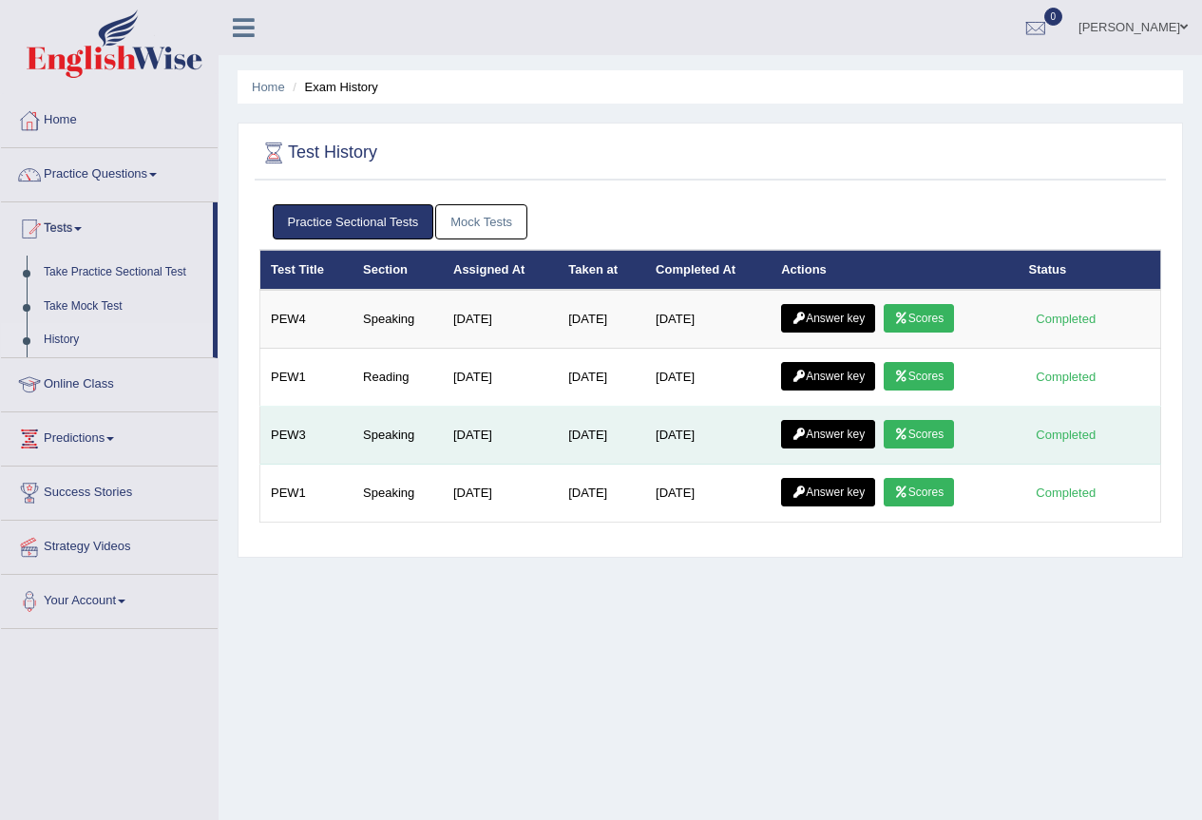
click at [903, 436] on icon at bounding box center [901, 433] width 14 height 11
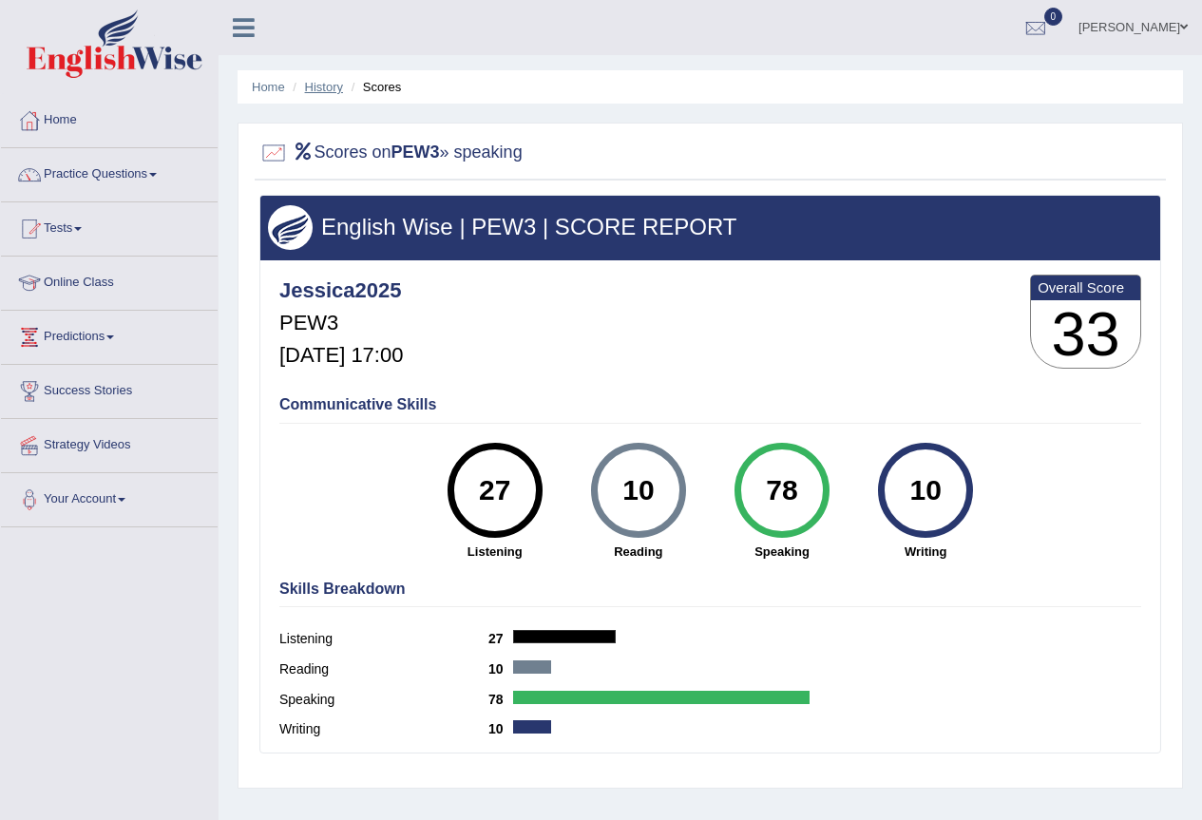
click at [310, 87] on link "History" at bounding box center [324, 87] width 38 height 14
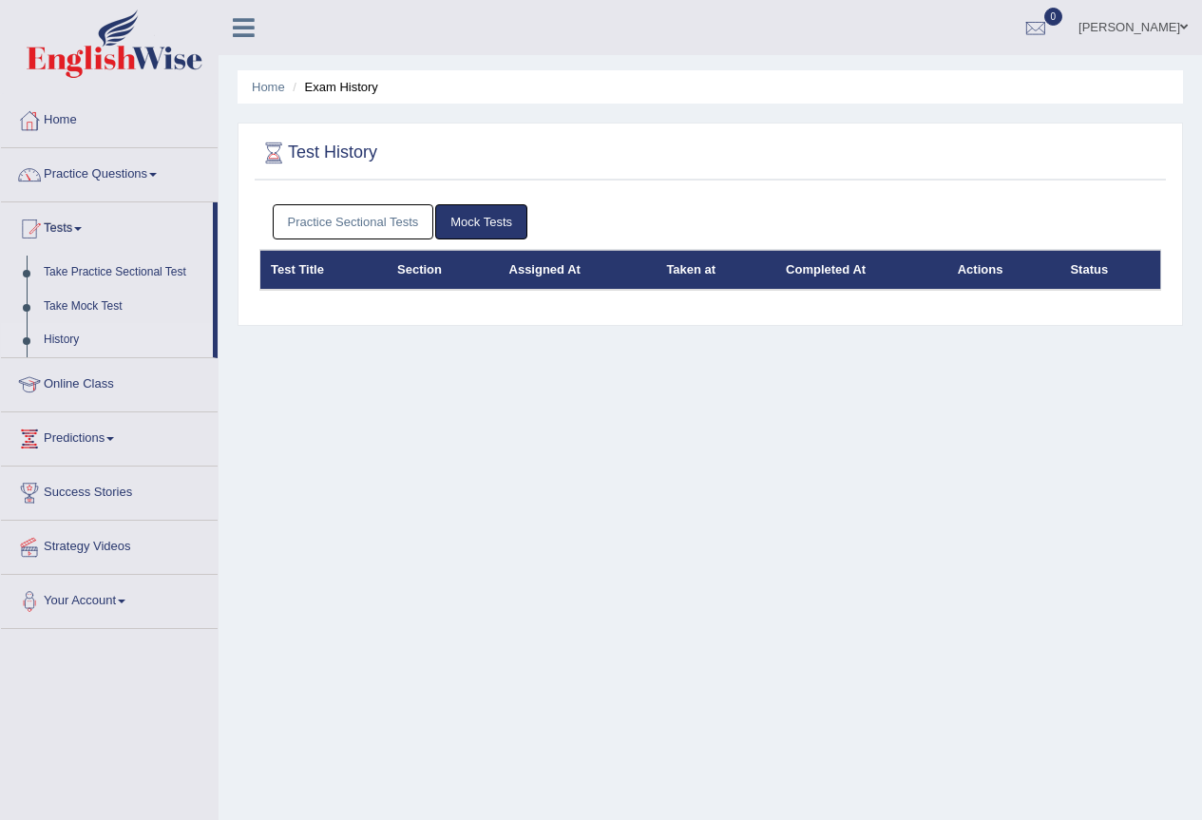
click at [366, 219] on link "Practice Sectional Tests" at bounding box center [353, 221] width 161 height 35
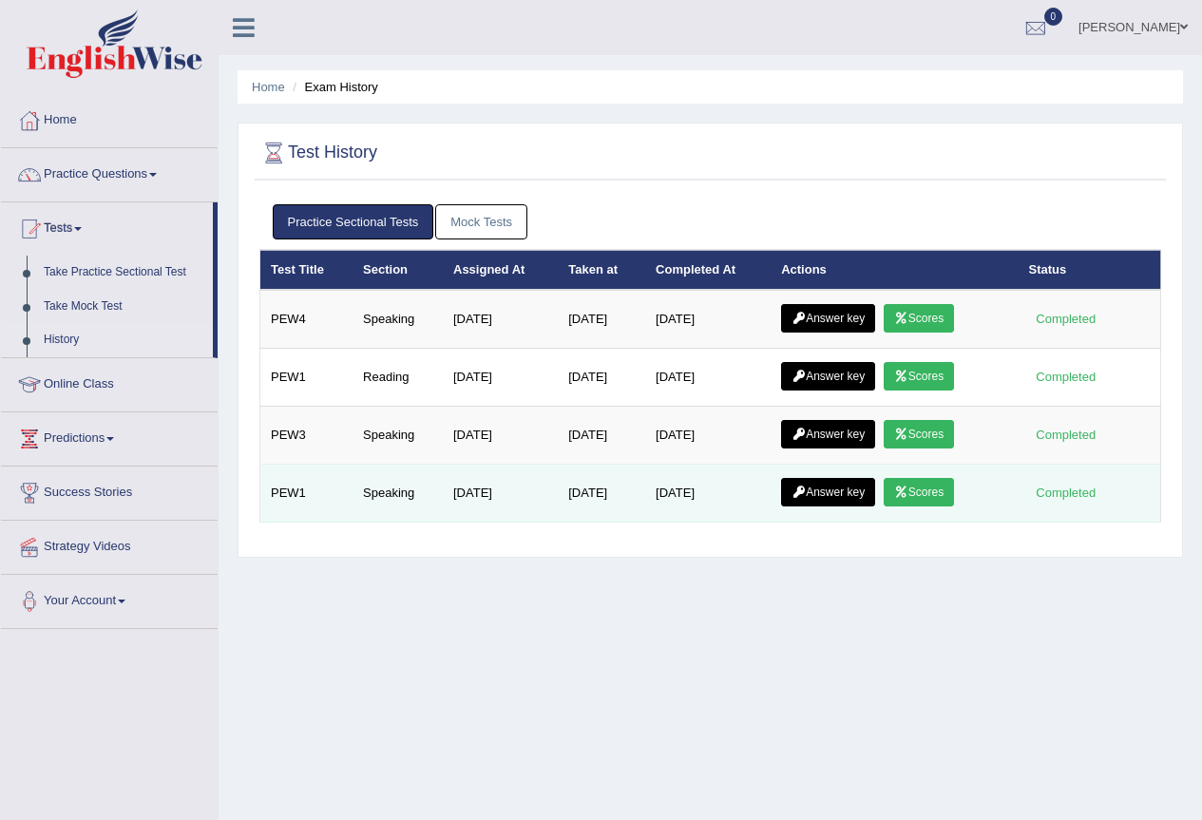
click at [937, 495] on link "Scores" at bounding box center [918, 492] width 70 height 28
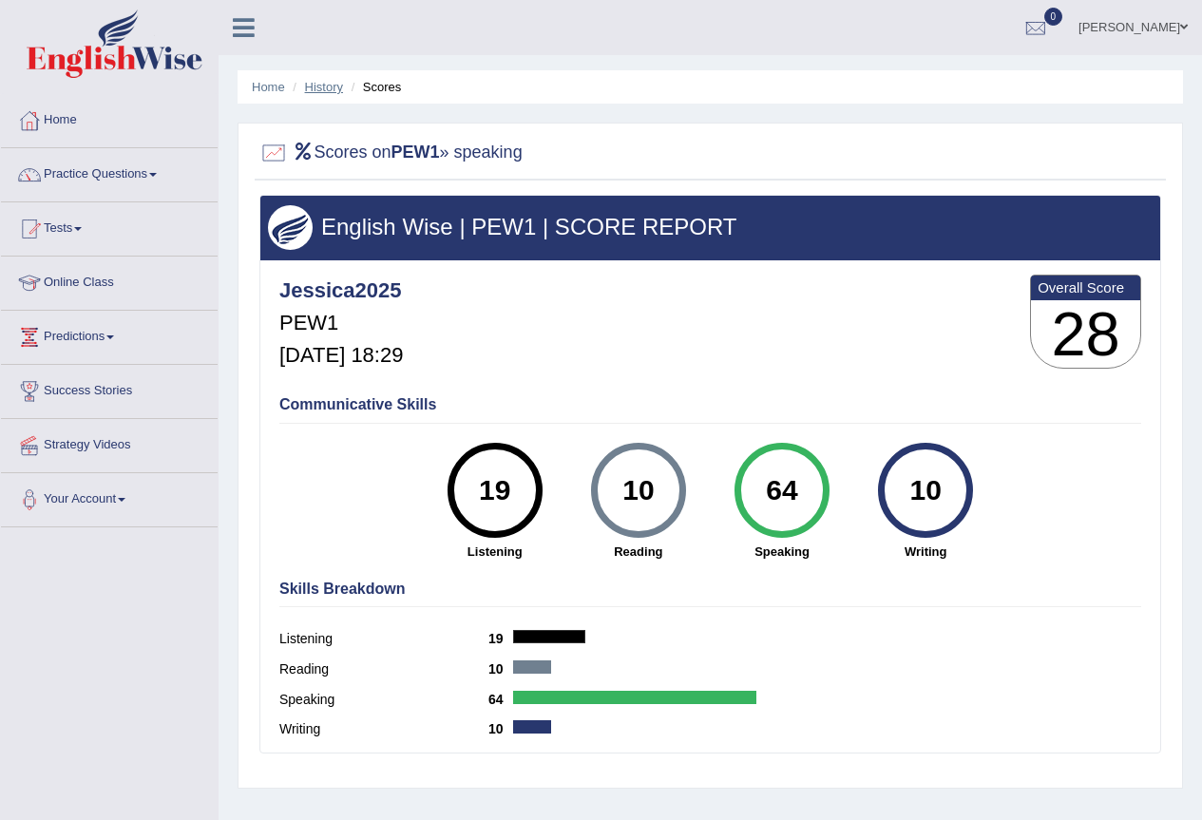
click at [320, 87] on link "History" at bounding box center [324, 87] width 38 height 14
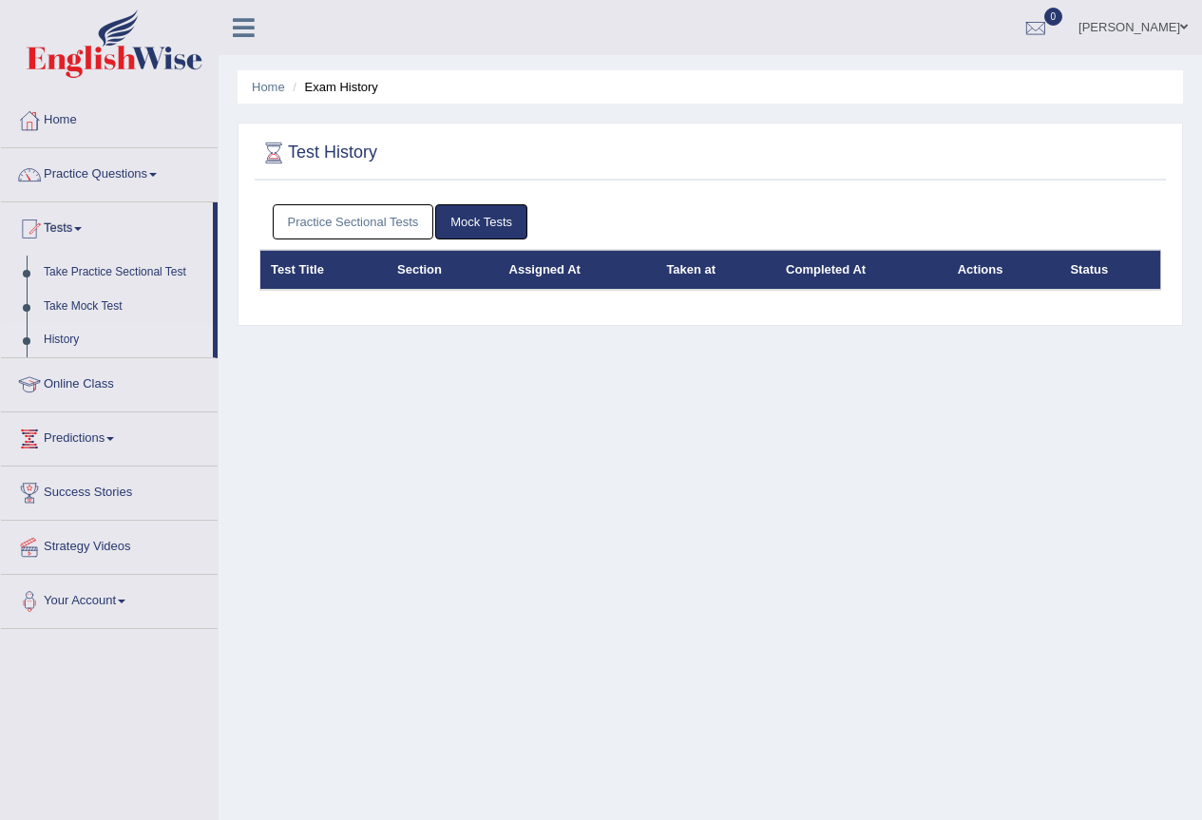
drag, startPoint x: 0, startPoint y: 0, endPoint x: 348, endPoint y: 229, distance: 416.2
click at [348, 229] on link "Practice Sectional Tests" at bounding box center [353, 221] width 161 height 35
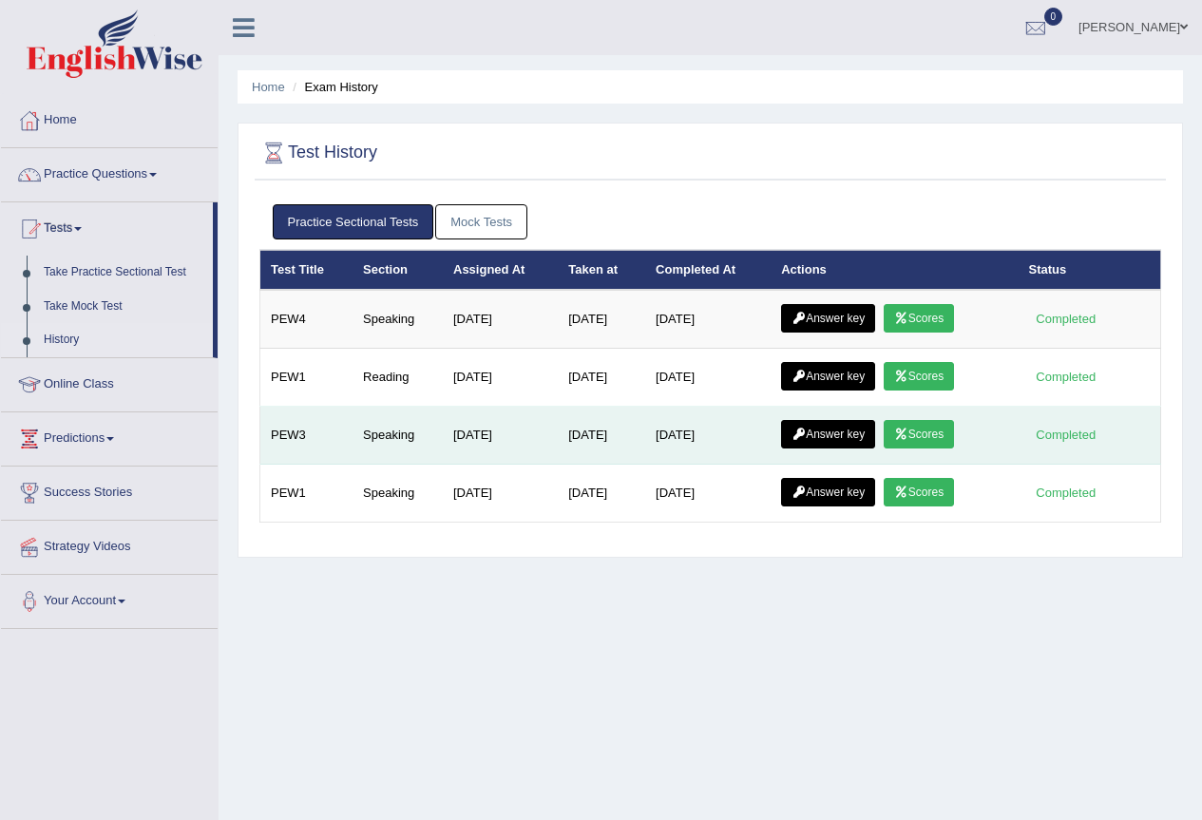
click at [934, 426] on link "Scores" at bounding box center [918, 434] width 70 height 28
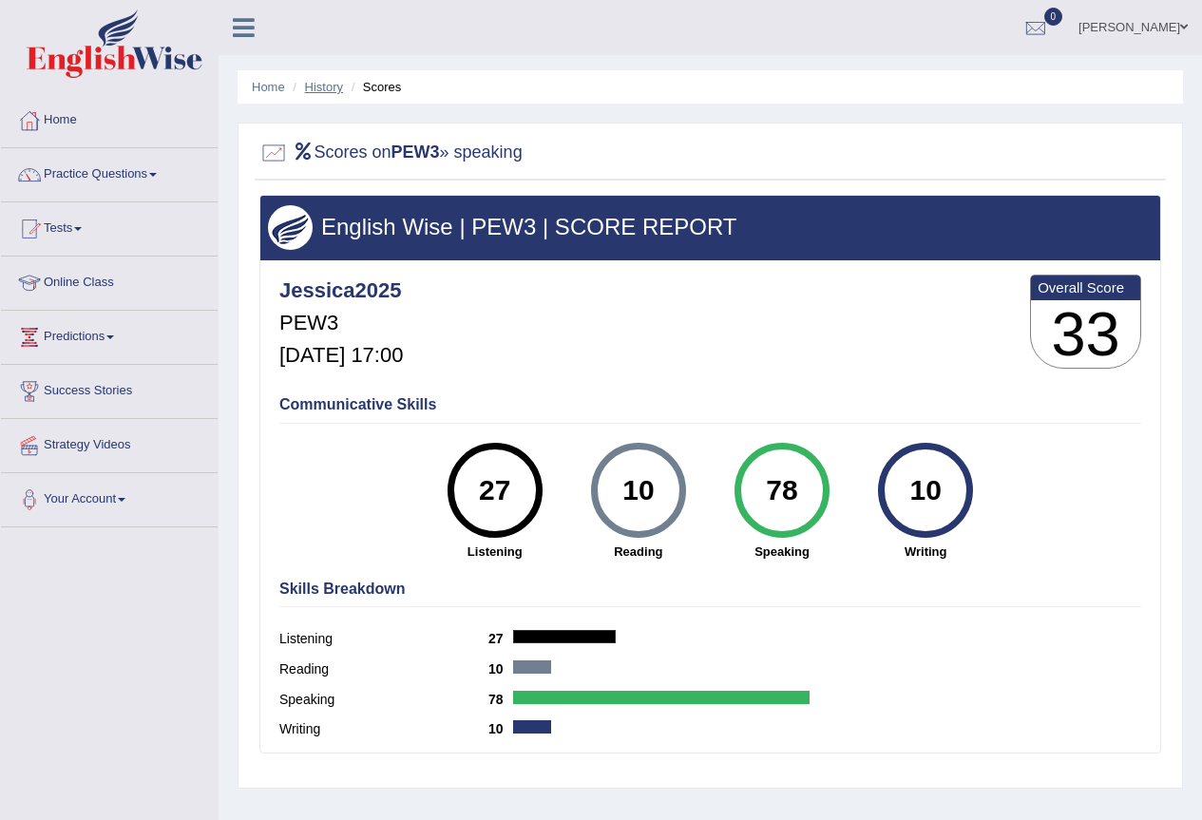
click at [327, 83] on link "History" at bounding box center [324, 87] width 38 height 14
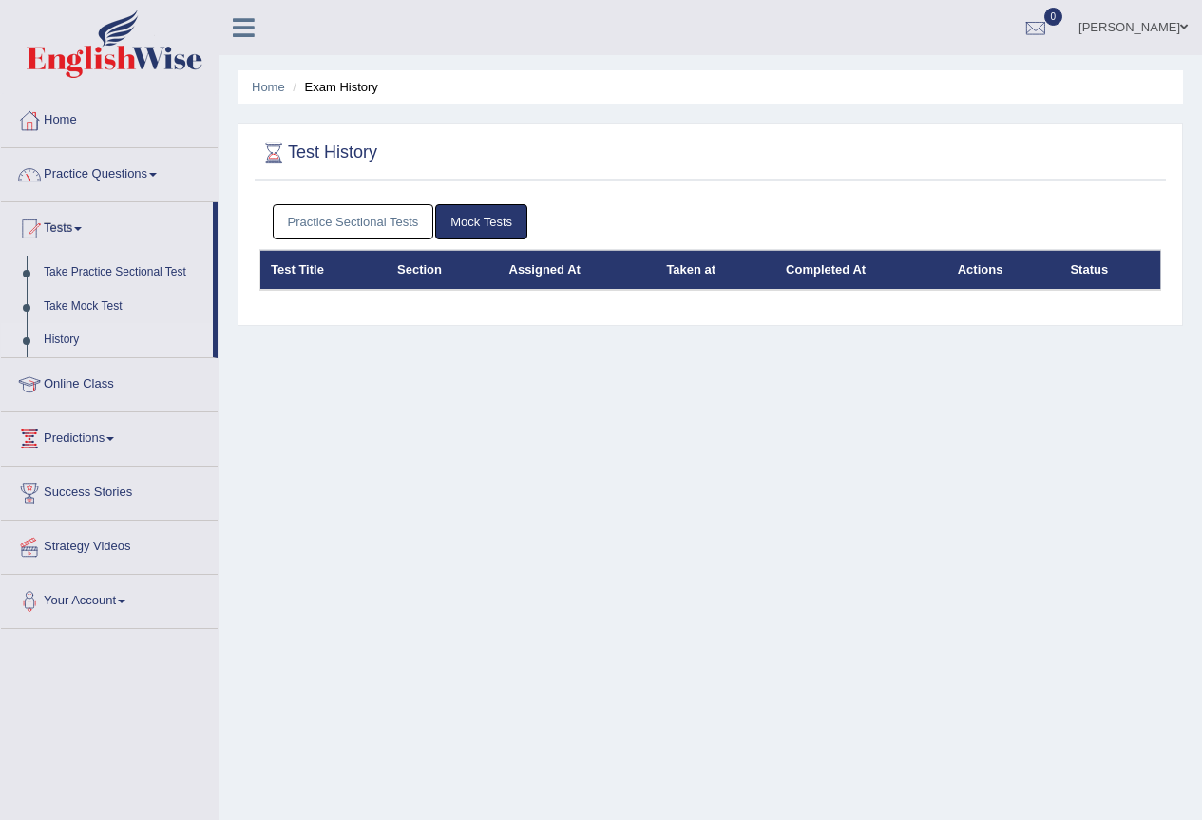
click at [396, 219] on link "Practice Sectional Tests" at bounding box center [353, 221] width 161 height 35
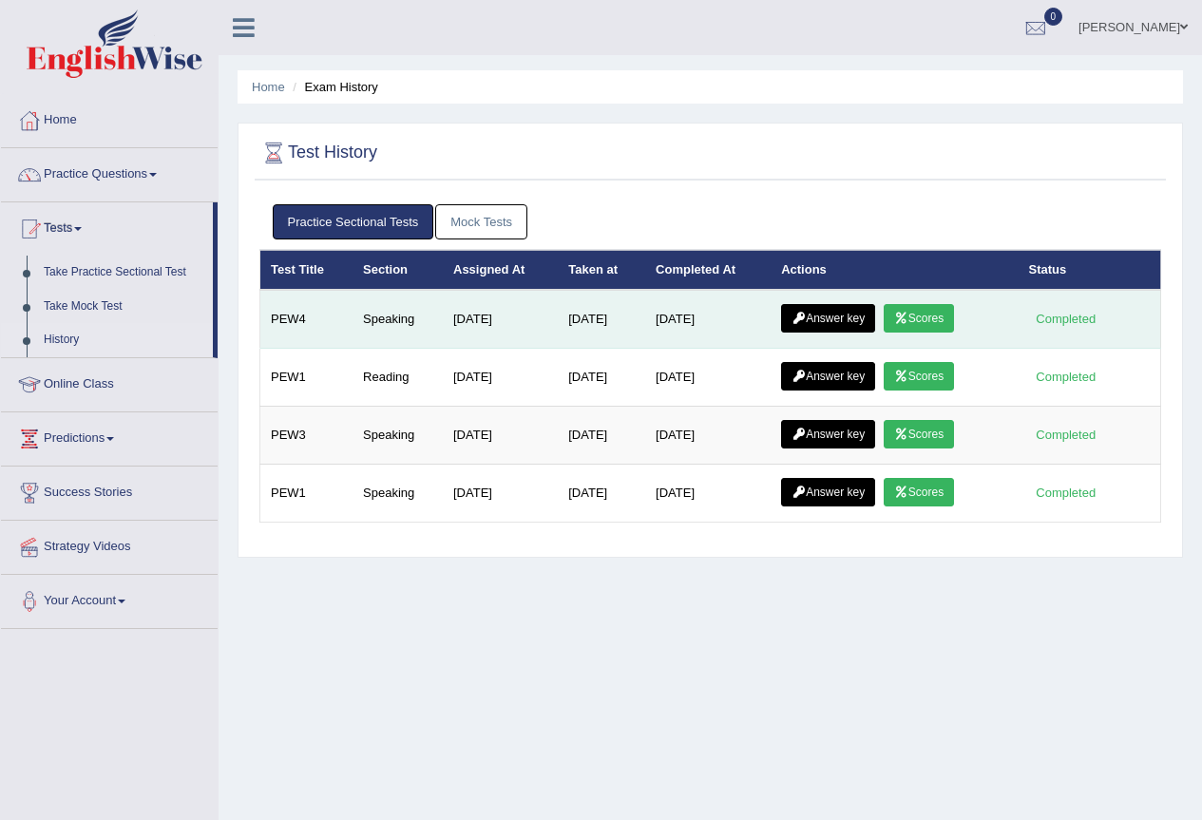
click at [938, 320] on link "Scores" at bounding box center [918, 318] width 70 height 28
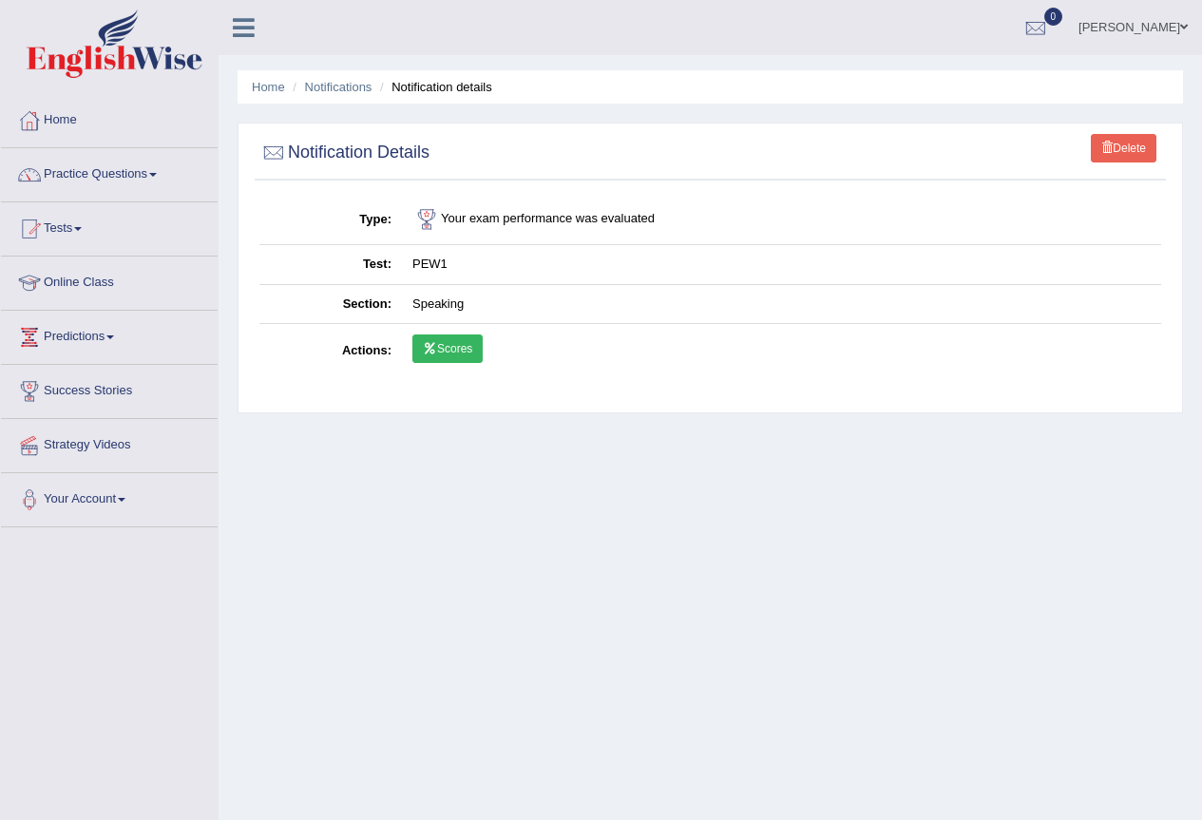
click at [1161, 32] on link "Jessica Clayman" at bounding box center [1133, 24] width 138 height 49
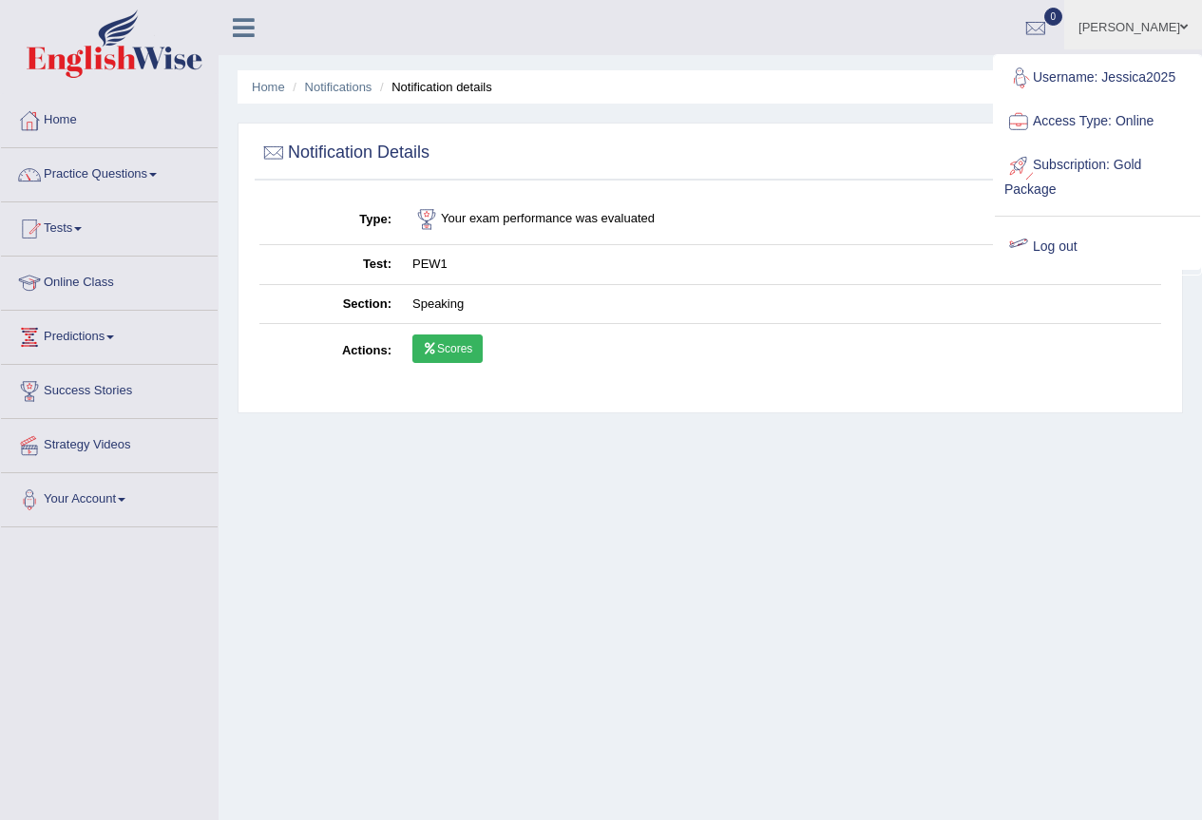
click at [1079, 243] on link "Log out" at bounding box center [1096, 247] width 205 height 44
